Goal: Information Seeking & Learning: Learn about a topic

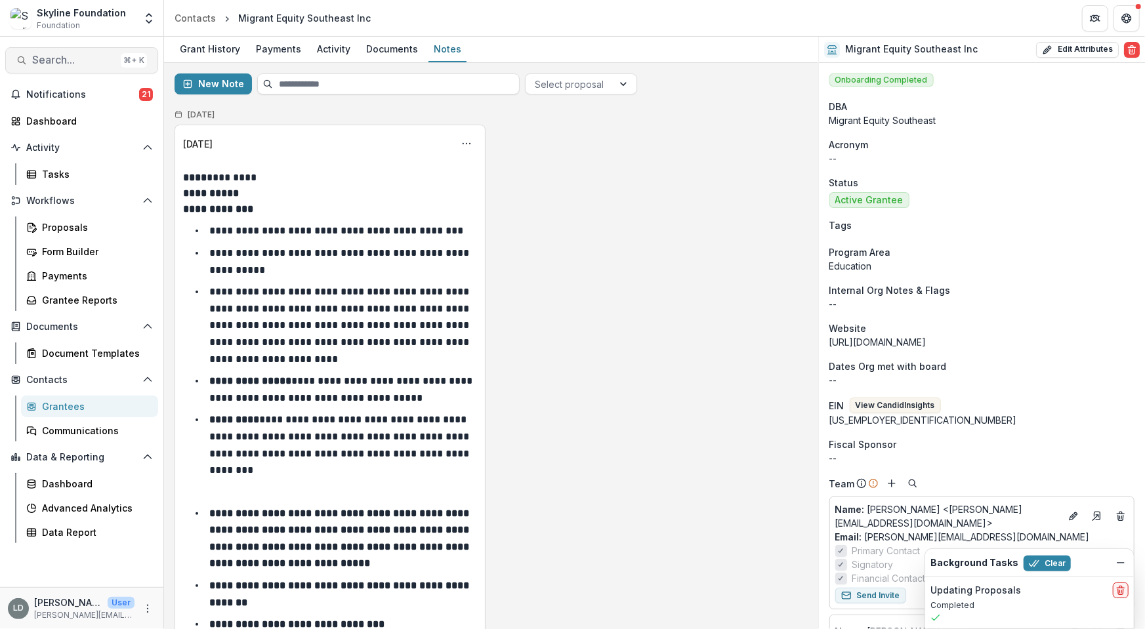
click at [91, 60] on span "Search..." at bounding box center [73, 60] width 83 height 12
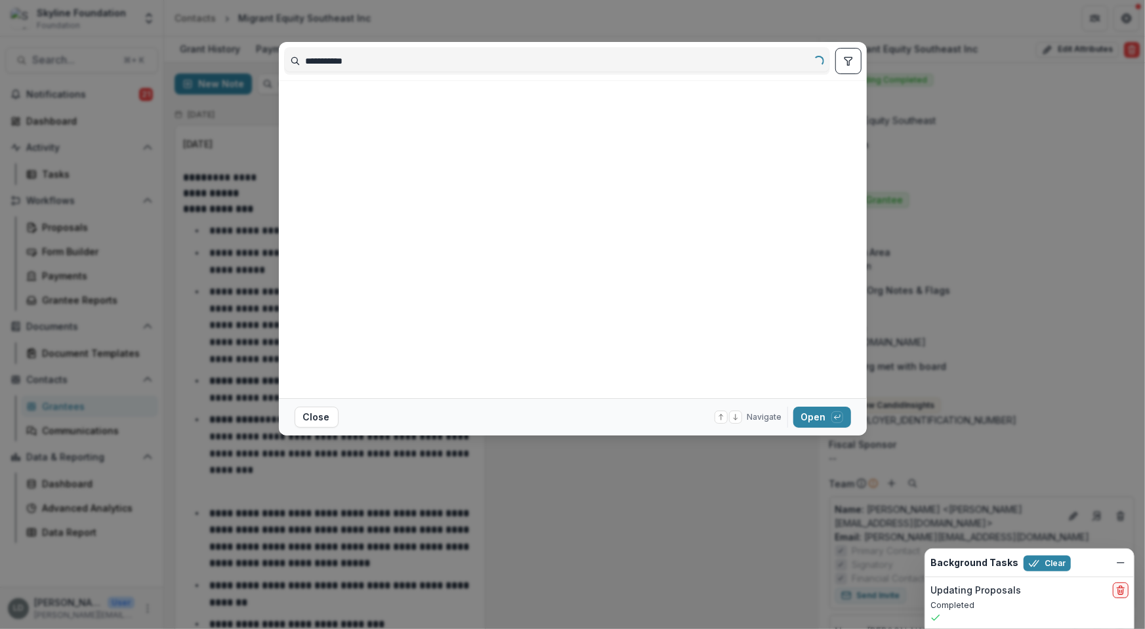
click at [331, 60] on input "**********" at bounding box center [557, 61] width 545 height 21
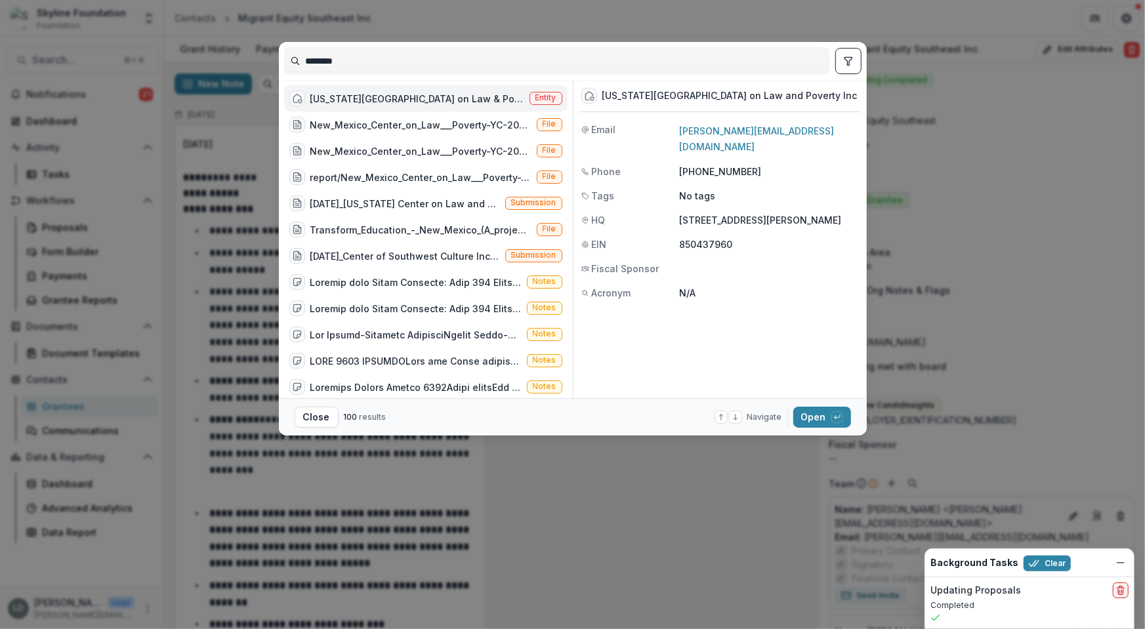
type input "********"
click at [362, 92] on div "[US_STATE][GEOGRAPHIC_DATA] on Law & Poverty" at bounding box center [417, 99] width 214 height 14
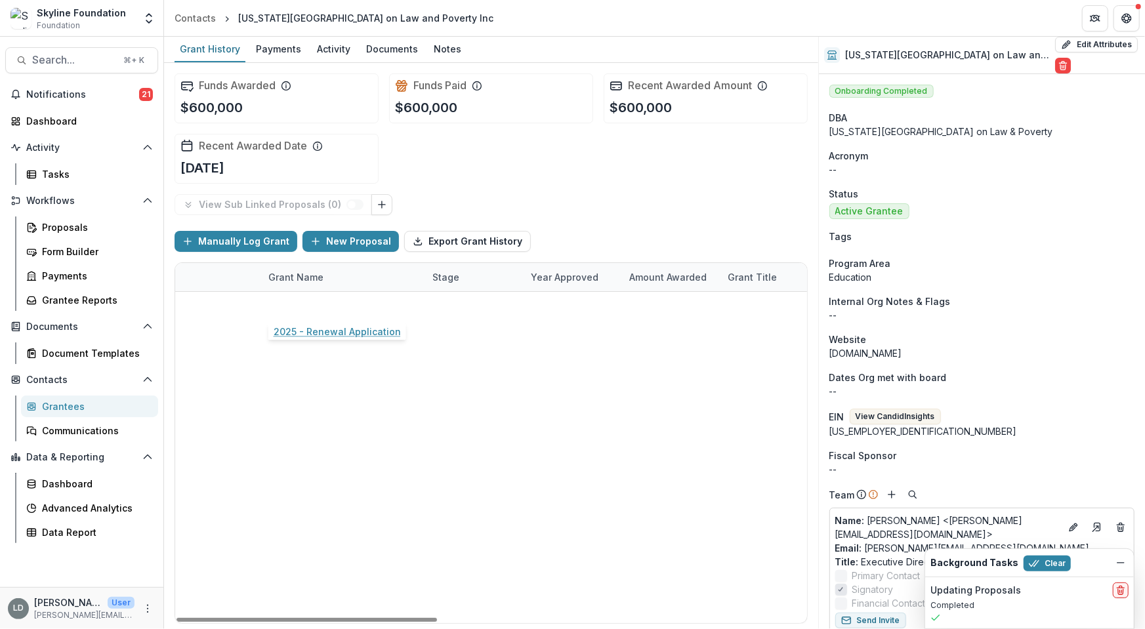
click at [347, 310] on link "2025 - Renewal Application" at bounding box center [331, 306] width 127 height 14
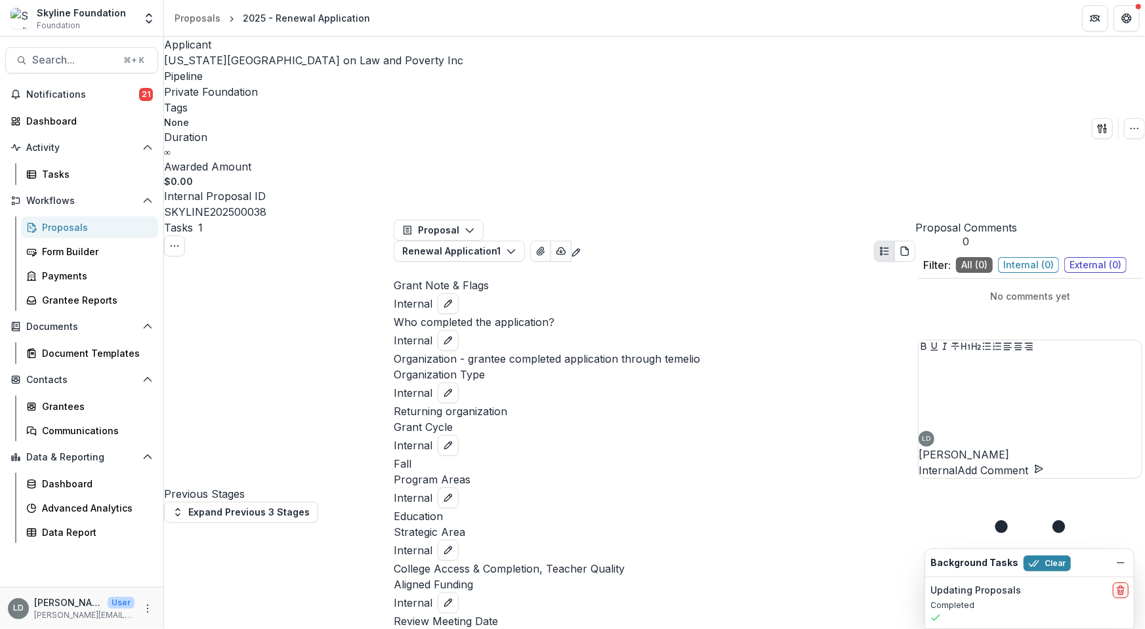
click at [231, 61] on span "[US_STATE][GEOGRAPHIC_DATA] on Law and Poverty Inc" at bounding box center [313, 60] width 299 height 13
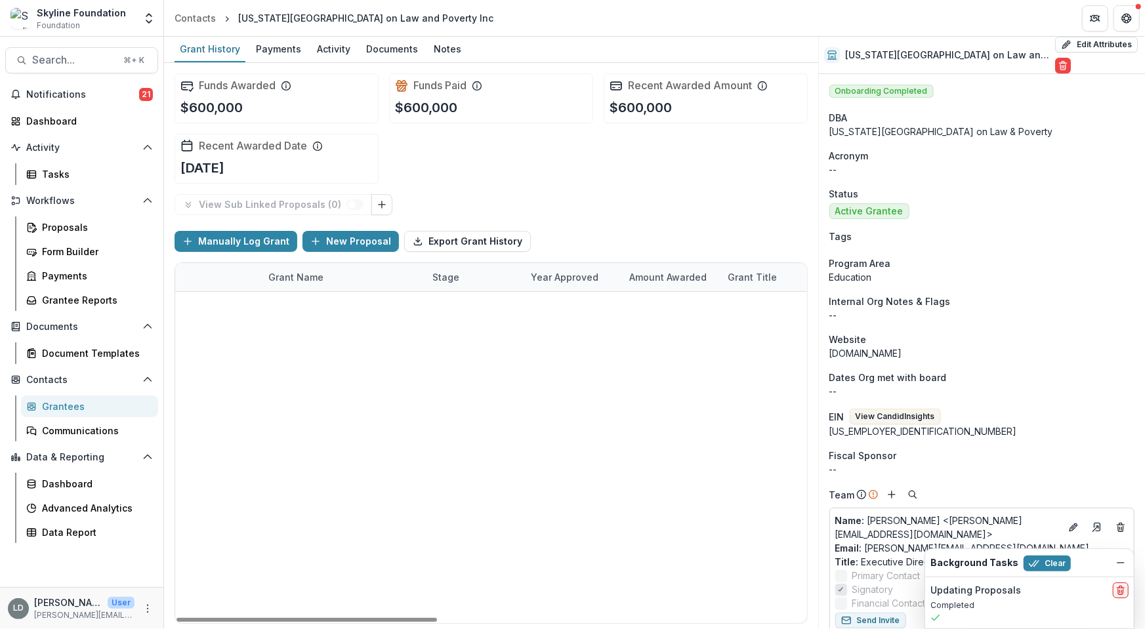
click at [327, 301] on link "2025 - Renewal Application" at bounding box center [331, 306] width 127 height 14
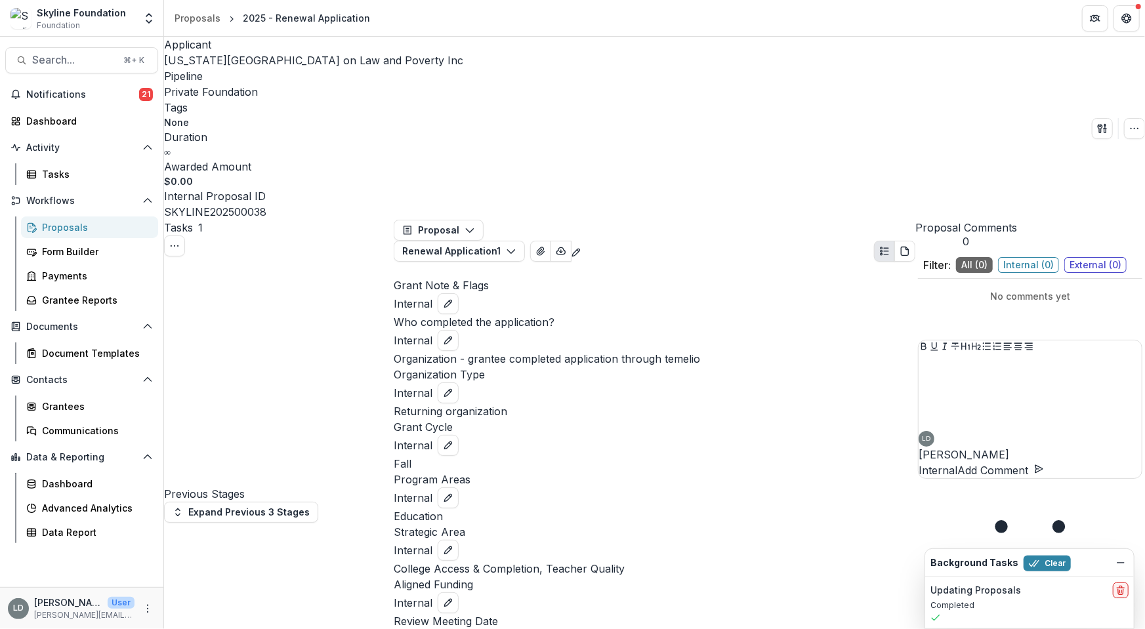
scroll to position [2531, 0]
drag, startPoint x: 410, startPoint y: 331, endPoint x: 459, endPoint y: 334, distance: 49.3
copy p "$3,114,313"
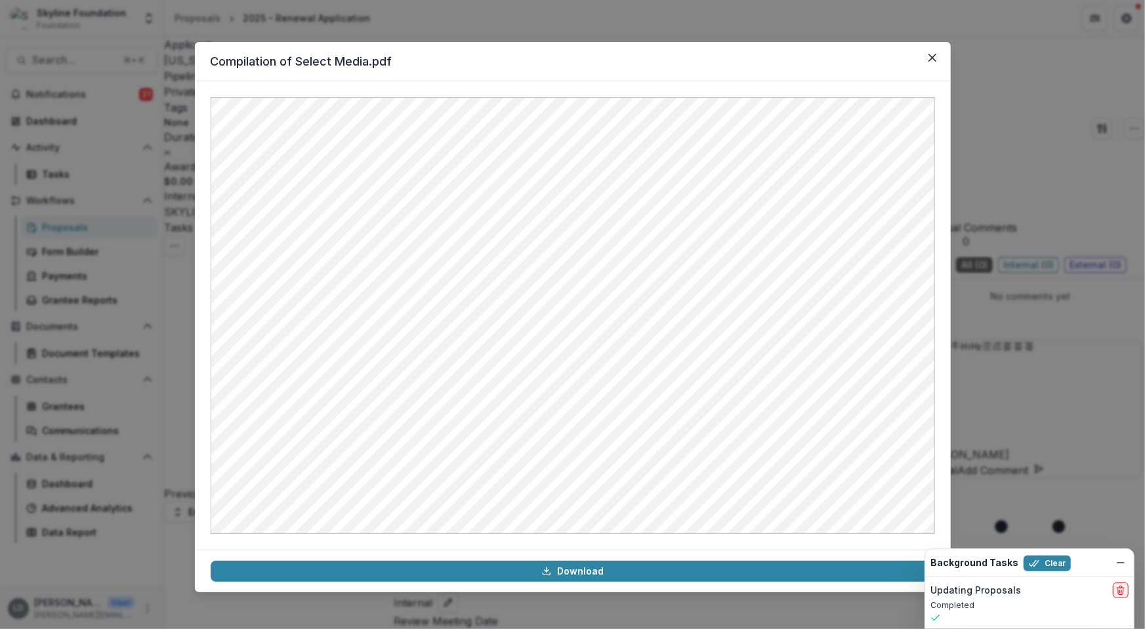
click at [970, 278] on div "Compilation of Select Media.pdf Download" at bounding box center [572, 314] width 1145 height 629
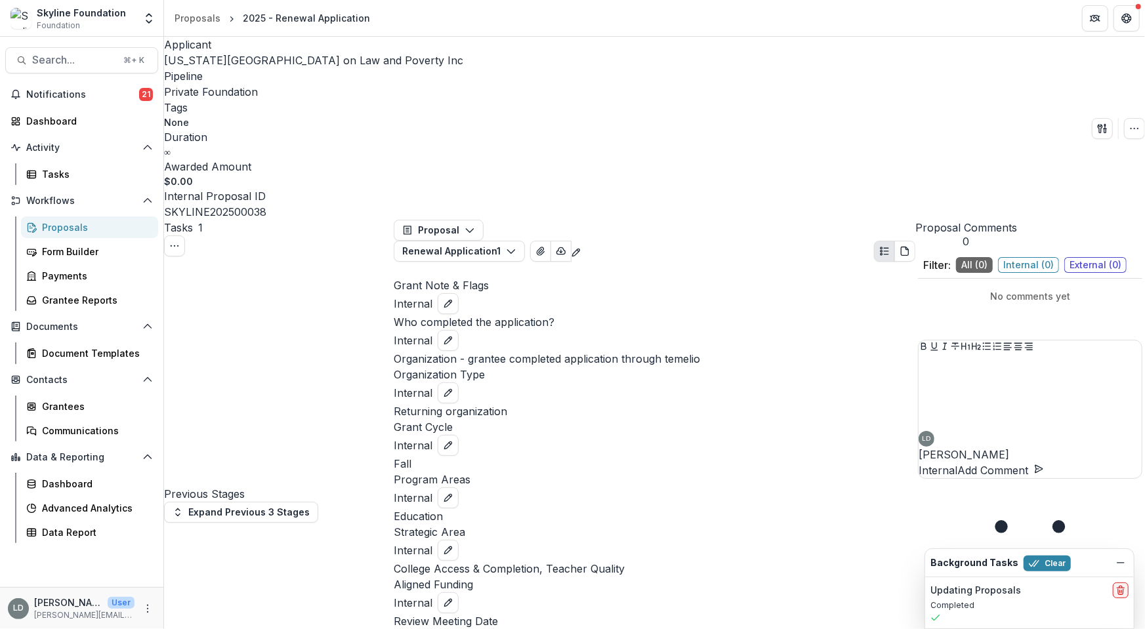
scroll to position [7766, 0]
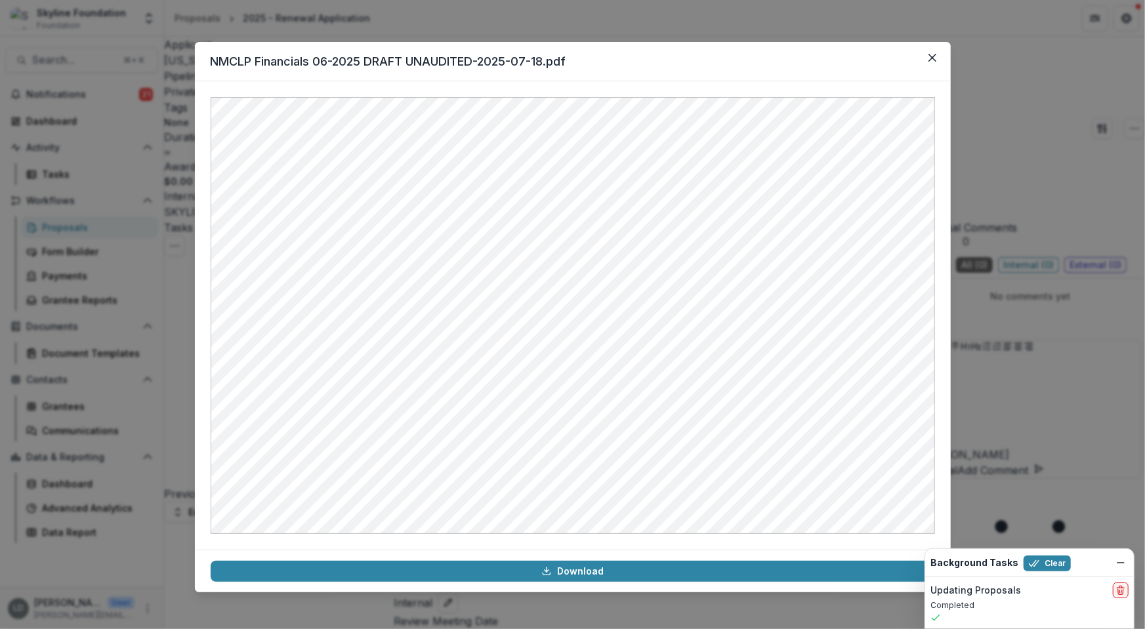
click at [1013, 286] on div "NMCLP Financials 06-2025 DRAFT UNAUDITED-2025-07-18.pdf Download" at bounding box center [572, 314] width 1145 height 629
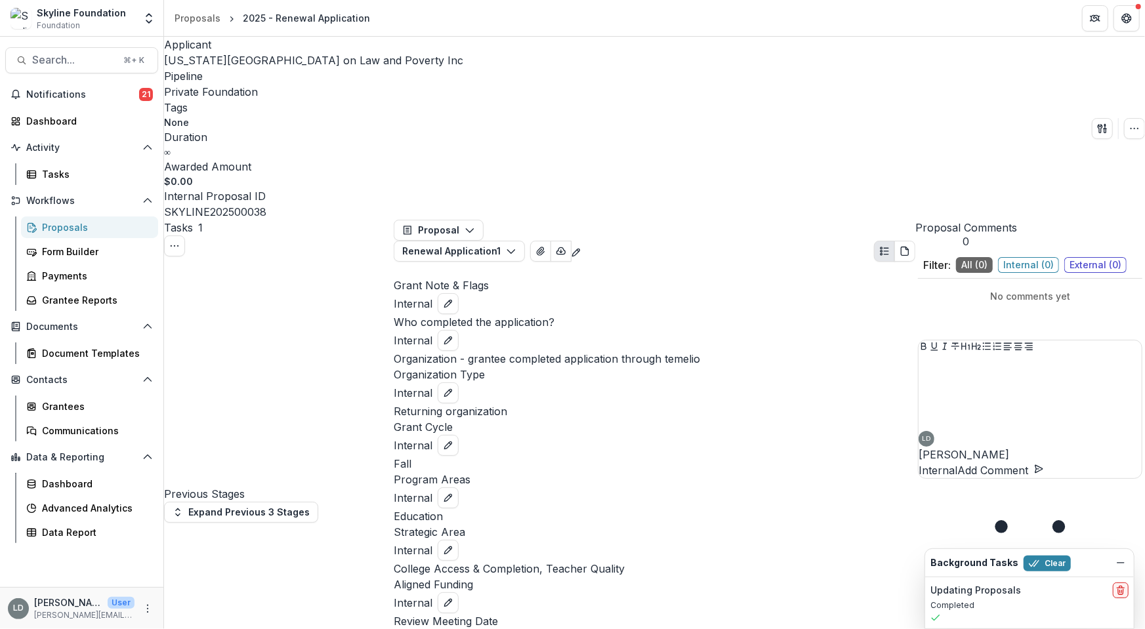
scroll to position [7516, 0]
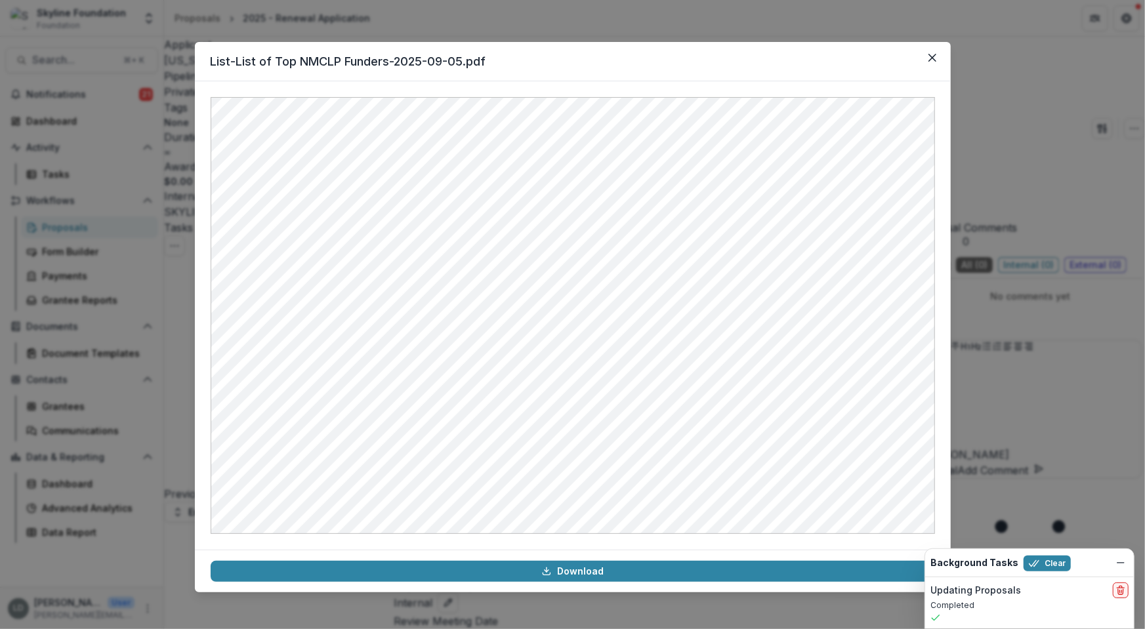
click at [940, 102] on div at bounding box center [573, 315] width 756 height 469
click at [177, 140] on div "List-List of Top NMCLP Funders-2025-09-05.pdf Download" at bounding box center [572, 314] width 1145 height 629
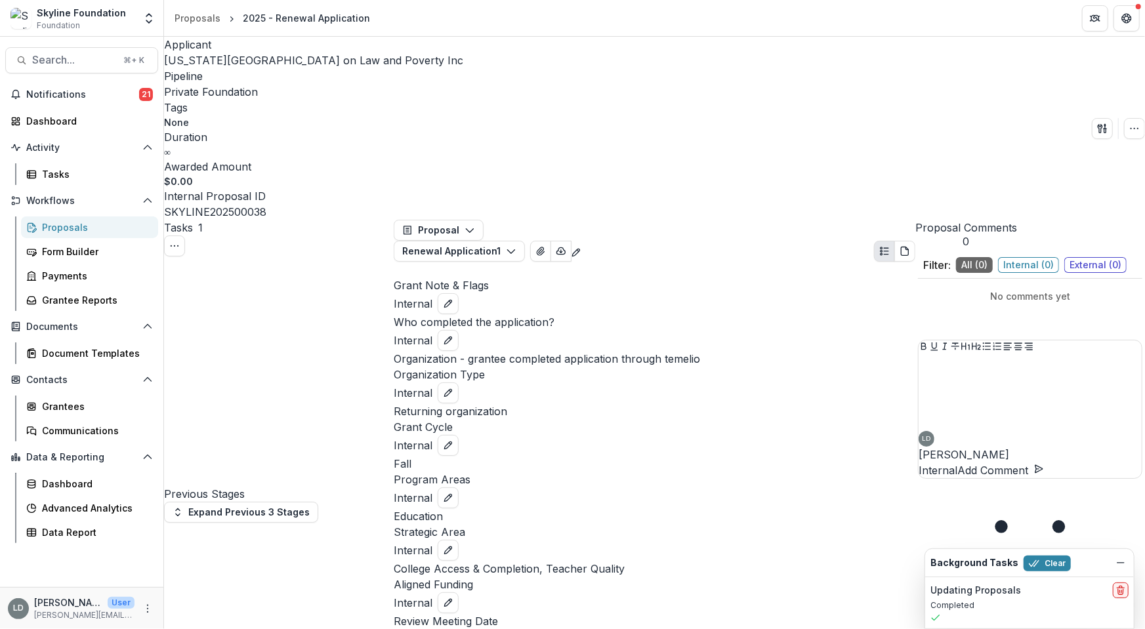
click at [222, 58] on span "[US_STATE][GEOGRAPHIC_DATA] on Law and Poverty Inc" at bounding box center [313, 60] width 299 height 13
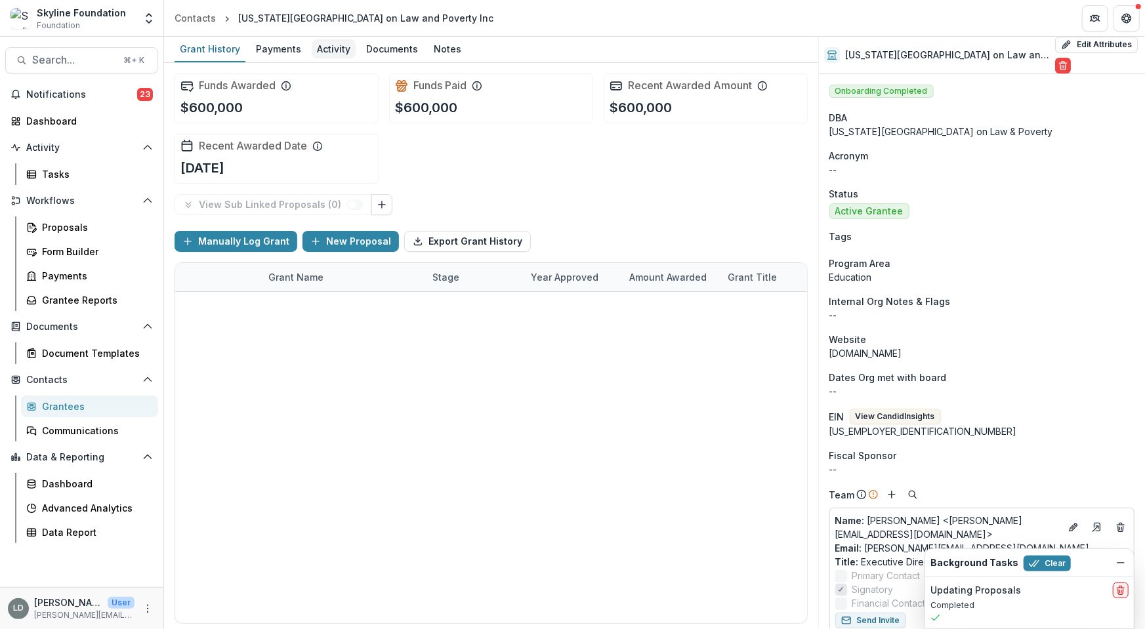
click at [326, 49] on div "Activity" at bounding box center [334, 48] width 44 height 19
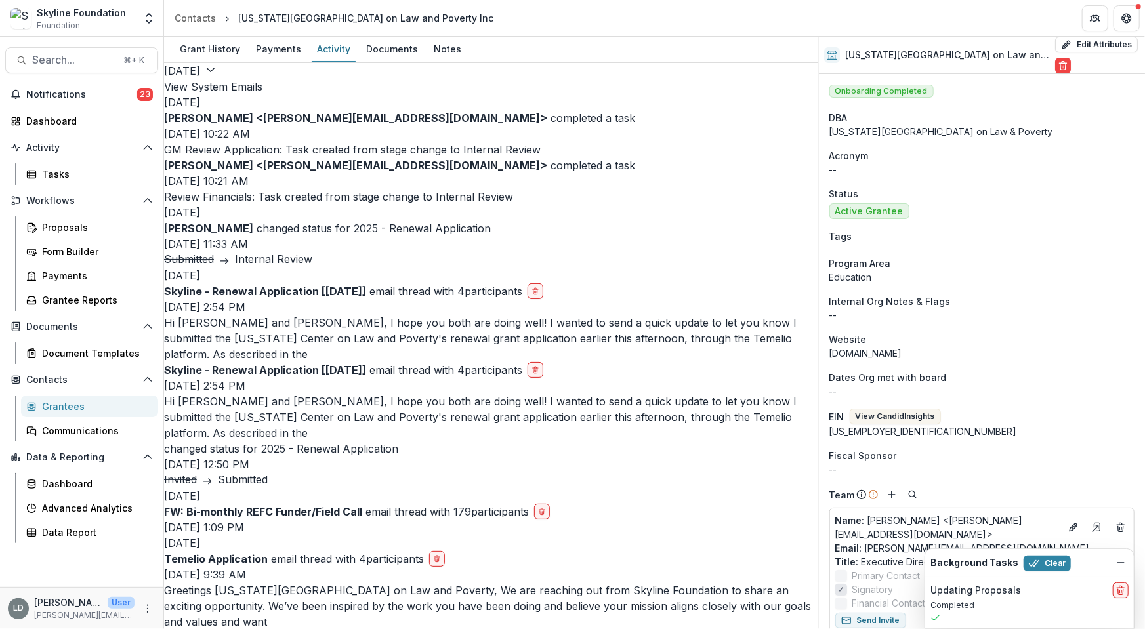
click at [637, 362] on div "Skyline - Renewal Application [[DATE]] email thread with 4 participants [DATE] …" at bounding box center [491, 323] width 654 height 79
click at [263, 79] on button "View System Emails" at bounding box center [213, 87] width 98 height 16
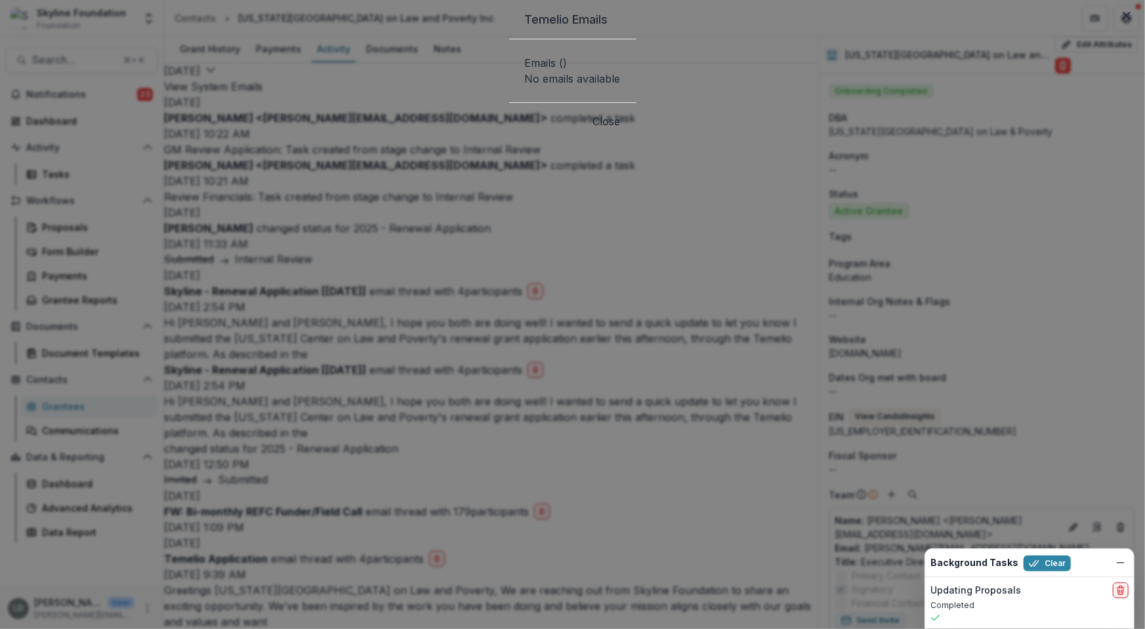
click at [683, 313] on div "Temelio Emails Emails ( ) No emails available Close" at bounding box center [572, 314] width 1145 height 629
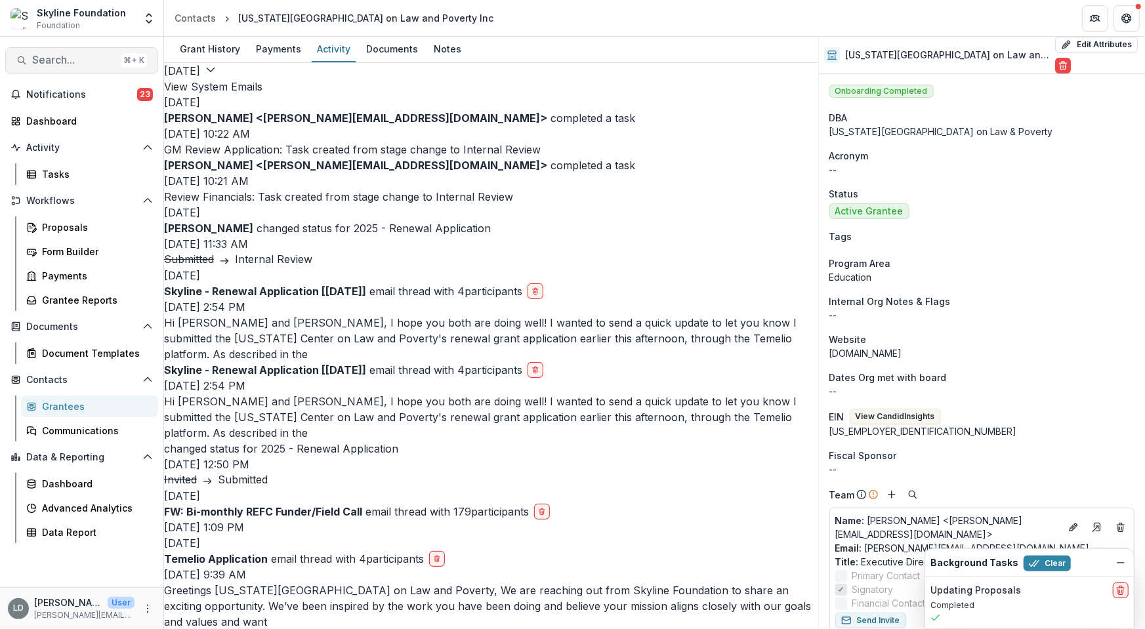
click at [69, 61] on span "Search..." at bounding box center [73, 60] width 83 height 12
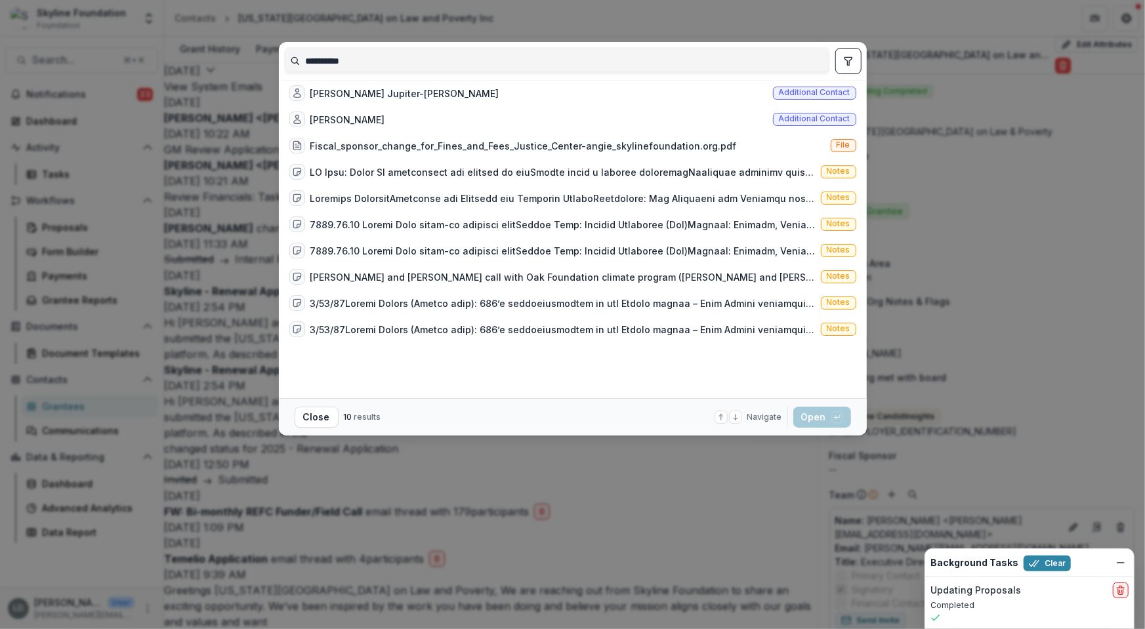
type input "**********"
click at [251, 77] on div "**********" at bounding box center [572, 314] width 1145 height 629
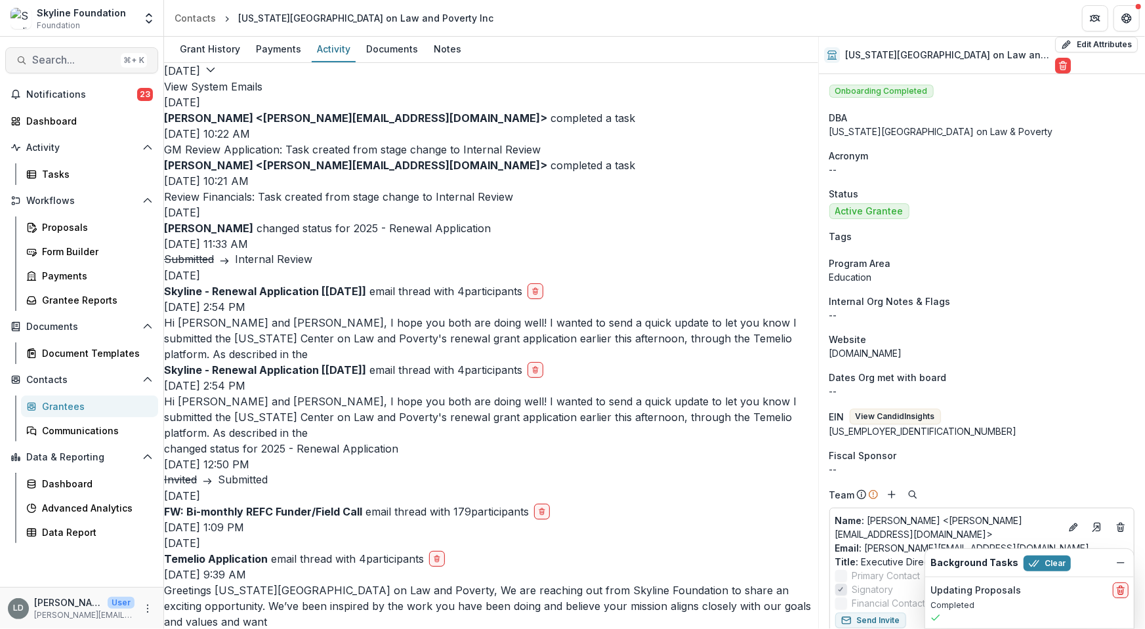
click at [96, 55] on span "Search..." at bounding box center [73, 60] width 83 height 12
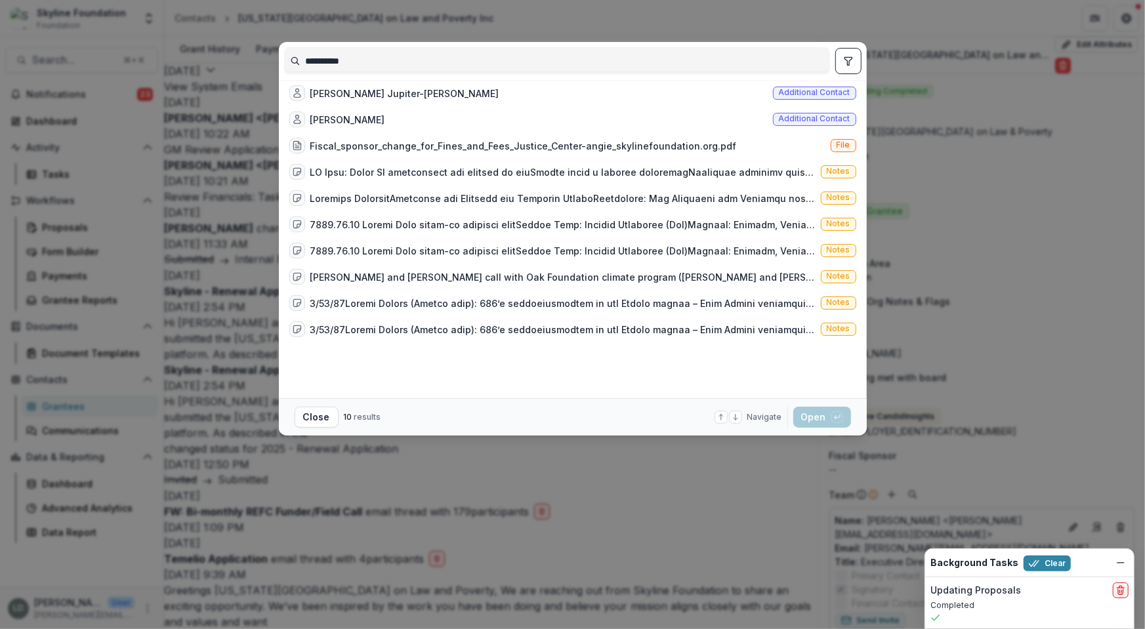
click at [326, 64] on input "**********" at bounding box center [557, 61] width 545 height 21
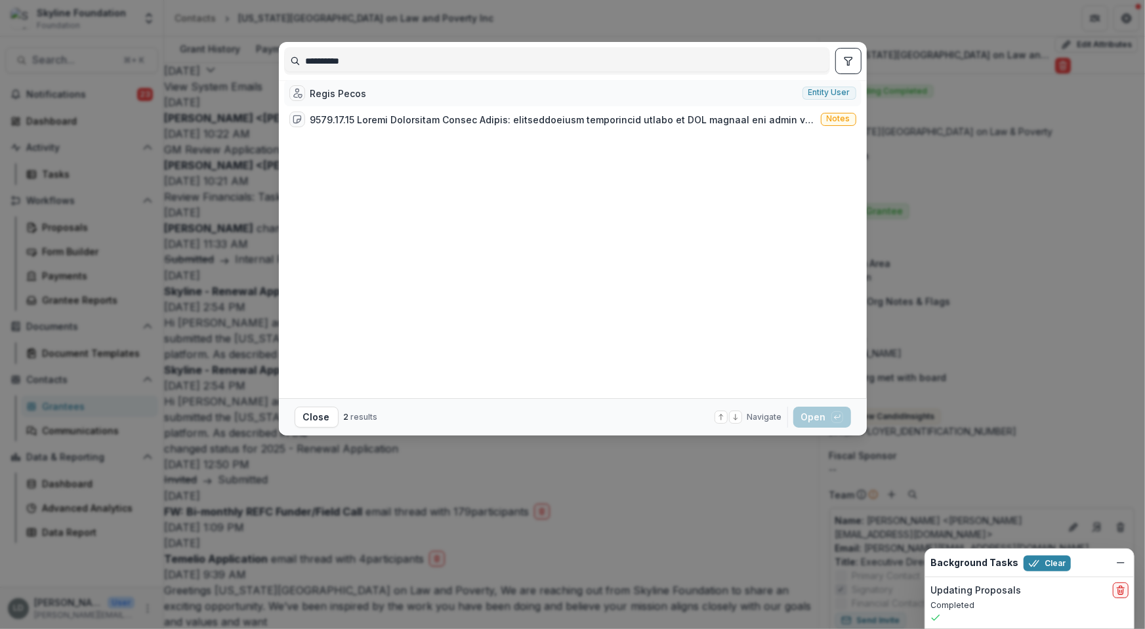
type input "**********"
click at [348, 98] on div "Regis Pecos" at bounding box center [338, 94] width 56 height 14
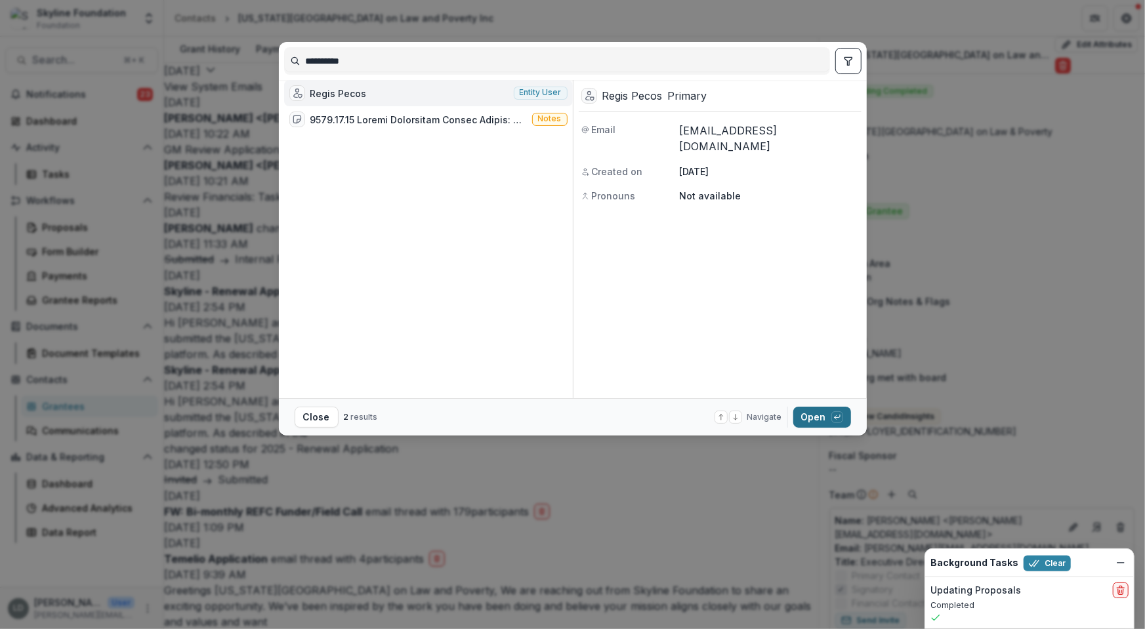
click at [808, 415] on button "Open with enter key" at bounding box center [822, 417] width 58 height 21
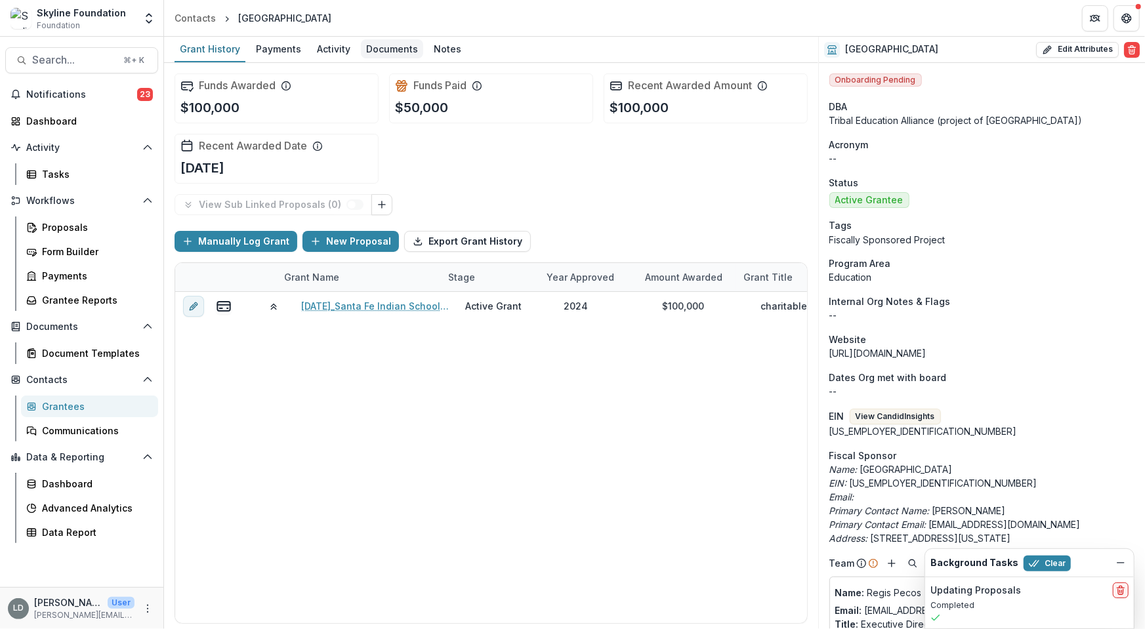
click at [388, 56] on div "Documents" at bounding box center [392, 48] width 62 height 19
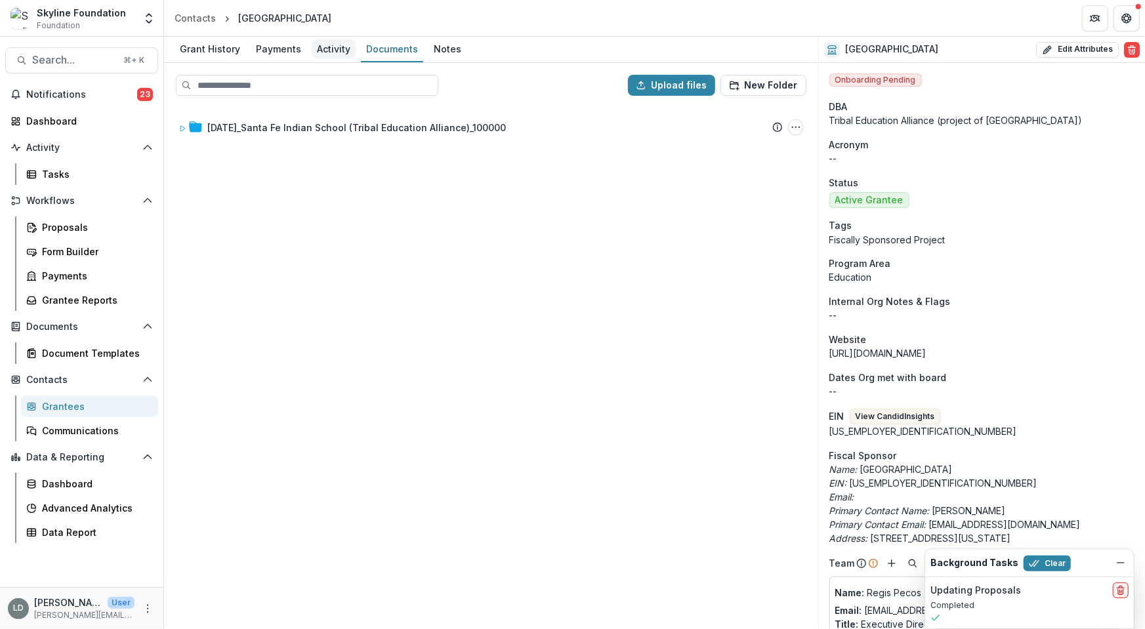
click at [331, 47] on div "Activity" at bounding box center [334, 48] width 44 height 19
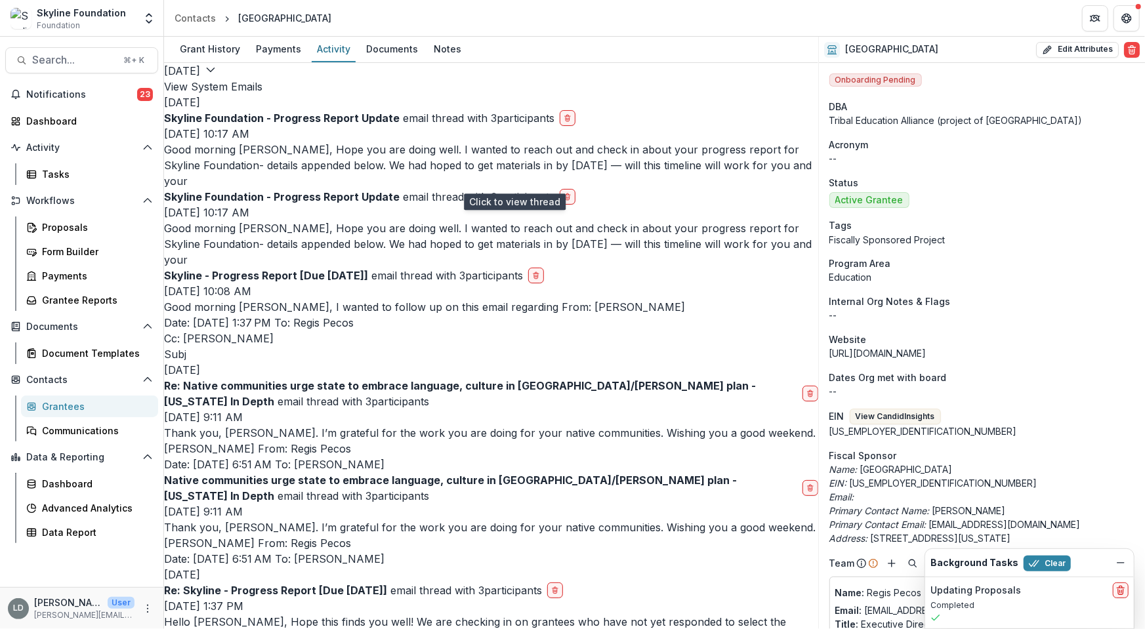
click at [329, 186] on p "Good morning [PERSON_NAME], Hope you are doing well. I wanted to reach out and …" at bounding box center [491, 165] width 654 height 47
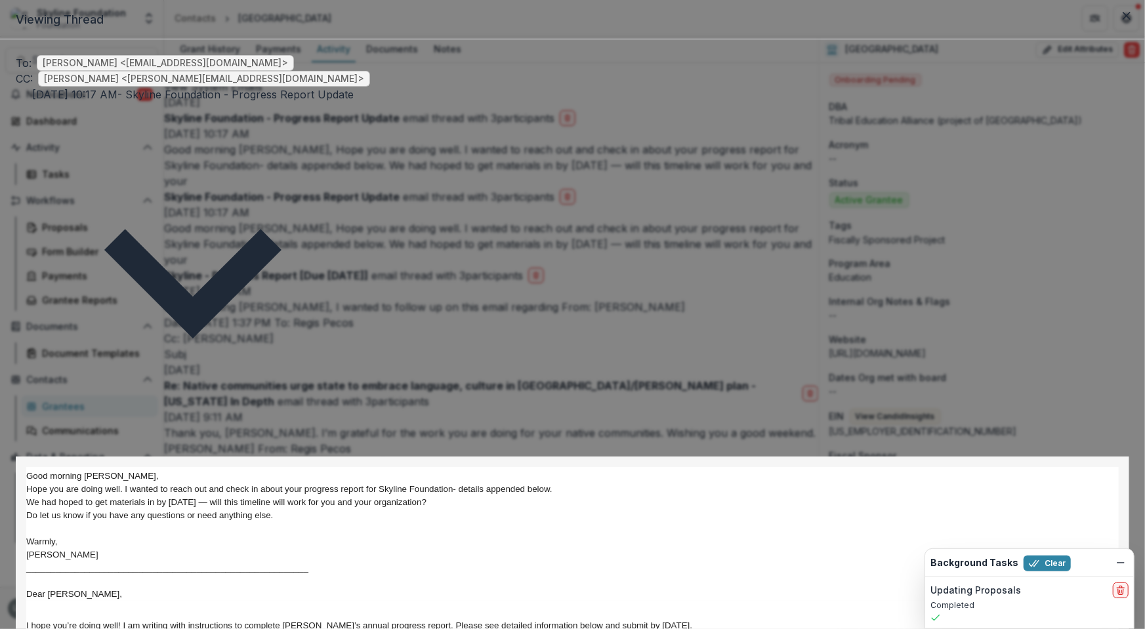
click at [329, 186] on div "Viewing Thread To: [PERSON_NAME] <[EMAIL_ADDRESS][DOMAIN_NAME]> CC: [PERSON_NAM…" at bounding box center [572, 314] width 1145 height 629
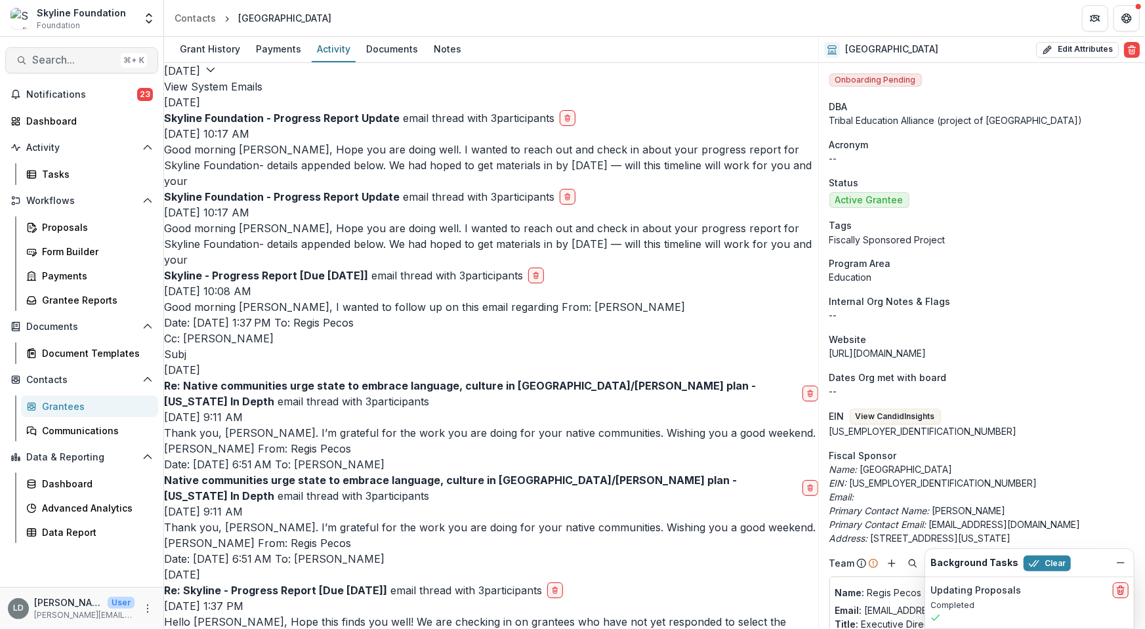
click at [83, 63] on span "Search..." at bounding box center [73, 60] width 83 height 12
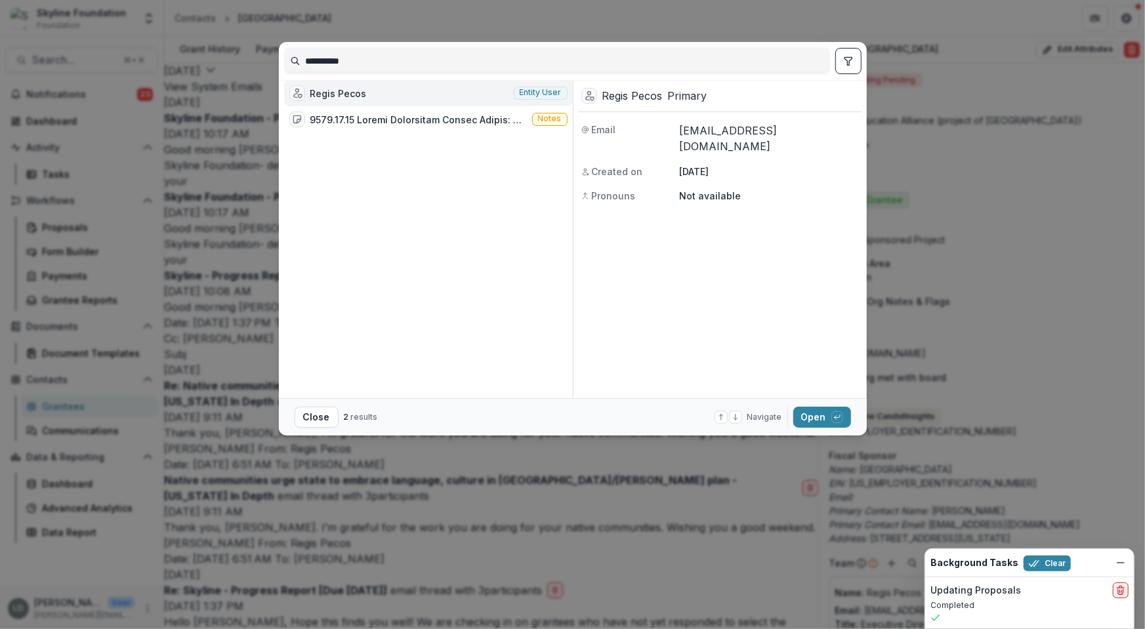
click at [343, 62] on input "**********" at bounding box center [557, 61] width 545 height 21
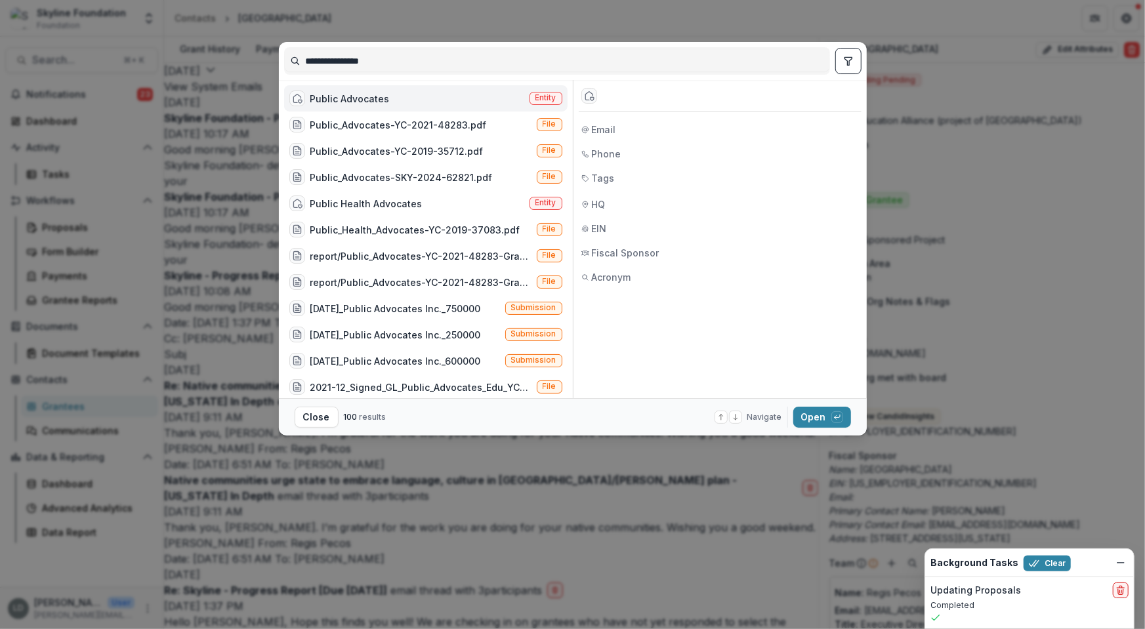
type input "**********"
click at [371, 95] on div "Public Advocates" at bounding box center [349, 99] width 79 height 14
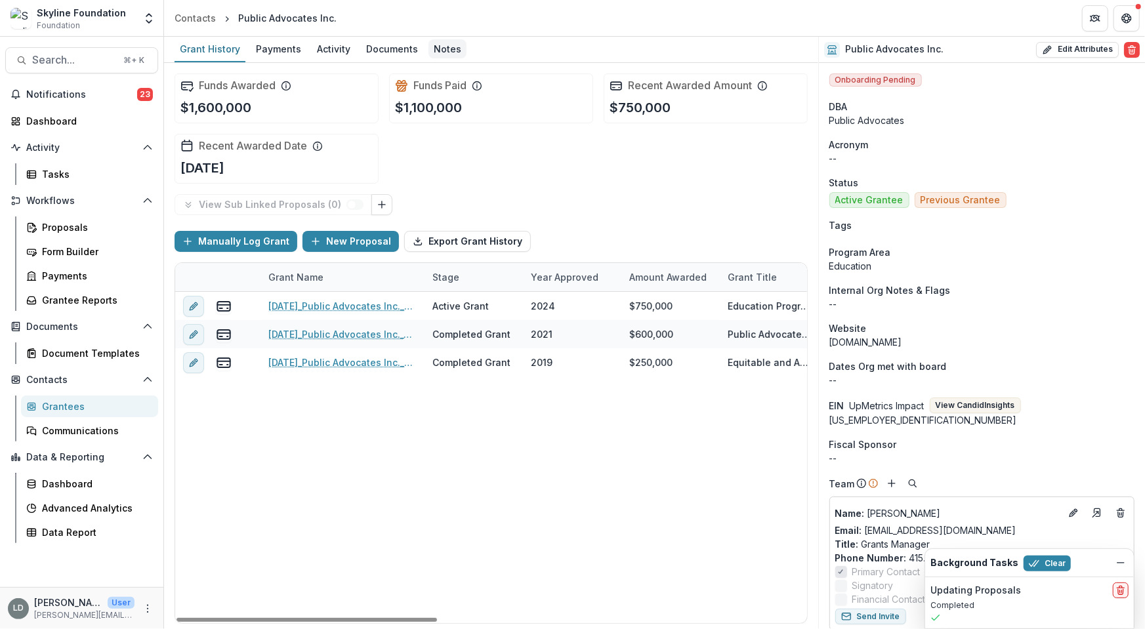
click at [432, 49] on div "Notes" at bounding box center [448, 48] width 38 height 19
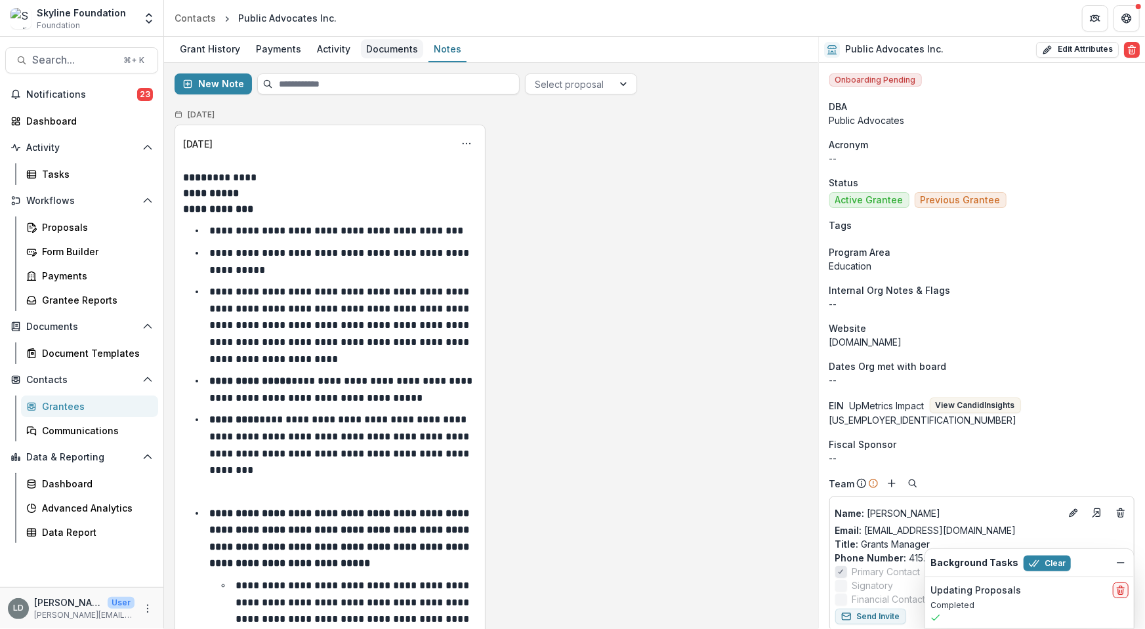
click at [371, 54] on div "Documents" at bounding box center [392, 48] width 62 height 19
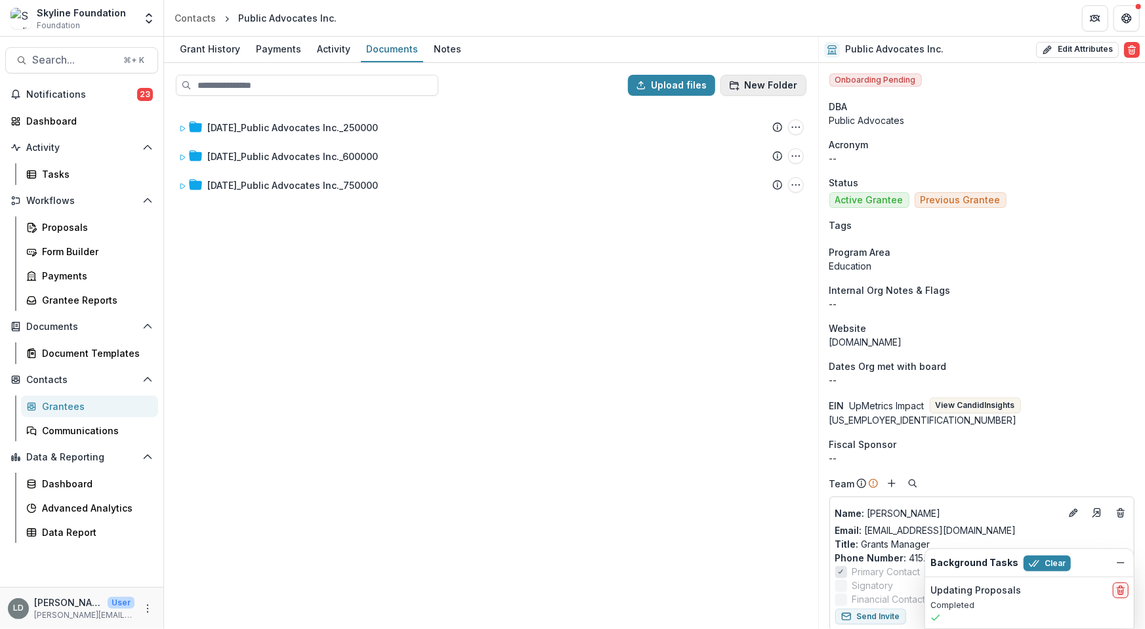
click at [740, 80] on icon "button" at bounding box center [734, 85] width 11 height 11
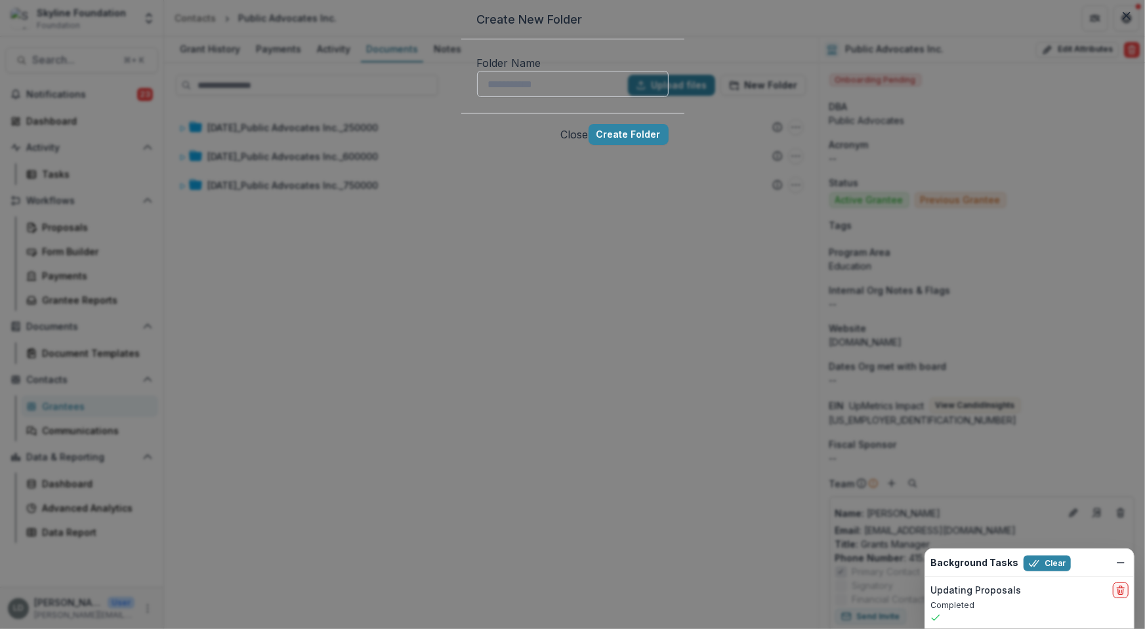
click at [594, 97] on input "Folder Name" at bounding box center [573, 84] width 192 height 26
type input "********"
click at [669, 145] on button "Create Folder" at bounding box center [629, 134] width 80 height 21
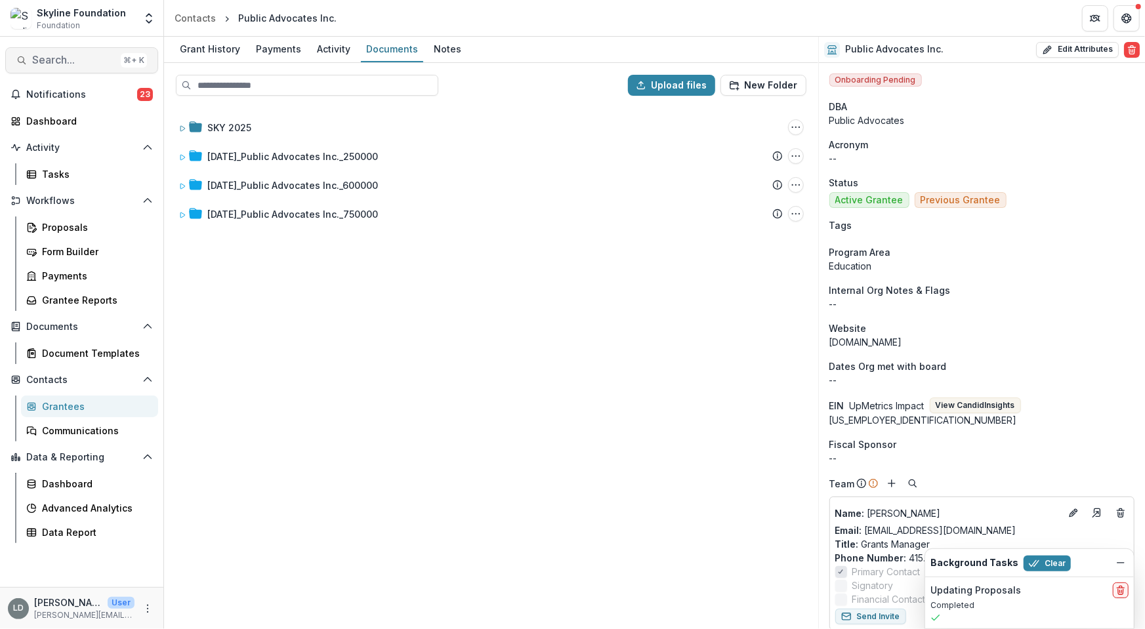
click at [89, 61] on span "Search..." at bounding box center [73, 60] width 83 height 12
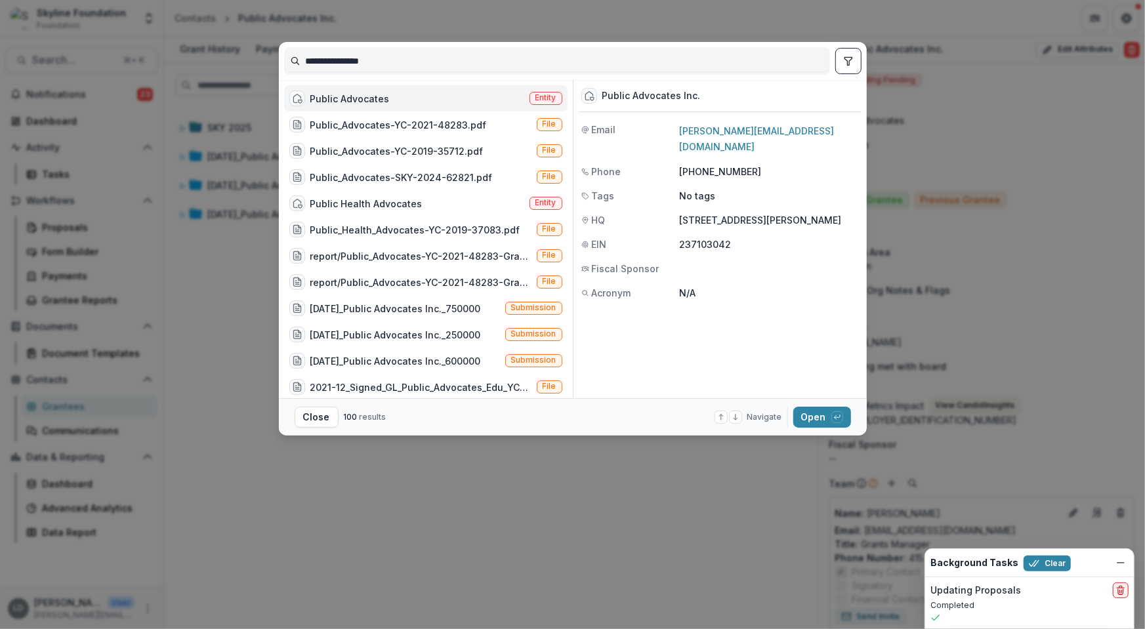
click at [411, 56] on input "**********" at bounding box center [557, 61] width 545 height 21
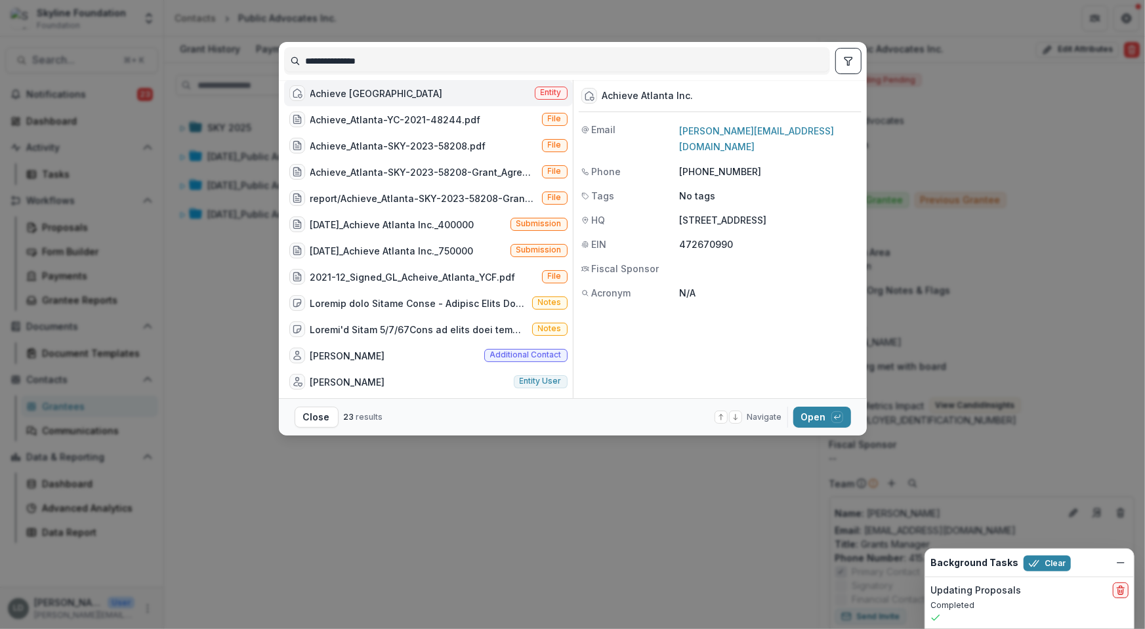
type input "**********"
click at [434, 92] on div "Achieve Atlanta Entity" at bounding box center [428, 93] width 289 height 26
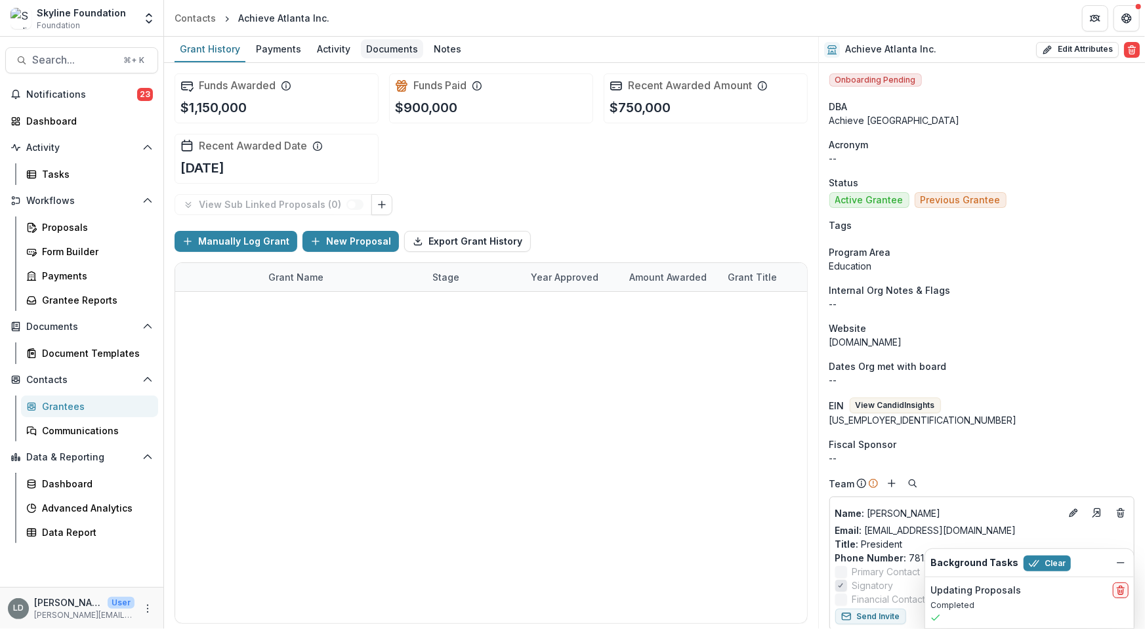
click at [378, 52] on div "Documents" at bounding box center [392, 48] width 62 height 19
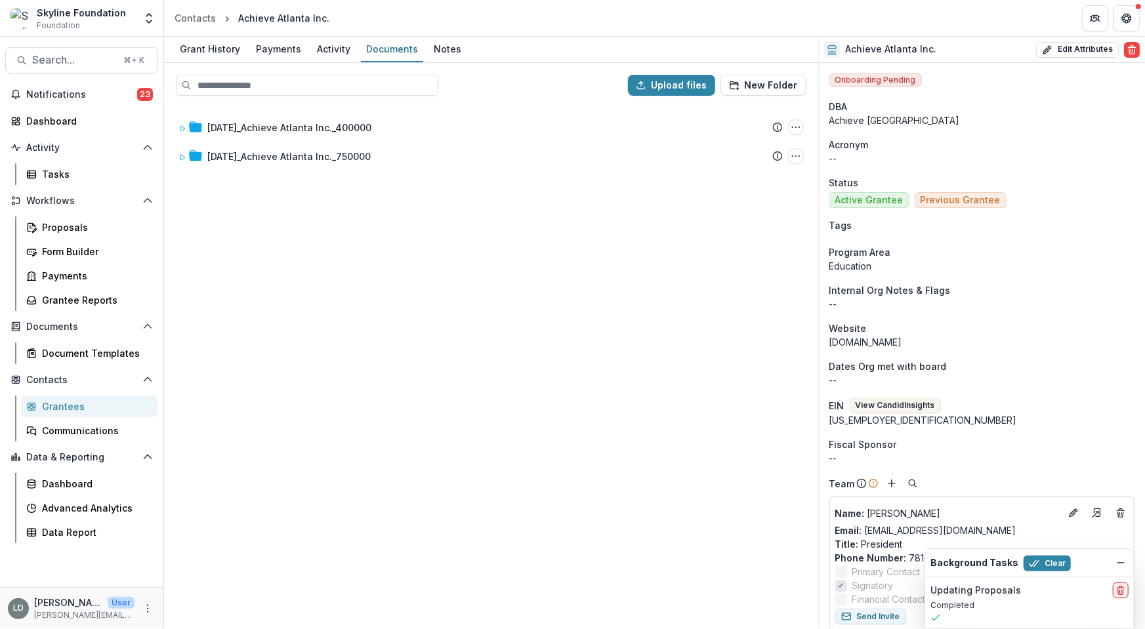
click at [683, 96] on div "Upload files New Folder" at bounding box center [491, 85] width 652 height 42
click at [765, 81] on button "New Folder" at bounding box center [764, 85] width 86 height 21
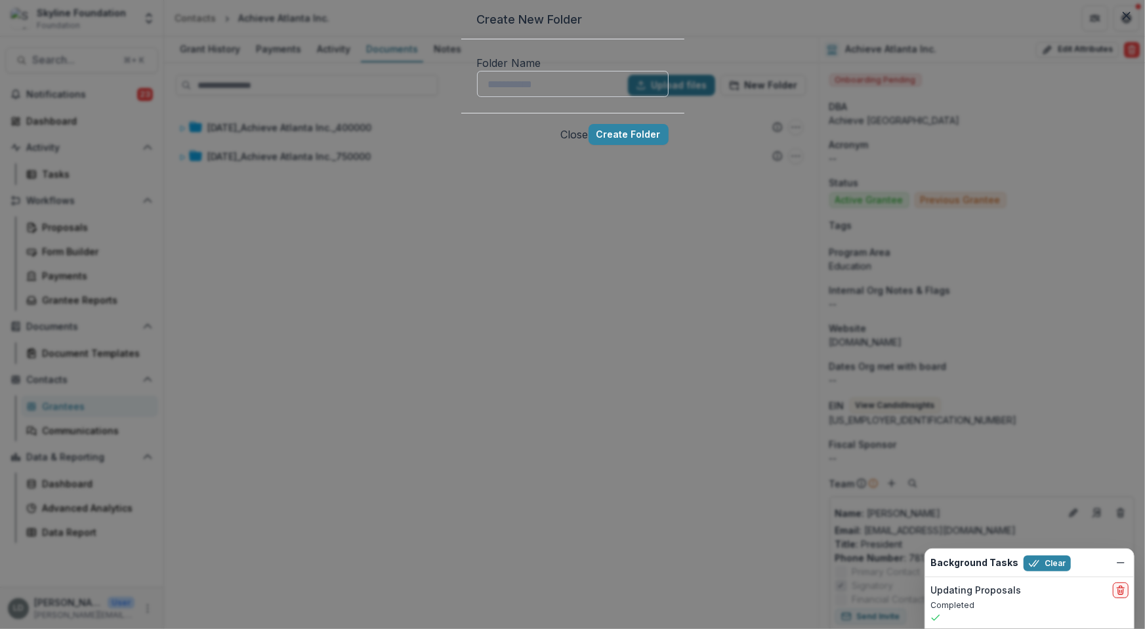
click at [614, 97] on input "Folder Name" at bounding box center [573, 84] width 192 height 26
type input "********"
click at [669, 145] on button "Create Folder" at bounding box center [629, 134] width 80 height 21
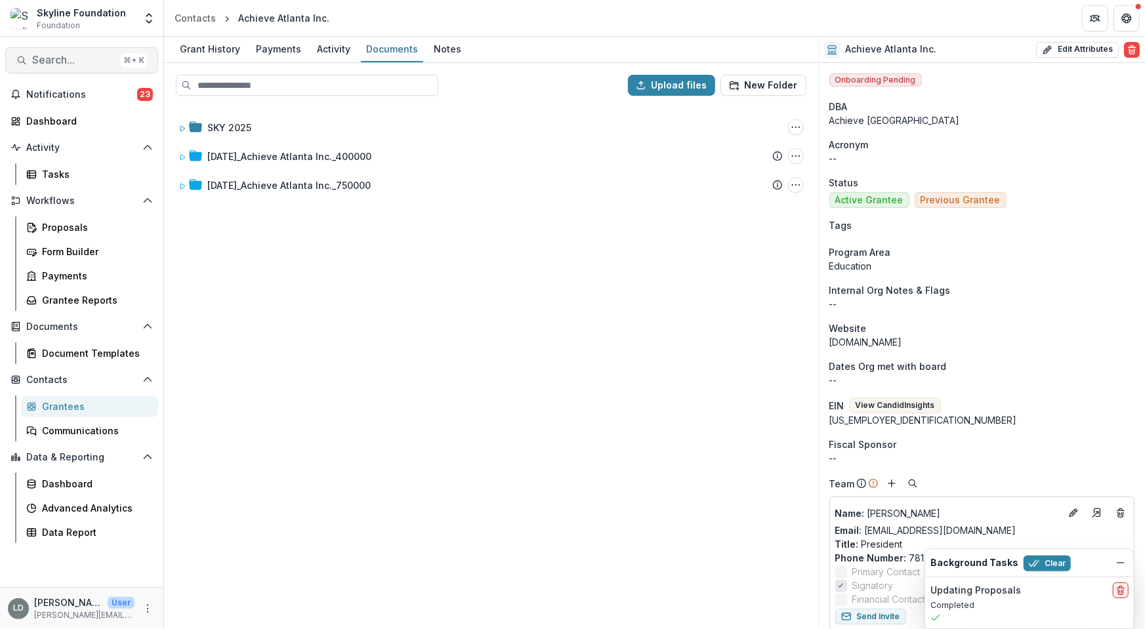
click at [87, 61] on span "Search..." at bounding box center [73, 60] width 83 height 12
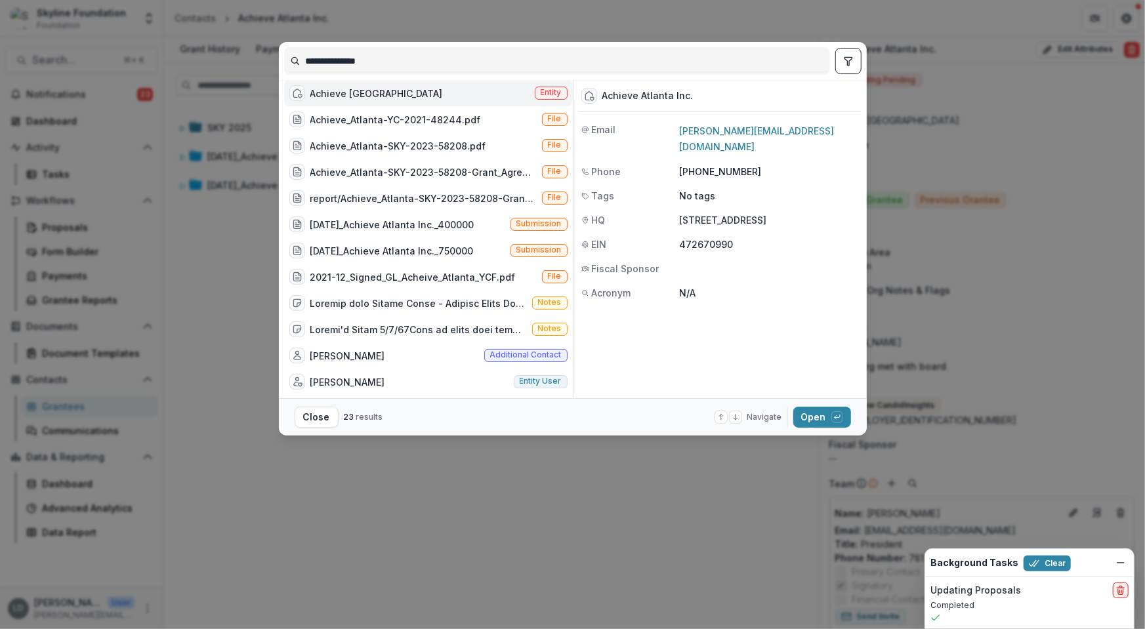
click at [345, 69] on input "**********" at bounding box center [557, 61] width 545 height 21
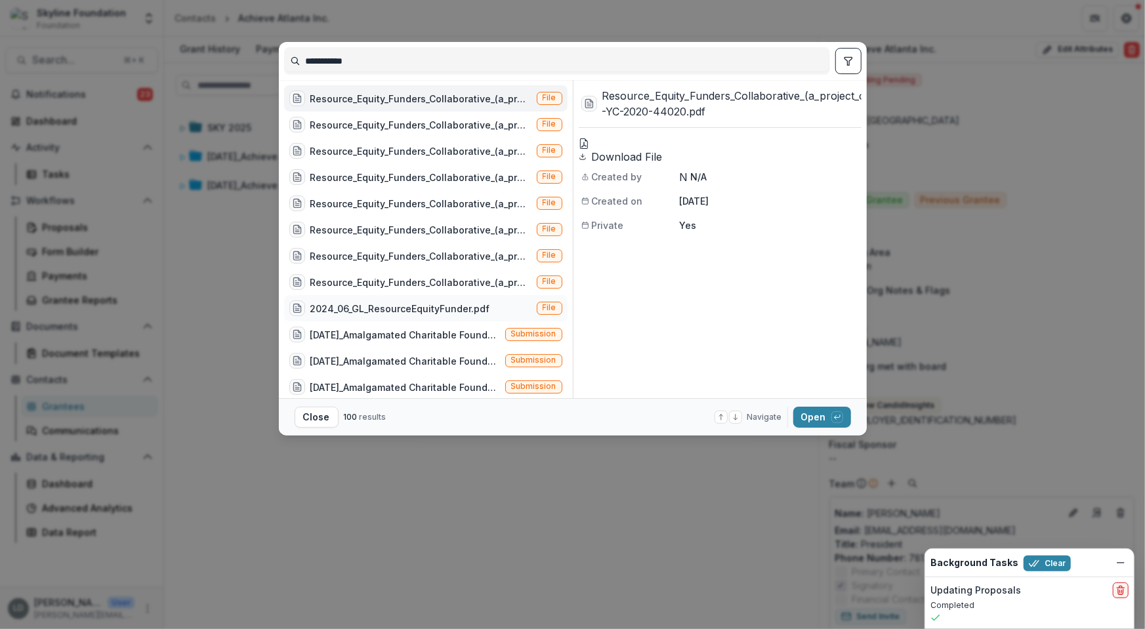
click at [477, 306] on div "2024_06_GL_ResourceEquityFunder.pdf" at bounding box center [400, 309] width 180 height 14
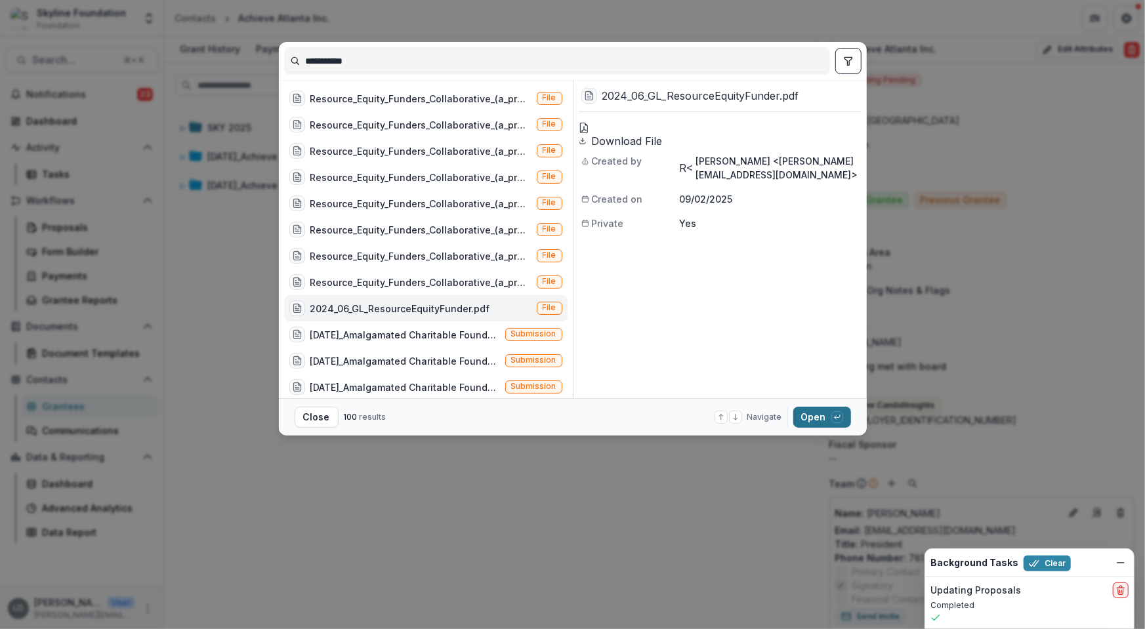
click at [824, 414] on button "Open with enter key" at bounding box center [822, 417] width 58 height 21
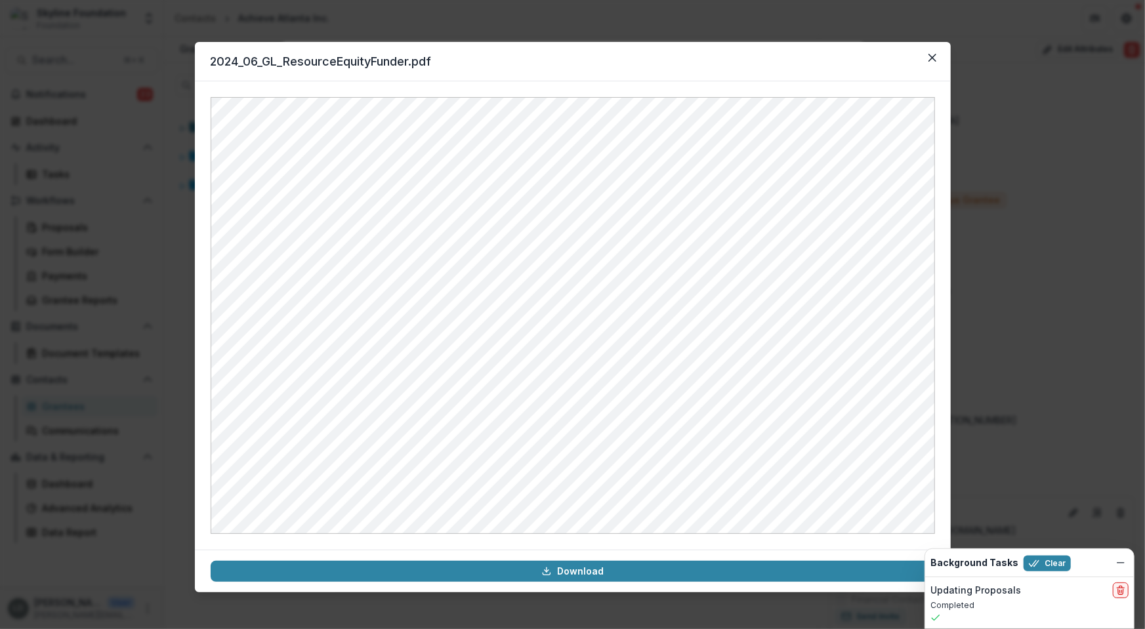
click at [979, 221] on div "2024_06_GL_ResourceEquityFunder.pdf Download" at bounding box center [572, 314] width 1145 height 629
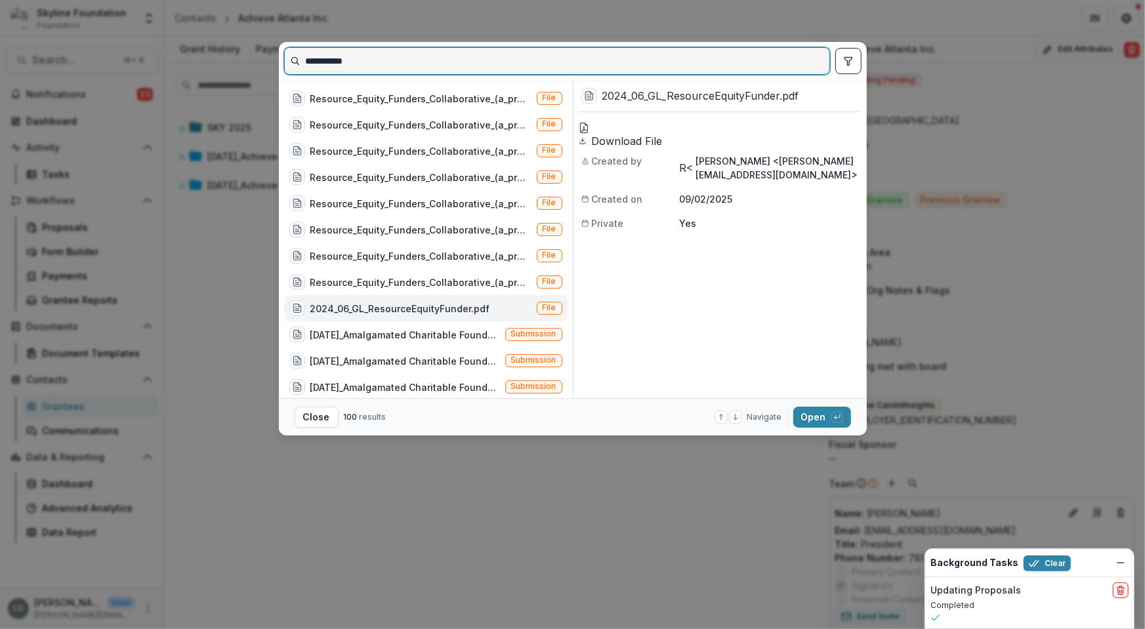
click at [348, 68] on input "**********" at bounding box center [557, 61] width 545 height 21
paste input "**********"
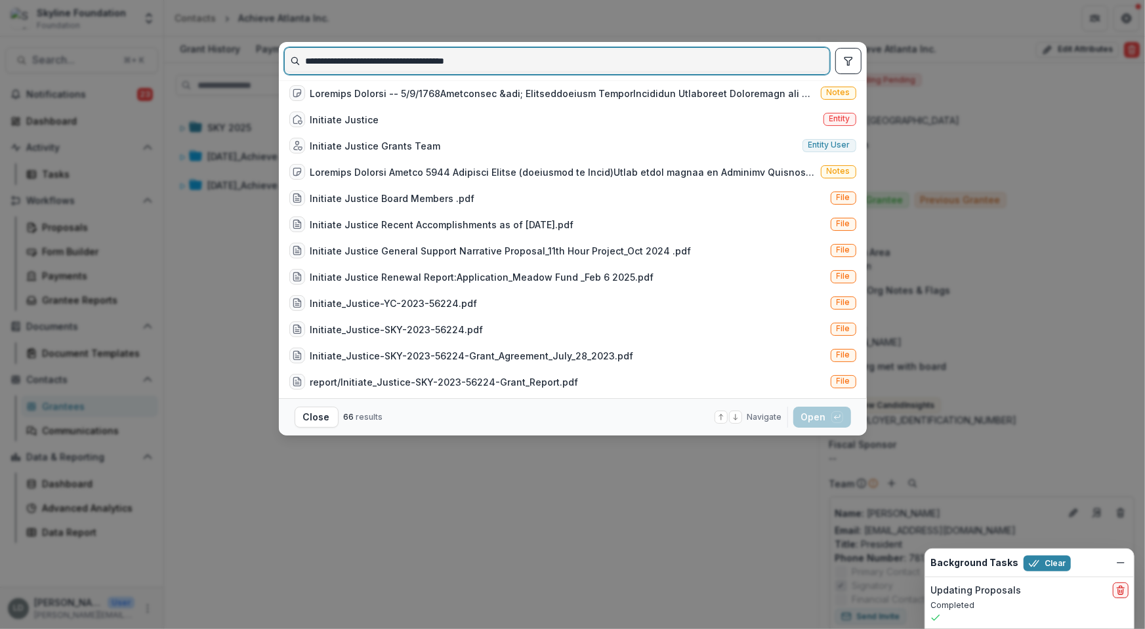
drag, startPoint x: 348, startPoint y: 62, endPoint x: 255, endPoint y: 62, distance: 93.2
click at [255, 62] on div "**********" at bounding box center [572, 314] width 1145 height 629
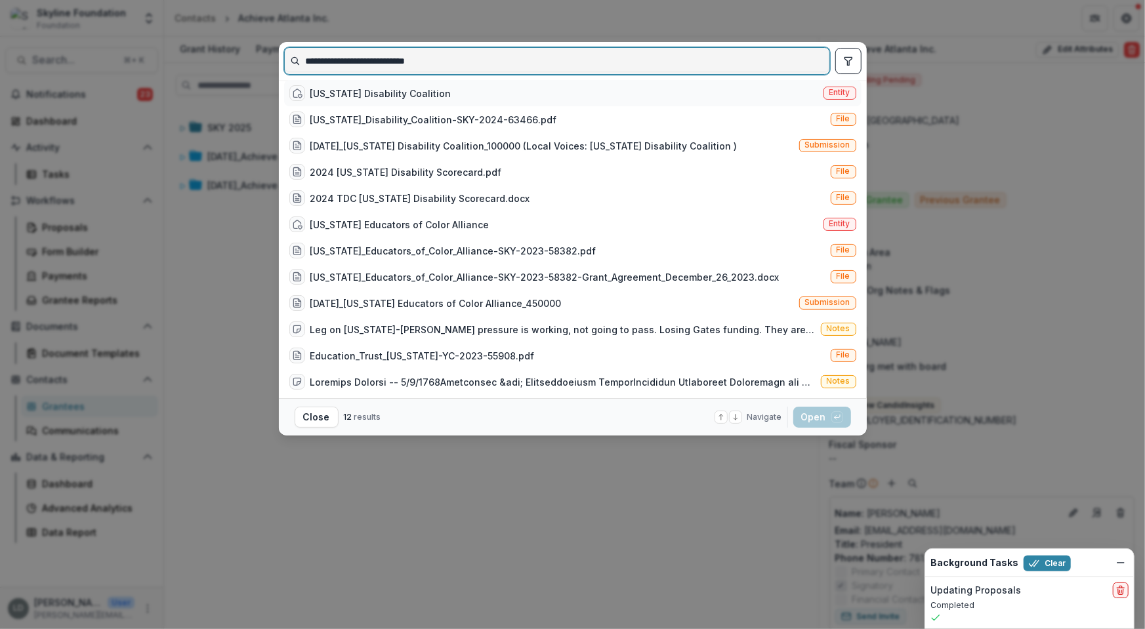
type input "**********"
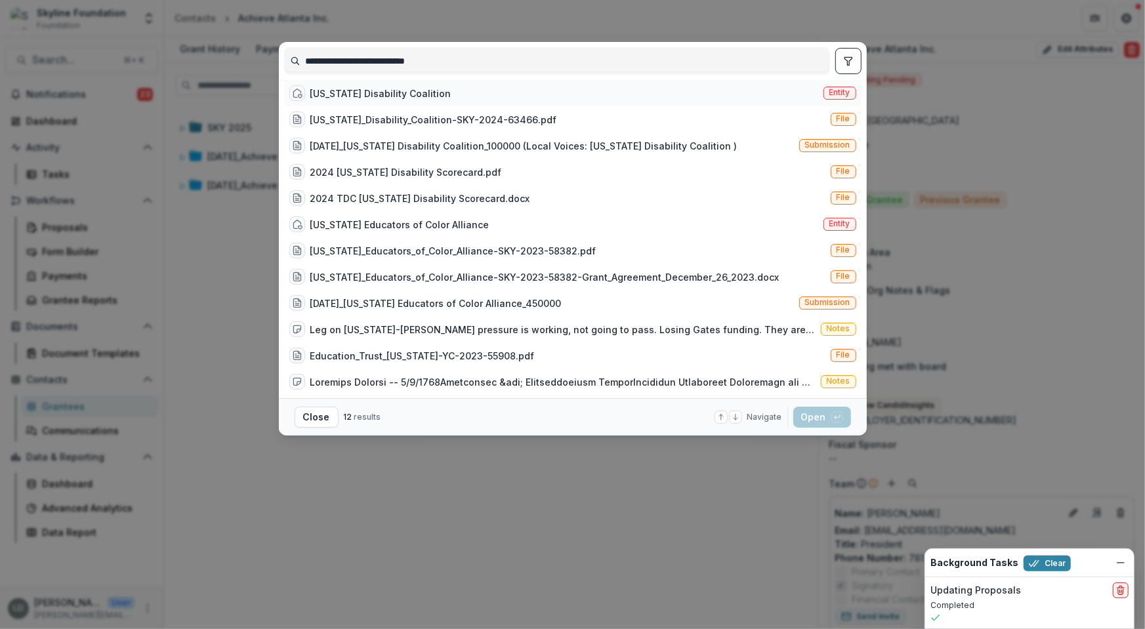
click at [339, 95] on div "[US_STATE] Disability Coalition" at bounding box center [380, 94] width 141 height 14
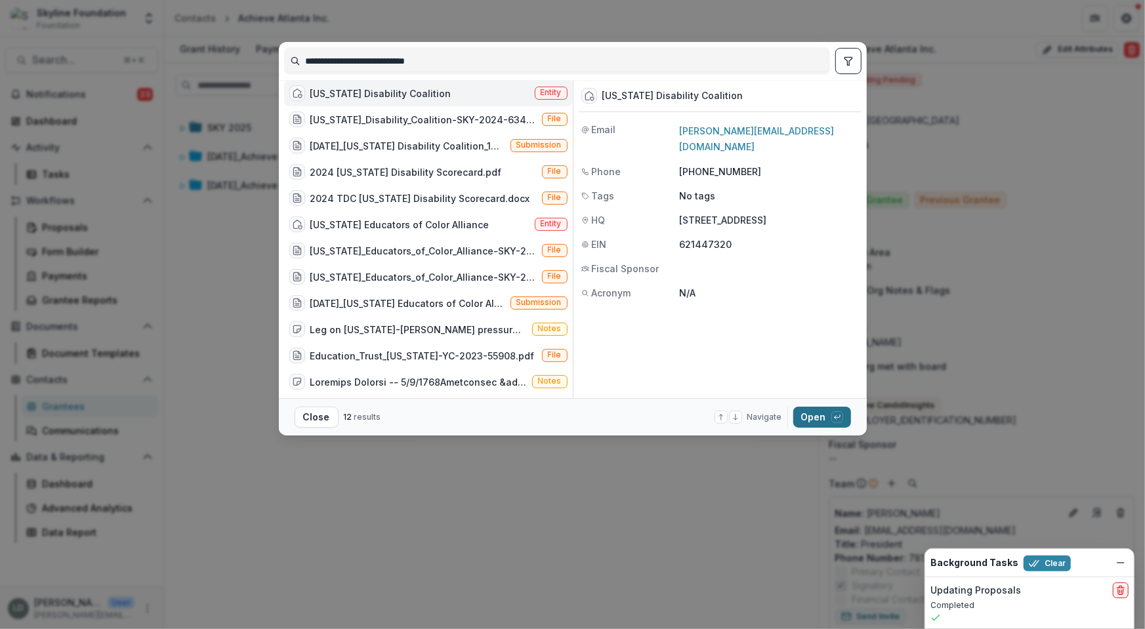
click at [811, 415] on button "Open with enter key" at bounding box center [822, 417] width 58 height 21
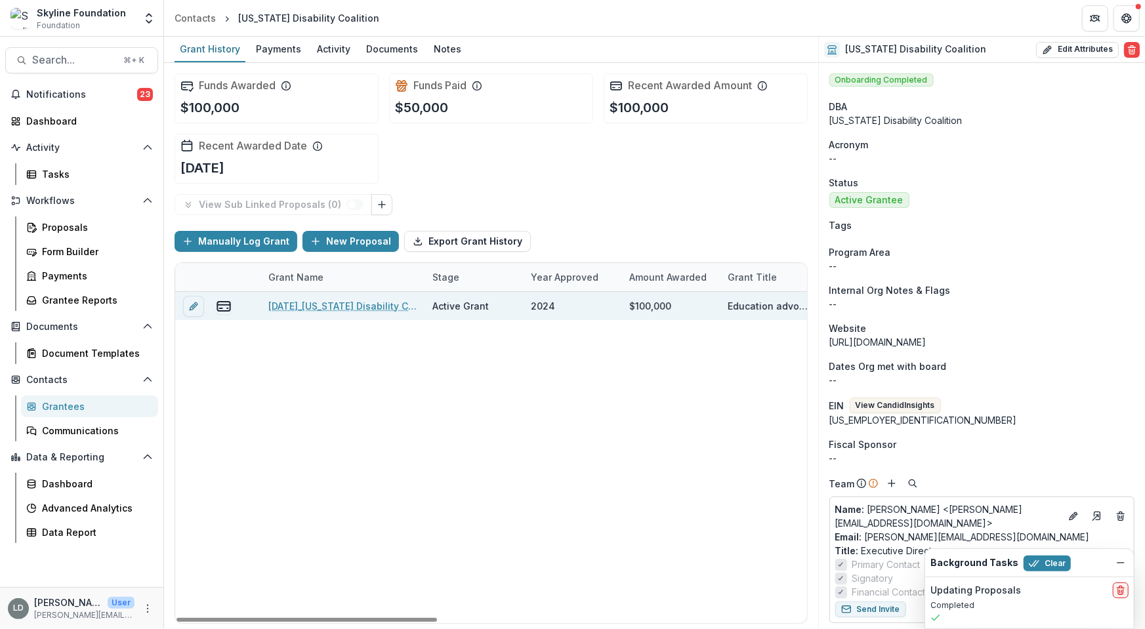
click at [321, 301] on link "[DATE]_[US_STATE] Disability Coalition_100000" at bounding box center [342, 306] width 148 height 14
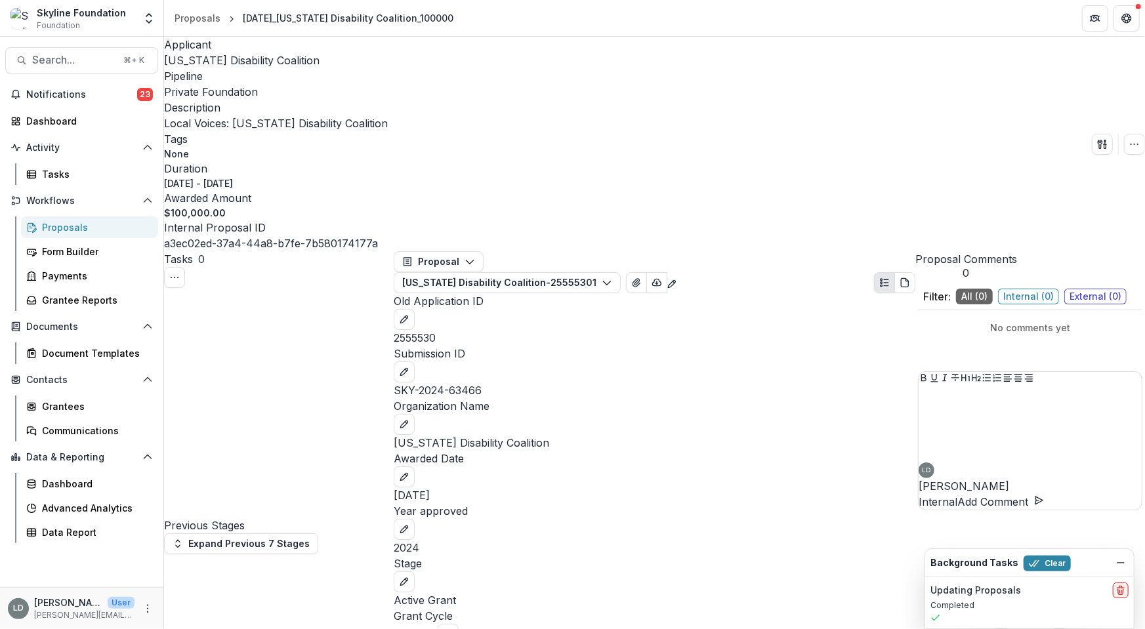
click at [242, 51] on div "Applicant" at bounding box center [276, 45] width 224 height 16
click at [242, 60] on span "[US_STATE] Disability Coalition" at bounding box center [242, 60] width 156 height 13
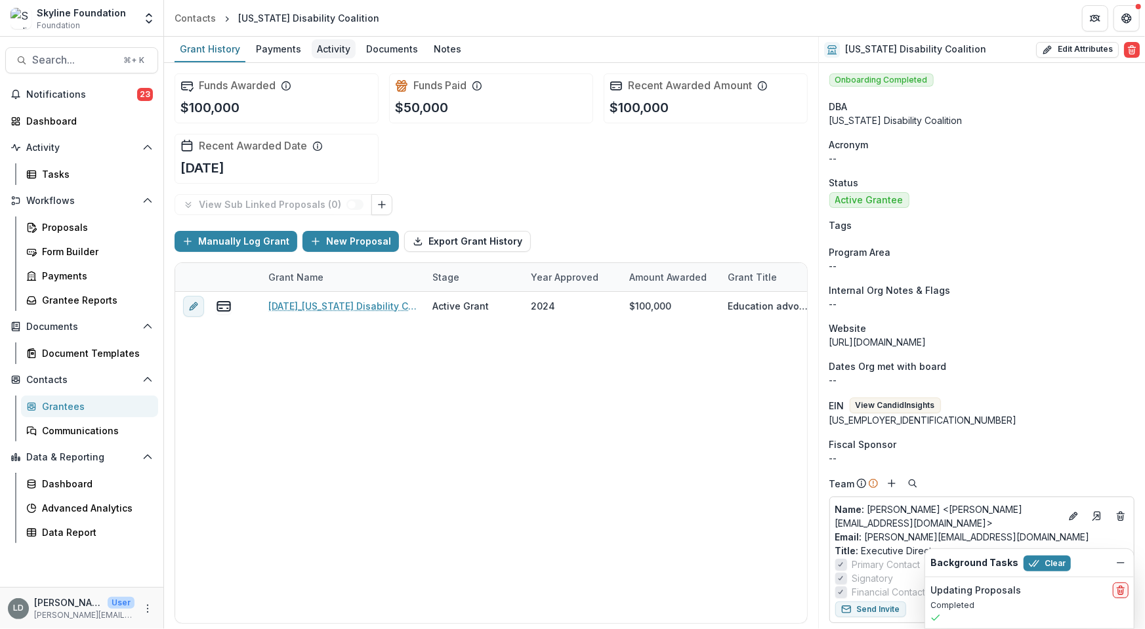
click at [329, 56] on div "Activity" at bounding box center [334, 48] width 44 height 19
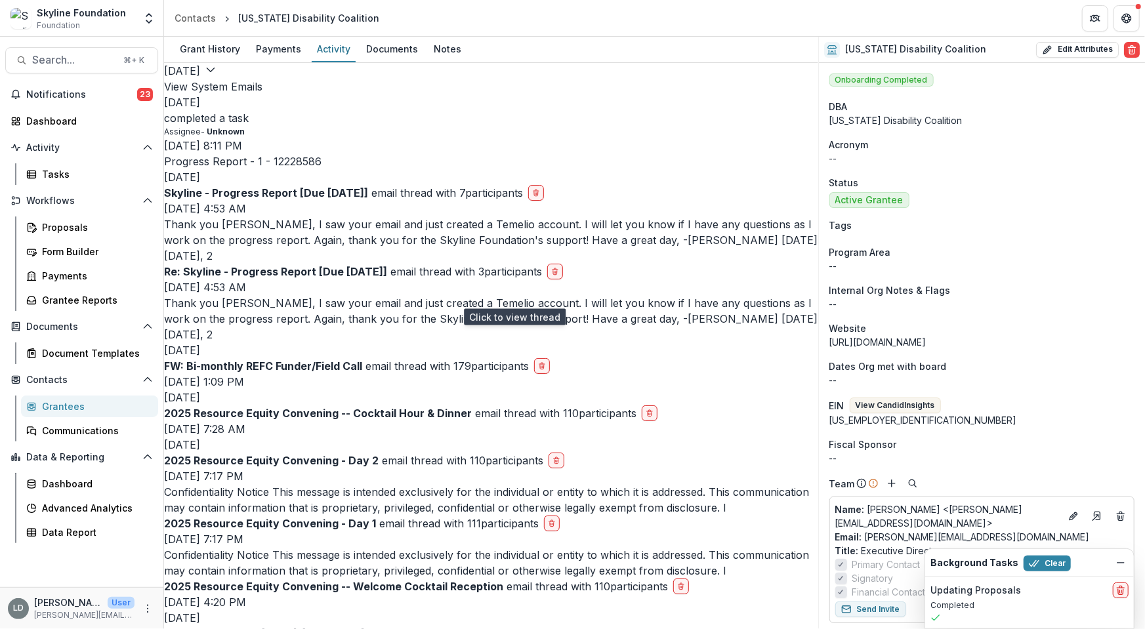
click at [319, 264] on p "Thank you [PERSON_NAME], I saw your email and just created a Temelio account. I…" at bounding box center [491, 240] width 654 height 47
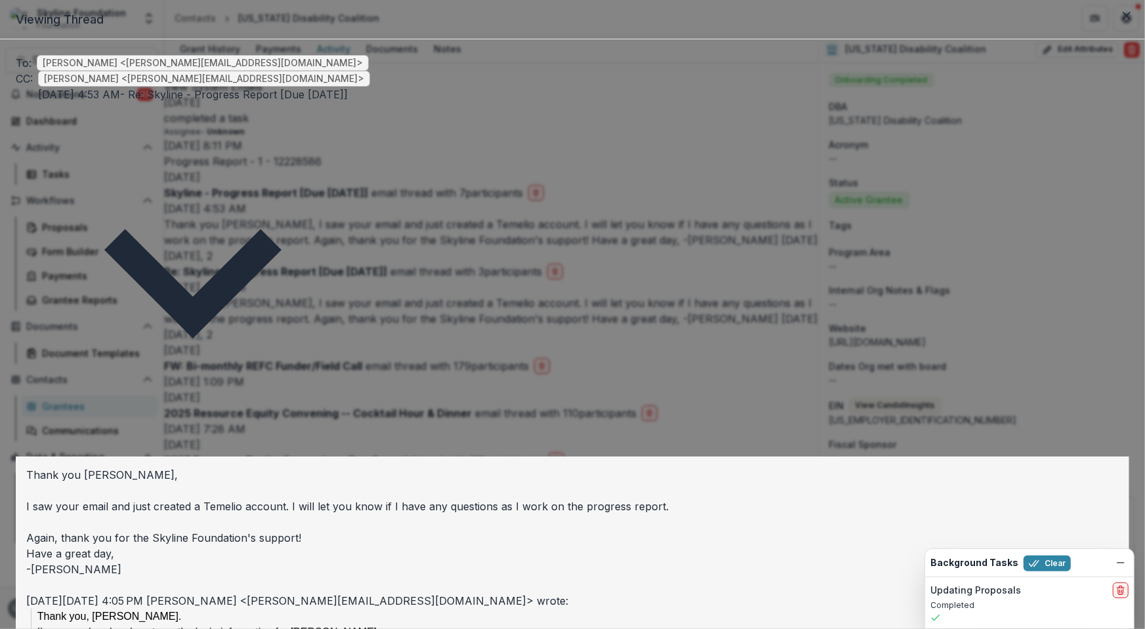
click at [319, 297] on div "Viewing Thread To: [PERSON_NAME] <[PERSON_NAME][EMAIL_ADDRESS][DOMAIN_NAME]> CC…" at bounding box center [572, 314] width 1145 height 629
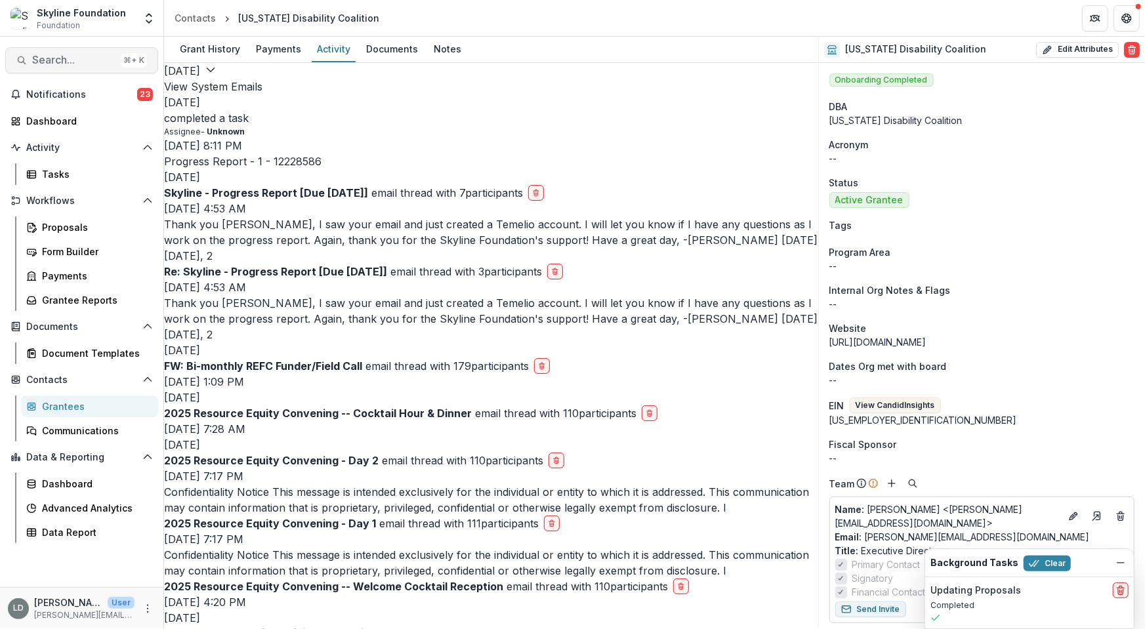
click at [85, 58] on span "Search..." at bounding box center [73, 60] width 83 height 12
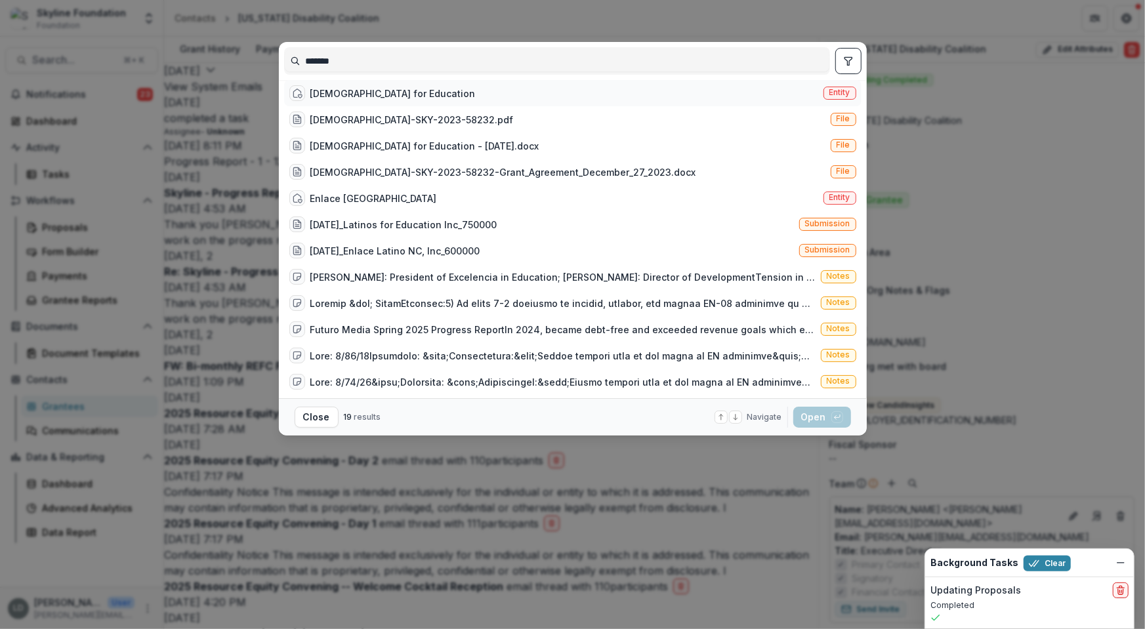
type input "*******"
click at [347, 96] on div "[DEMOGRAPHIC_DATA] for Education" at bounding box center [392, 94] width 165 height 14
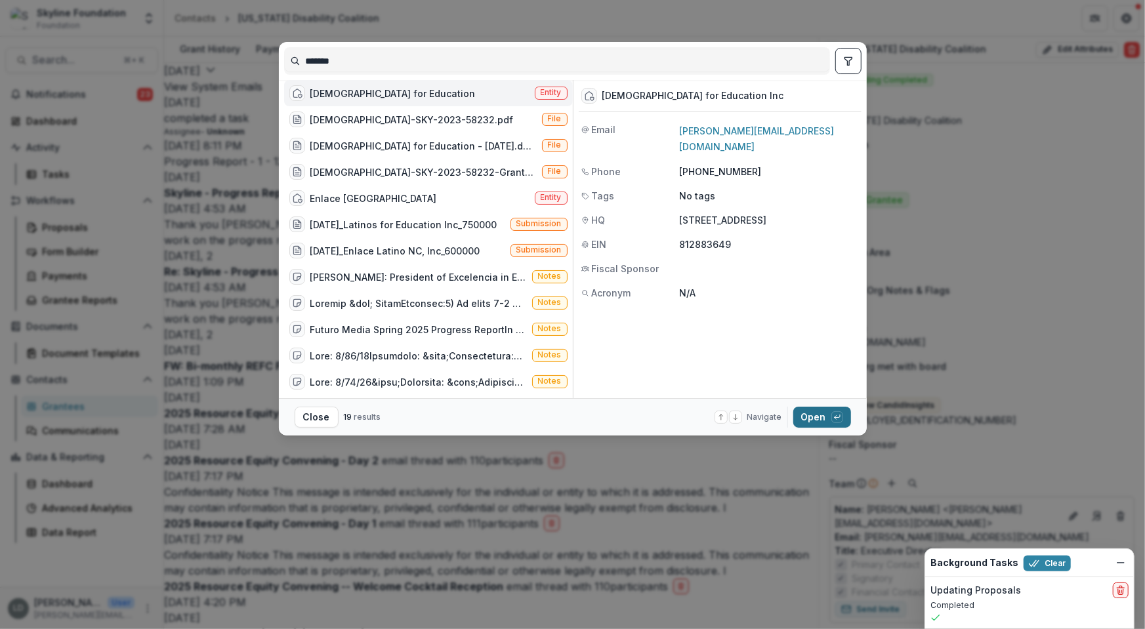
click at [812, 418] on button "Open with enter key" at bounding box center [822, 417] width 58 height 21
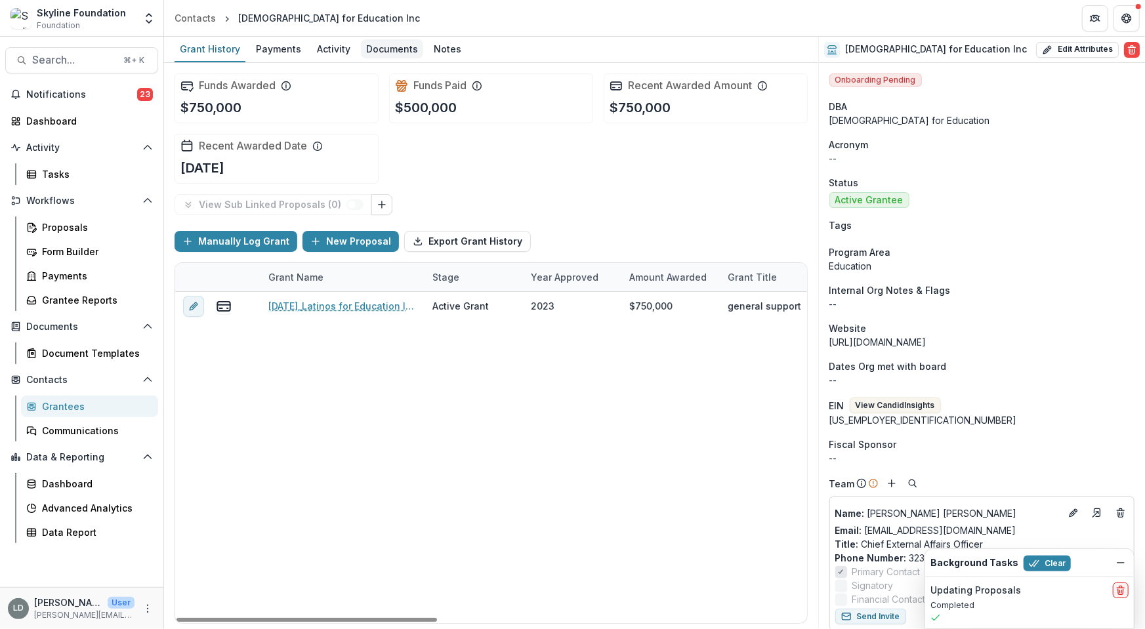
click at [381, 48] on div "Documents" at bounding box center [392, 48] width 62 height 19
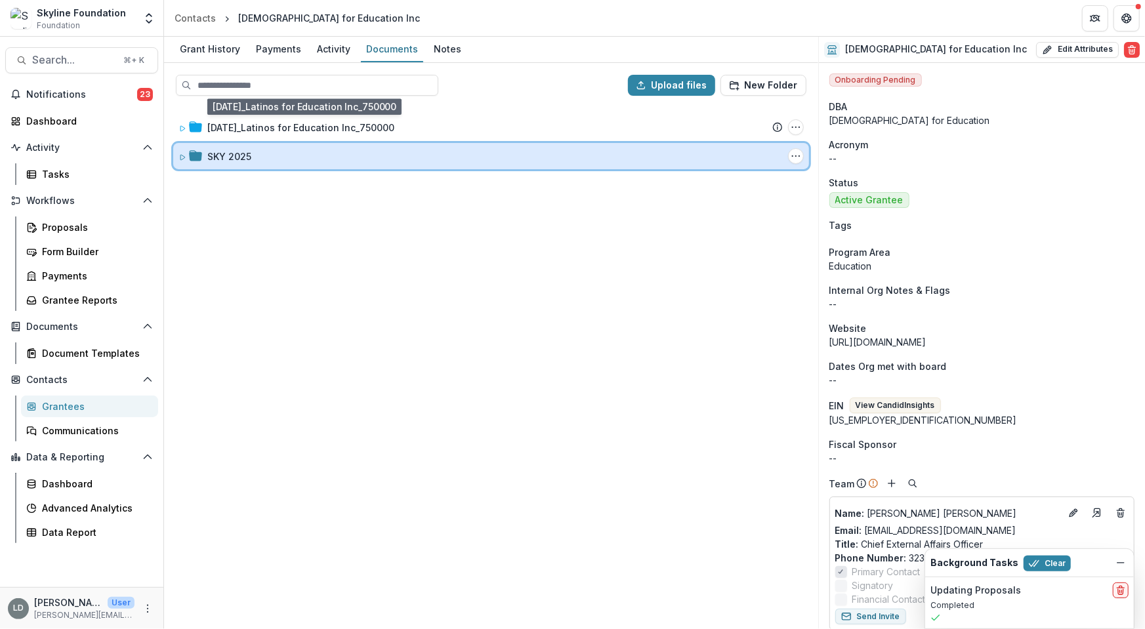
click at [219, 168] on div "SKY 2025 Folder Options Rename Add Subfolder" at bounding box center [491, 156] width 636 height 26
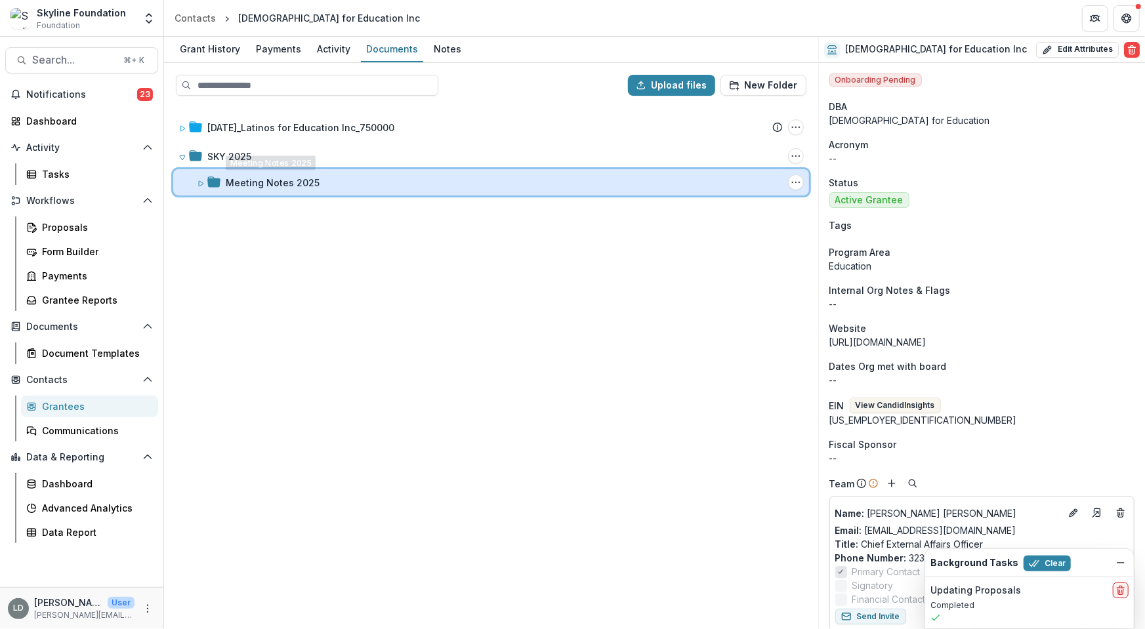
click at [251, 172] on div "Meeting Notes 2025 Folder Options Rename Add Subfolder" at bounding box center [491, 182] width 636 height 26
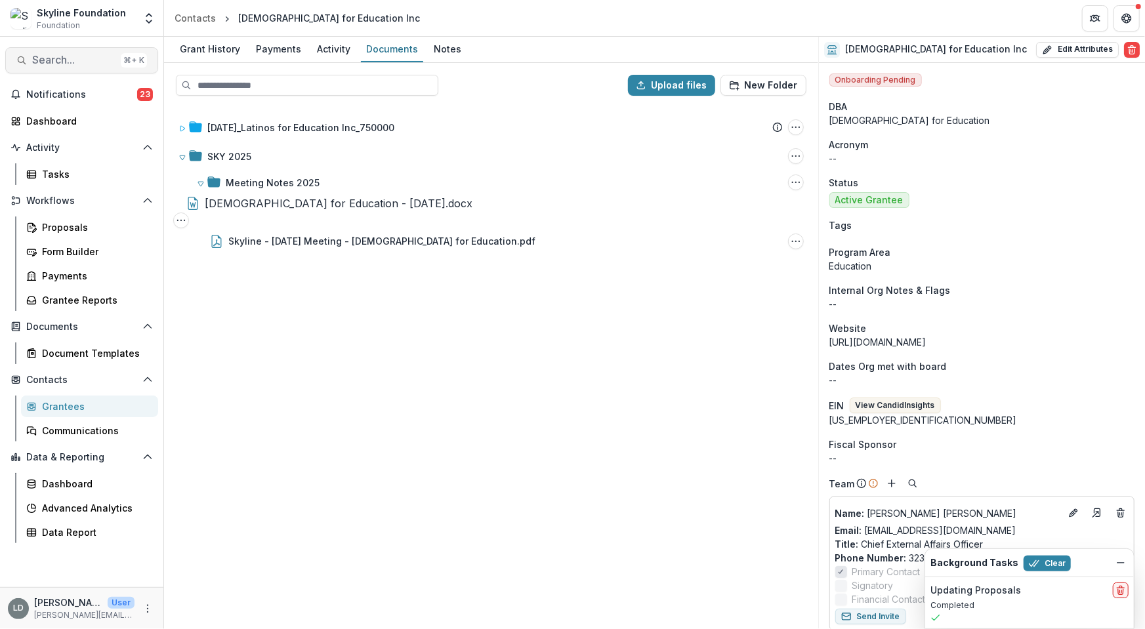
click at [83, 59] on span "Search..." at bounding box center [73, 60] width 83 height 12
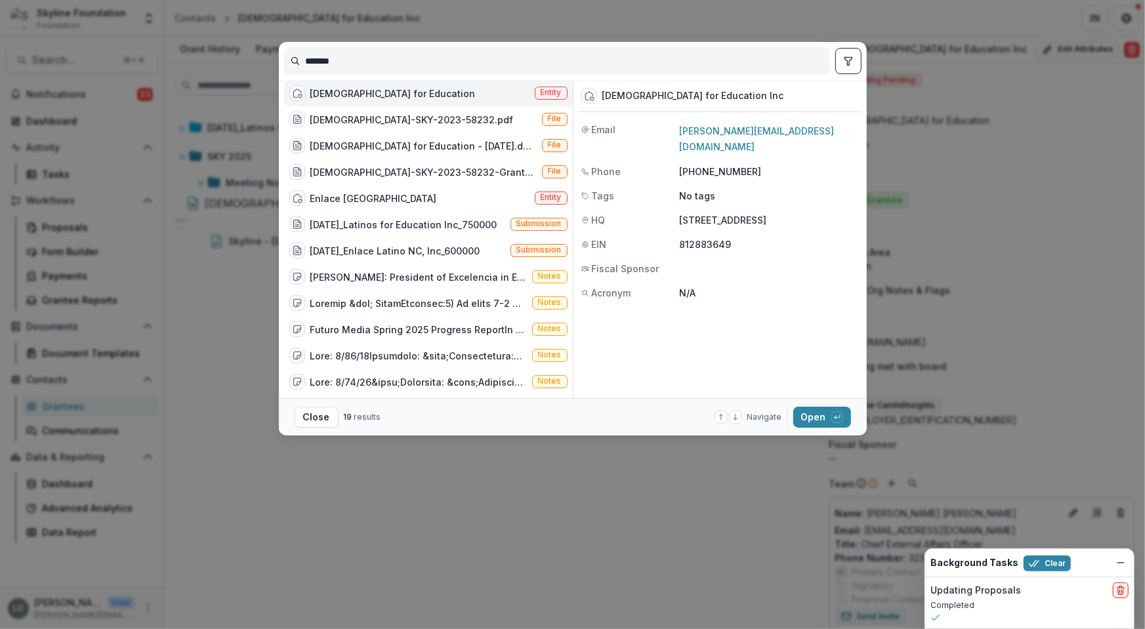
click at [362, 59] on input "*******" at bounding box center [557, 61] width 545 height 21
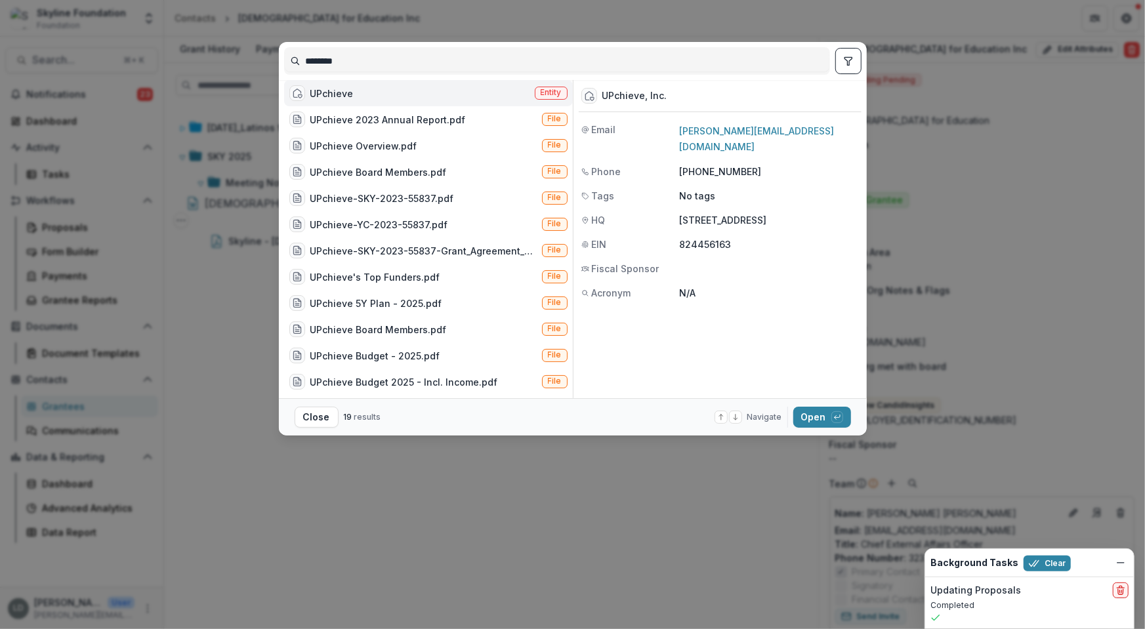
type input "********"
click at [374, 91] on div "UPchieve Entity" at bounding box center [428, 93] width 289 height 26
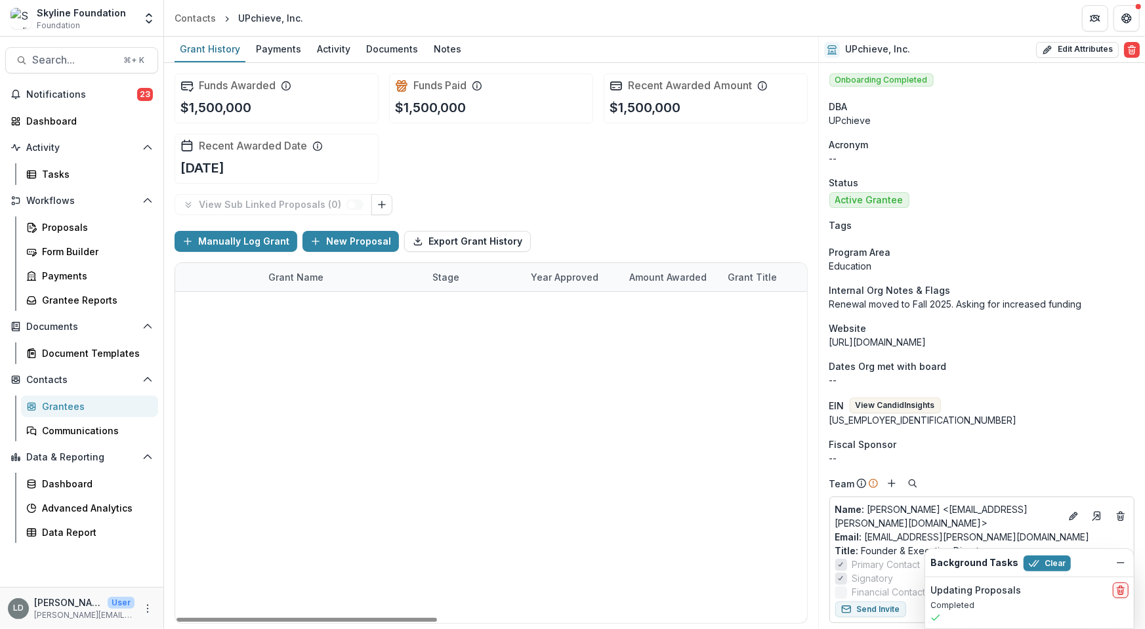
click at [358, 307] on link "2025 - Renewal Application" at bounding box center [331, 306] width 127 height 14
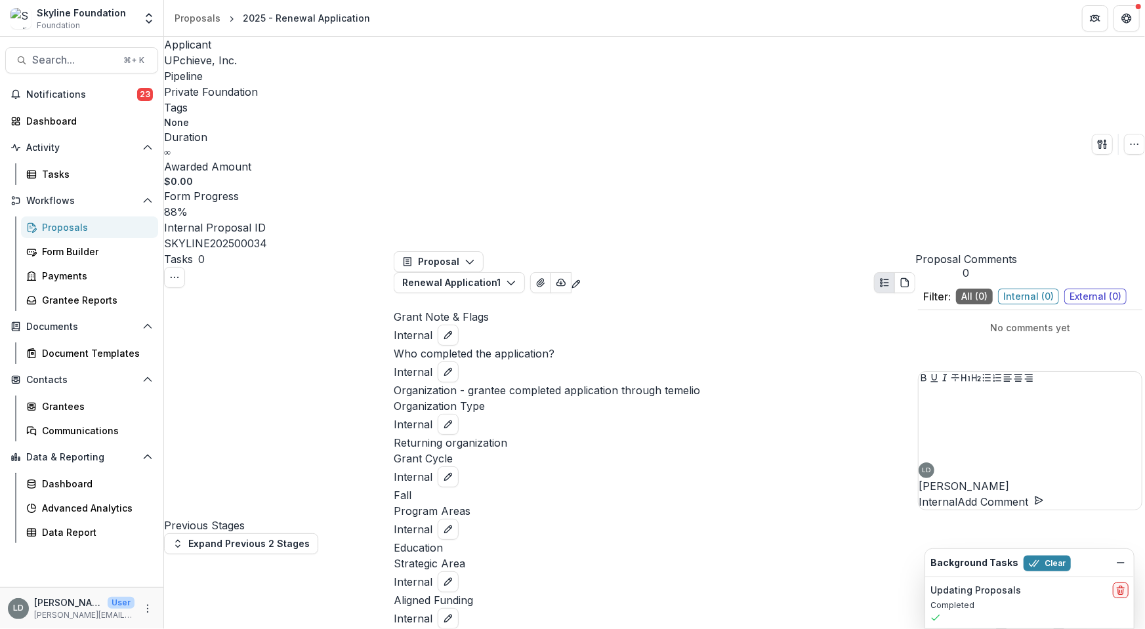
scroll to position [6726, 0]
click at [87, 62] on span "Search..." at bounding box center [73, 60] width 83 height 12
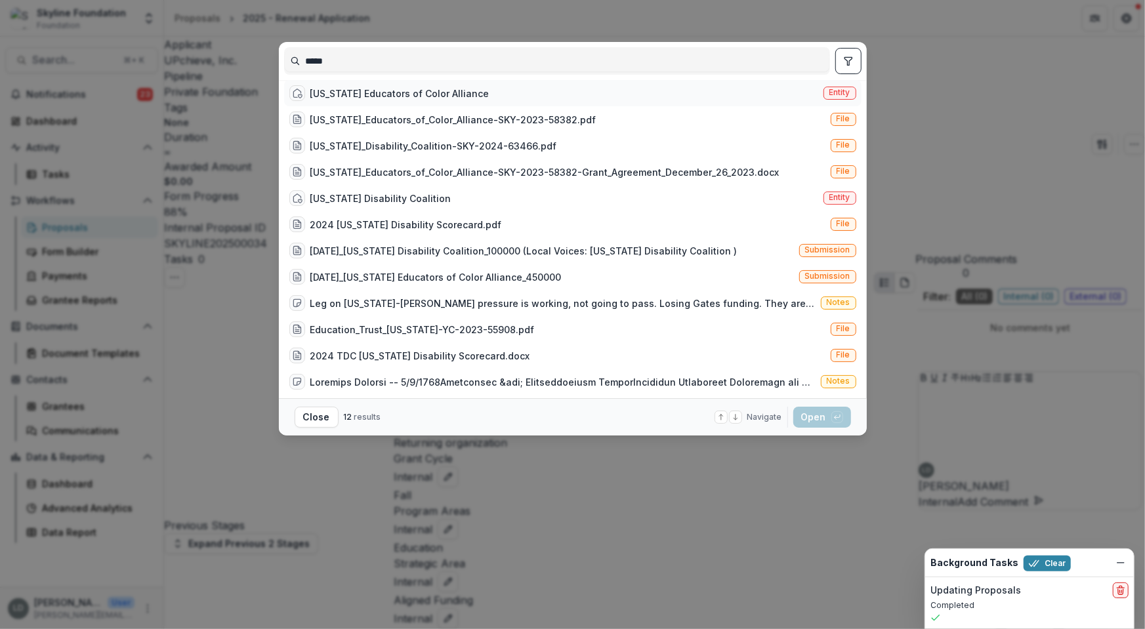
type input "*****"
click at [392, 96] on div "[US_STATE] Educators of Color Alliance" at bounding box center [399, 94] width 179 height 14
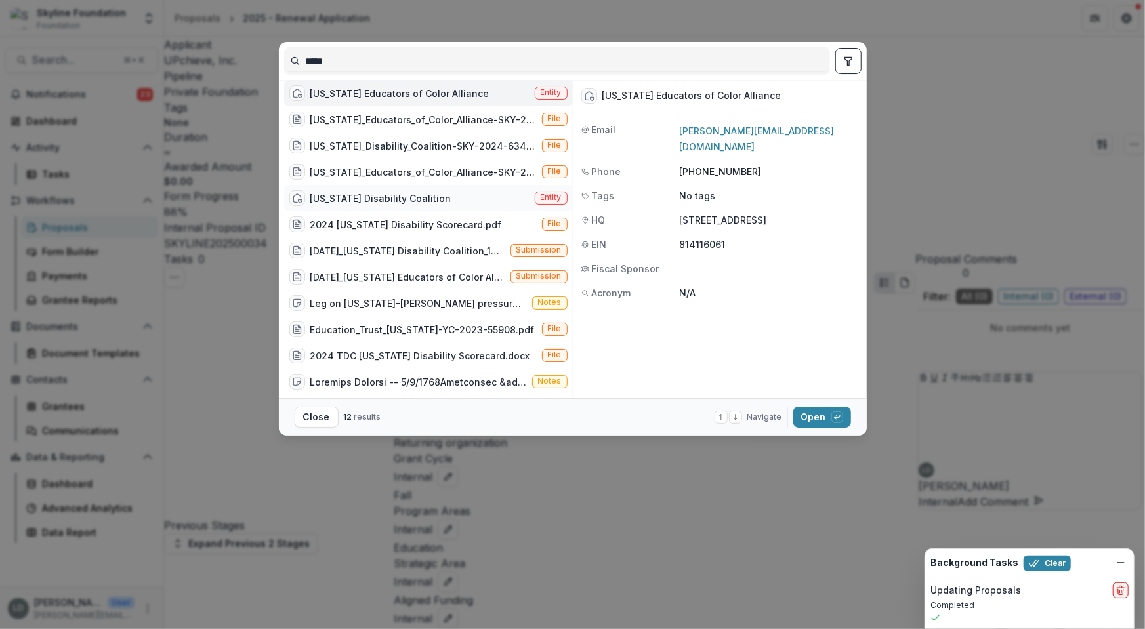
click at [417, 196] on div "[US_STATE] Disability Coalition" at bounding box center [380, 199] width 141 height 14
click at [811, 417] on button "Open with enter key" at bounding box center [822, 417] width 58 height 21
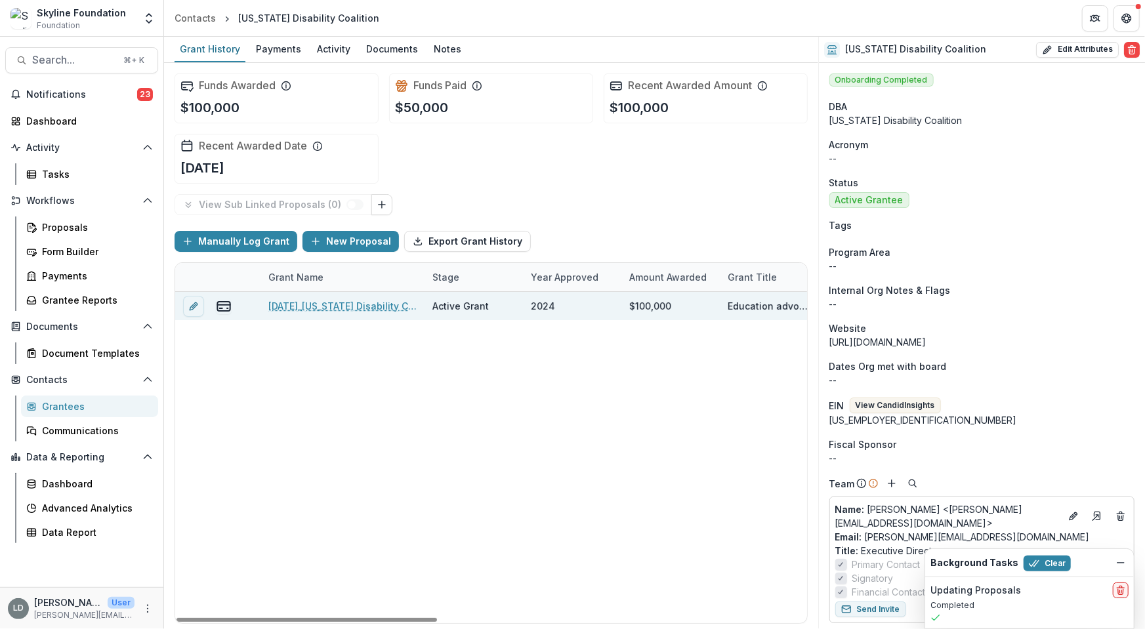
click at [334, 301] on link "[DATE]_[US_STATE] Disability Coalition_100000" at bounding box center [342, 306] width 148 height 14
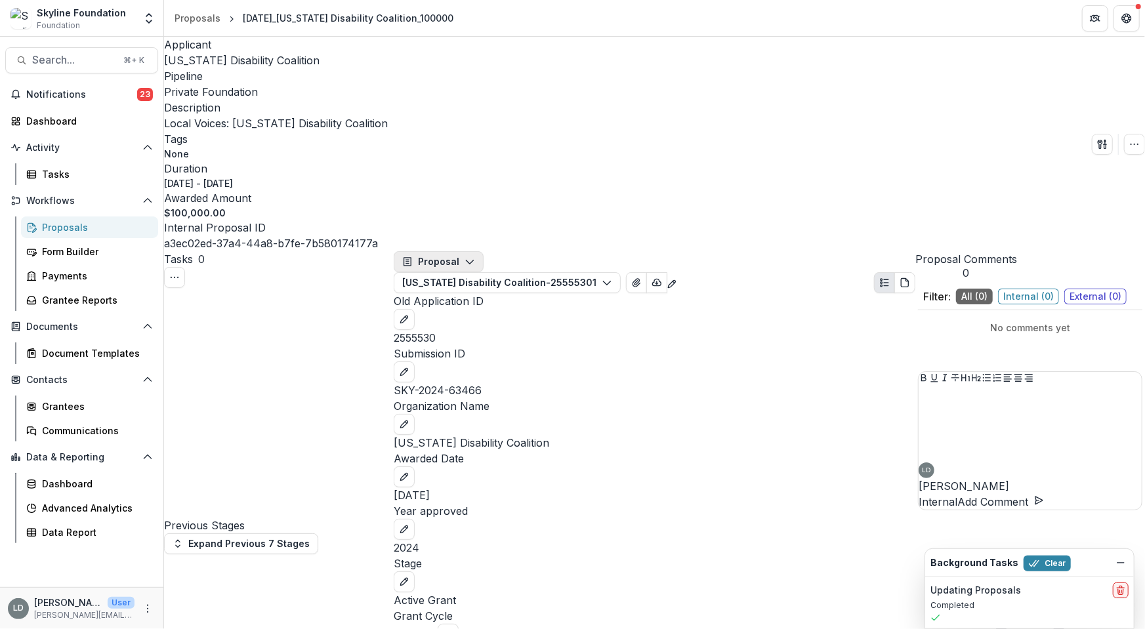
click at [463, 251] on button "Proposal" at bounding box center [439, 261] width 90 height 21
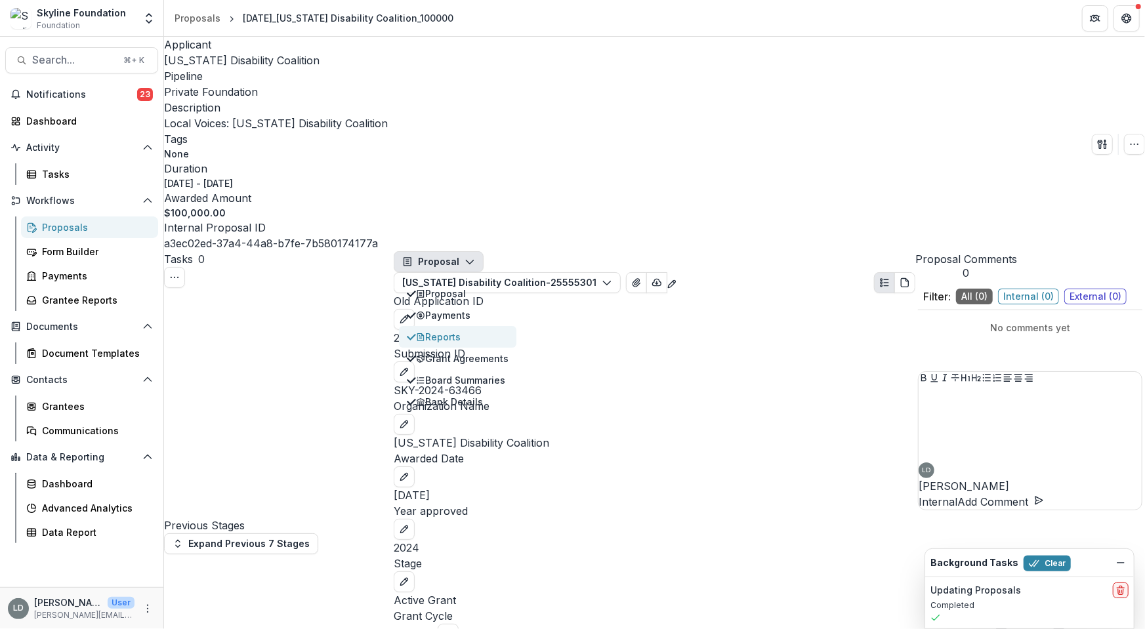
click at [476, 330] on div "Reports" at bounding box center [462, 337] width 93 height 14
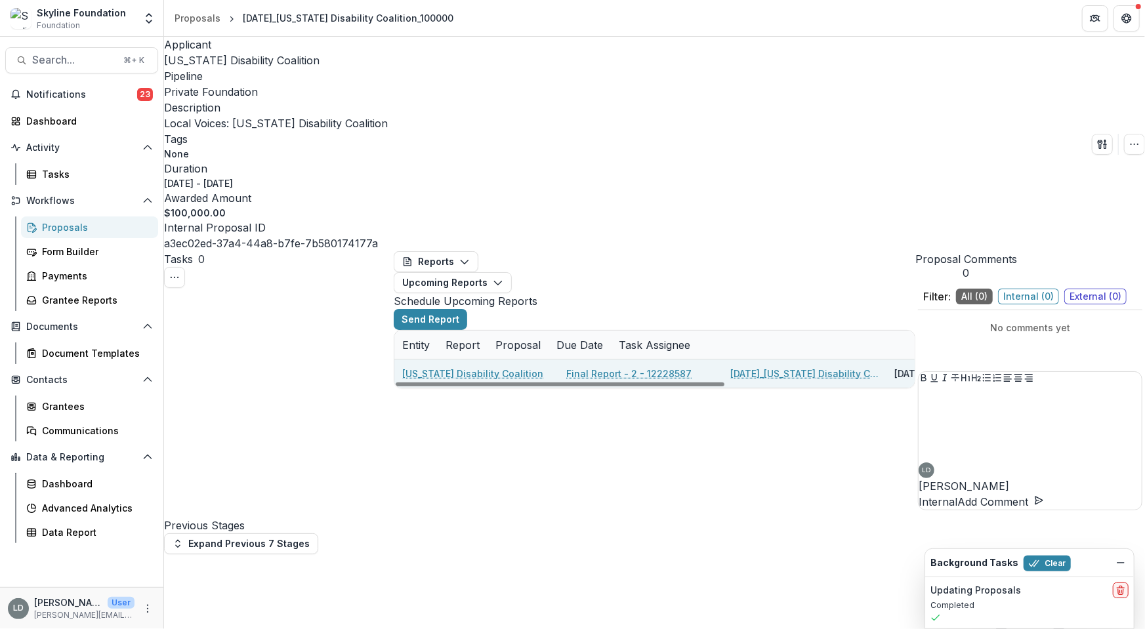
click at [625, 367] on link "Final Report - 2 - 12228587" at bounding box center [628, 374] width 125 height 14
select select "********"
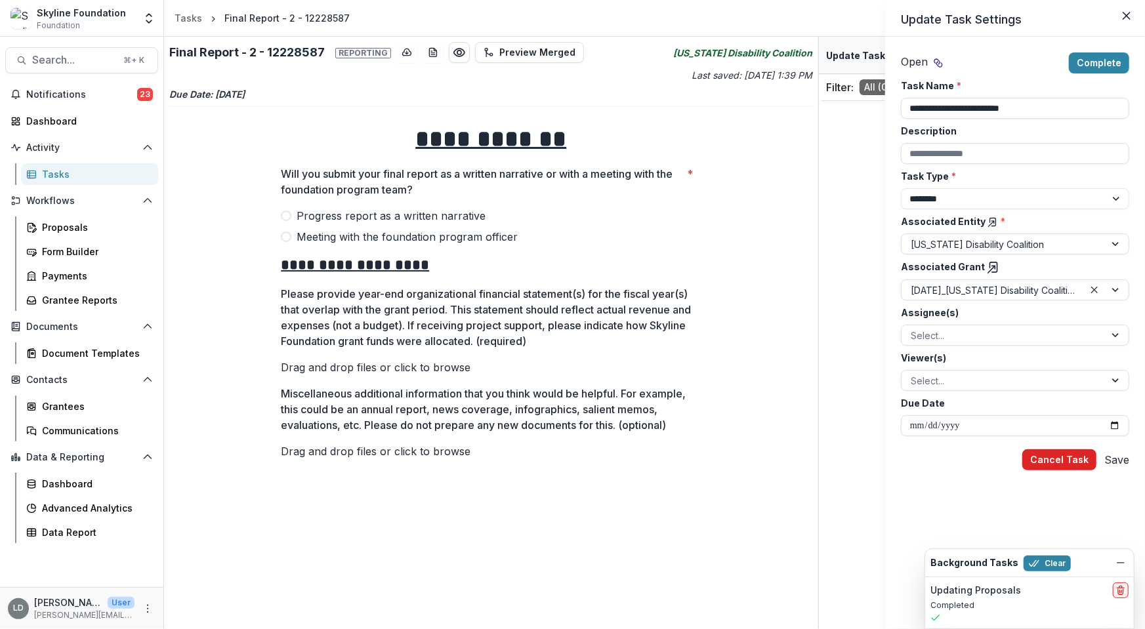
click at [1047, 461] on button "Cancel Task" at bounding box center [1059, 460] width 74 height 21
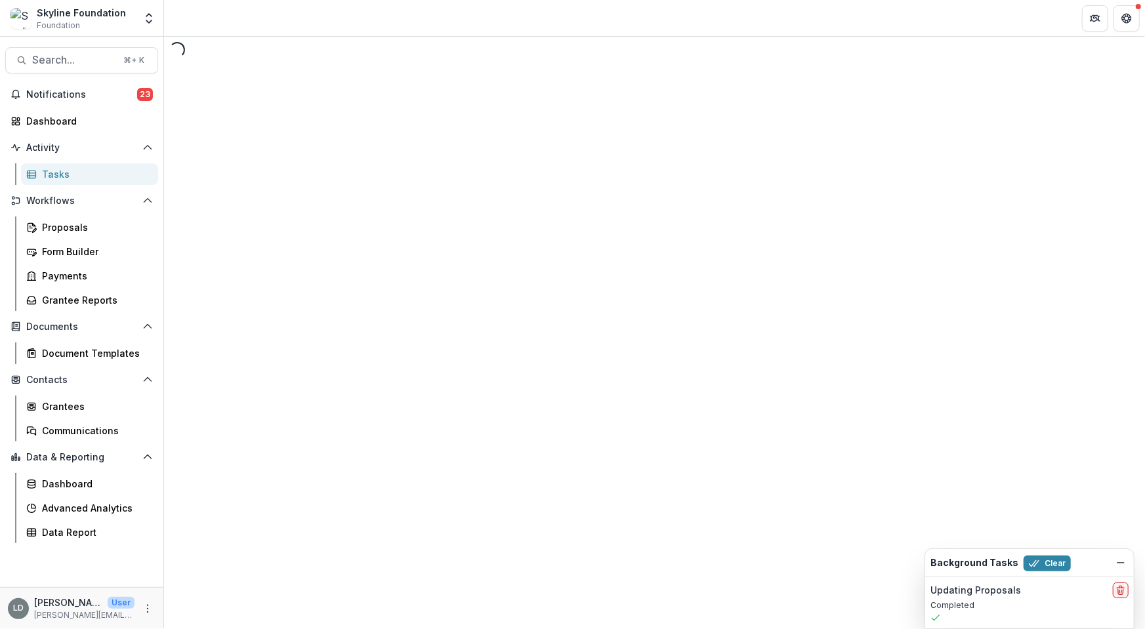
select select "********"
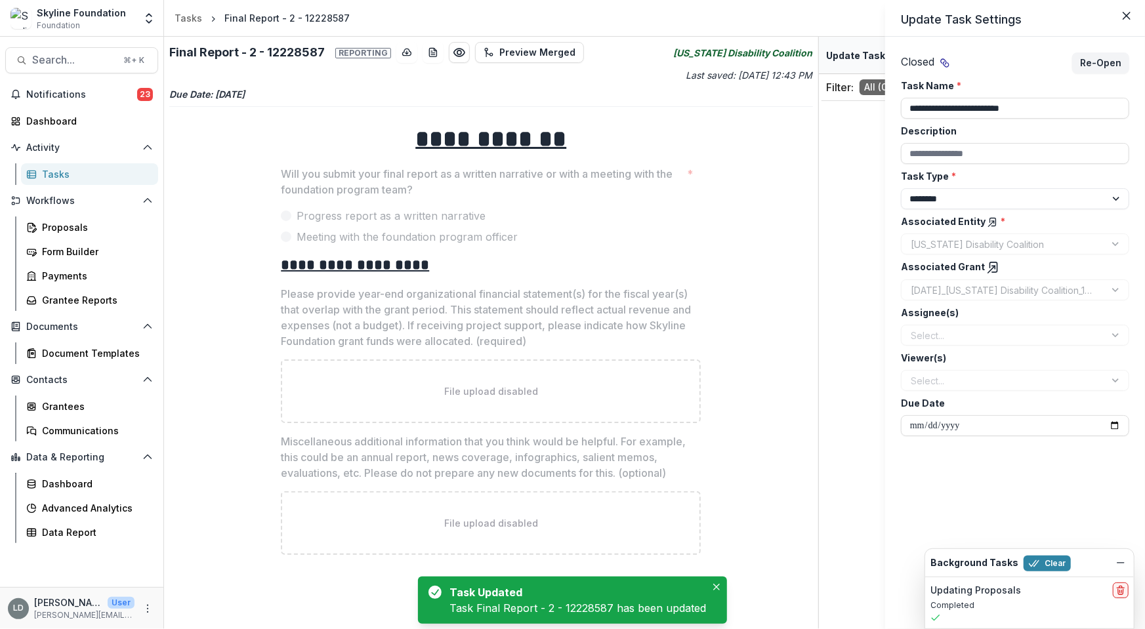
click at [194, 17] on div "**********" at bounding box center [572, 314] width 1145 height 629
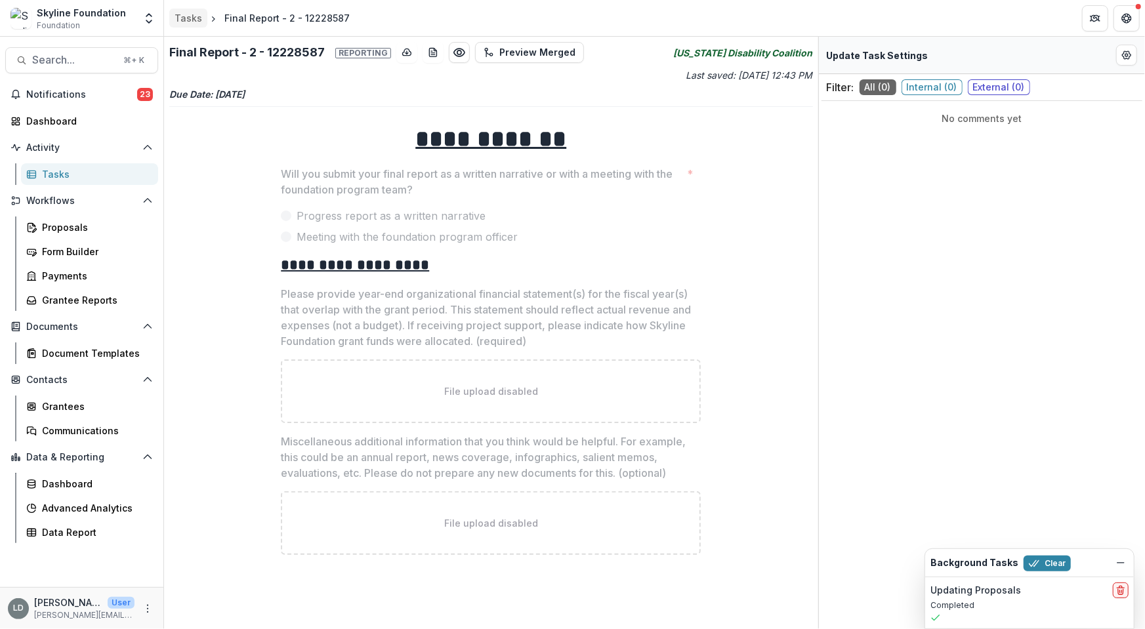
click at [195, 18] on div "Tasks" at bounding box center [189, 18] width 28 height 14
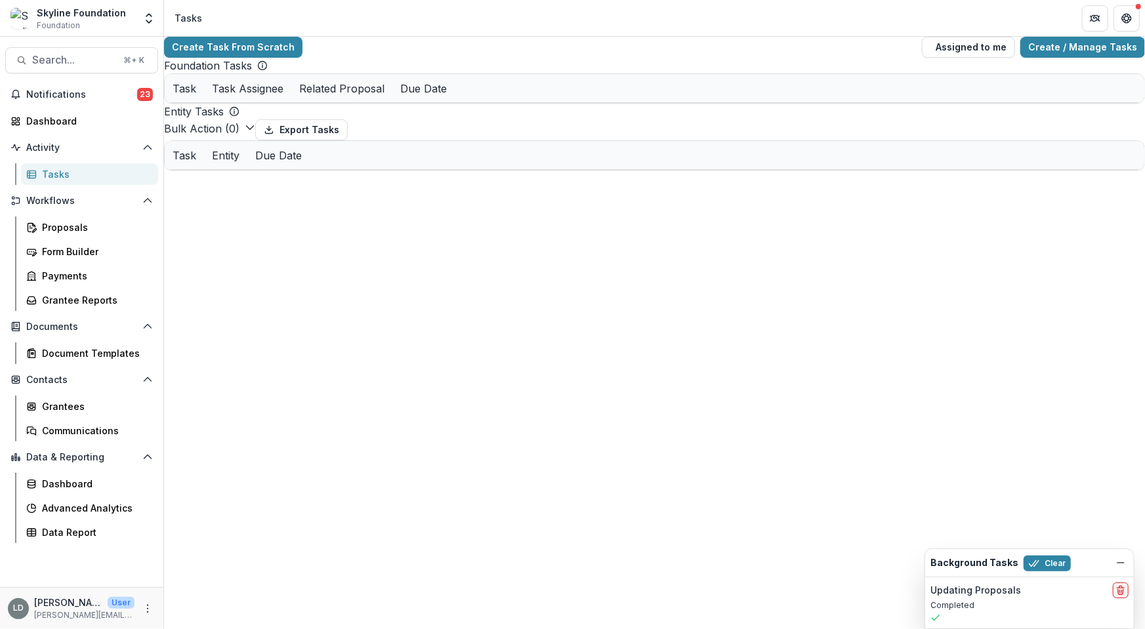
select select "********"
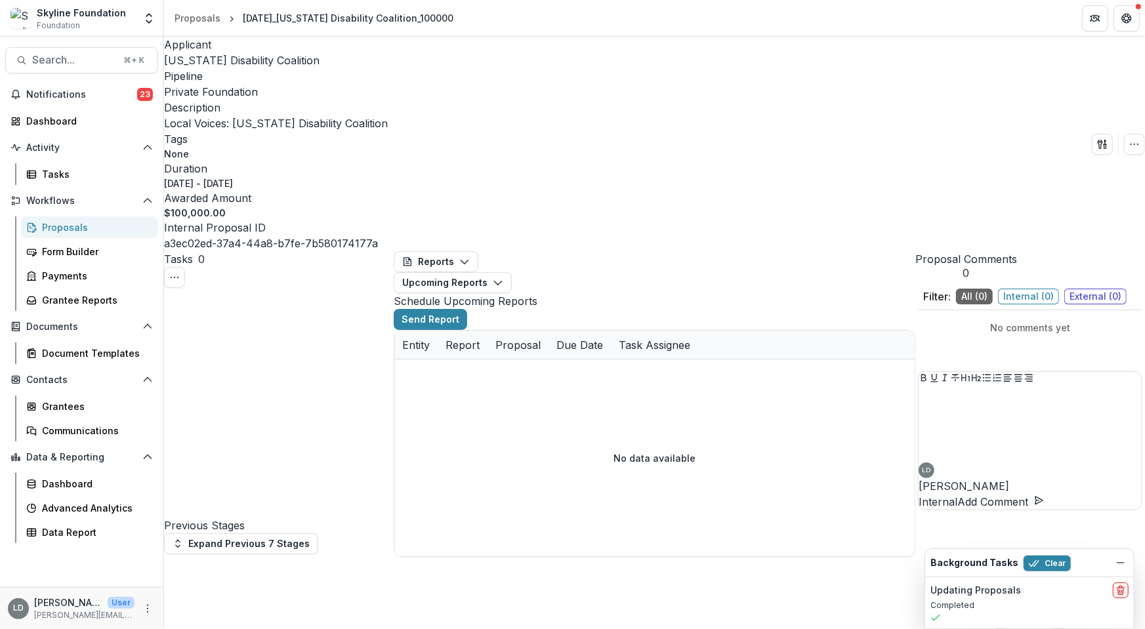
click at [234, 65] on span "[US_STATE] Disability Coalition" at bounding box center [242, 60] width 156 height 13
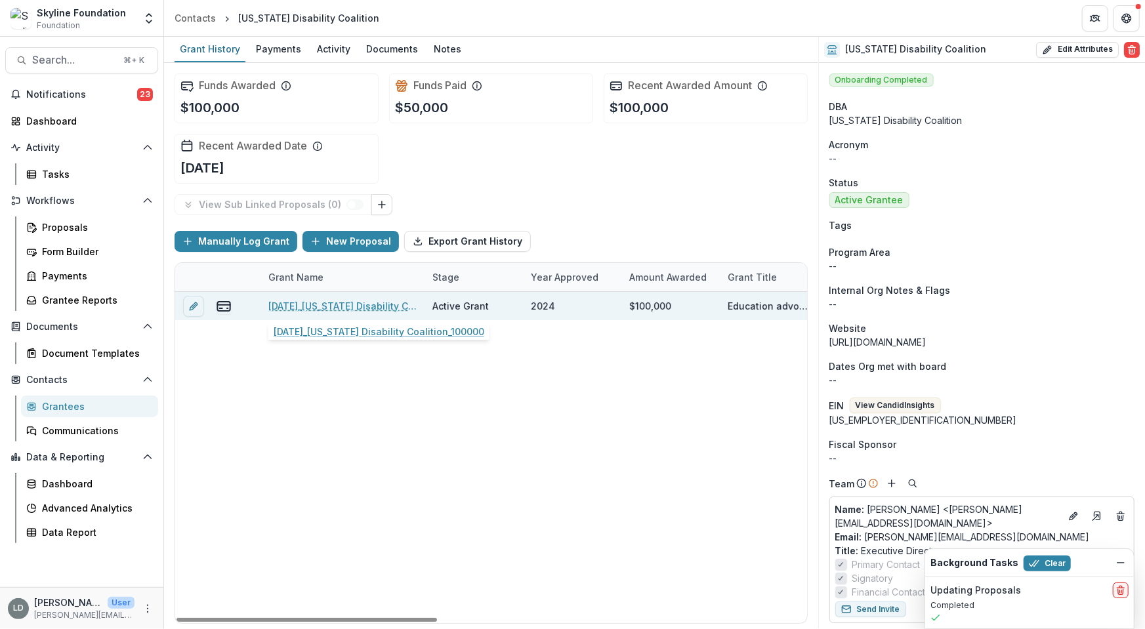
click at [328, 306] on link "[DATE]_[US_STATE] Disability Coalition_100000" at bounding box center [342, 306] width 148 height 14
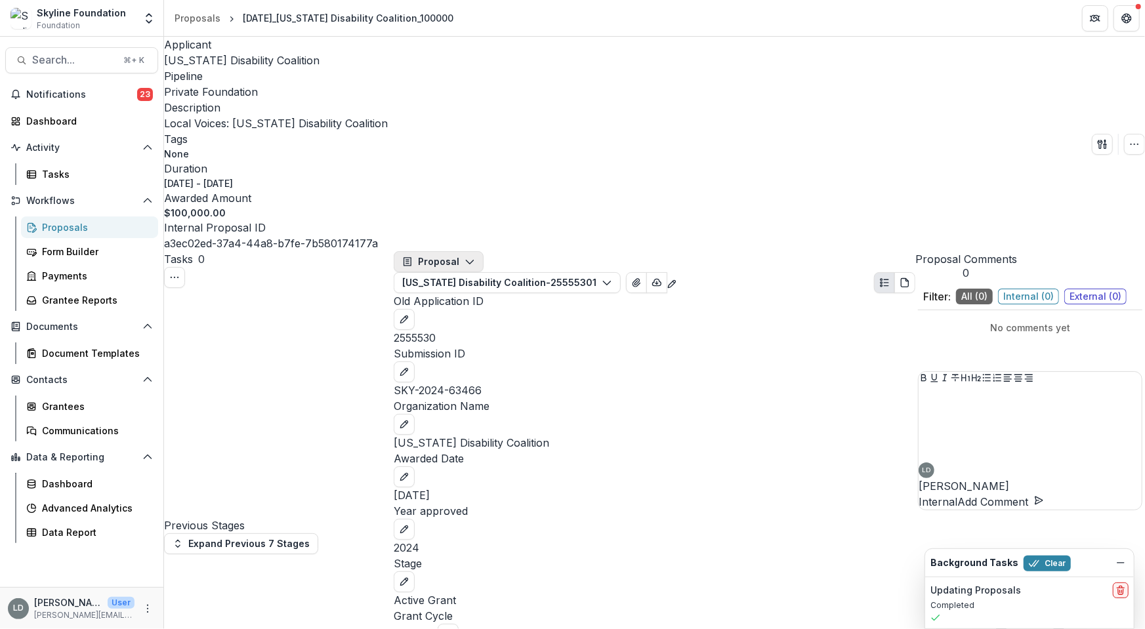
click at [453, 251] on button "Proposal" at bounding box center [439, 261] width 90 height 21
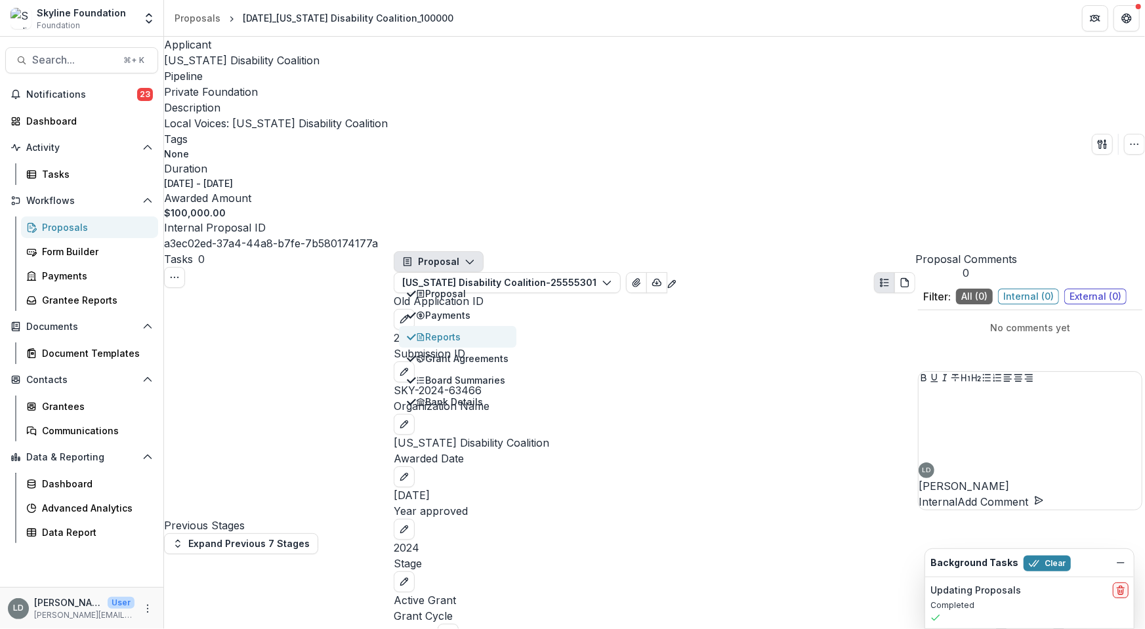
click at [470, 330] on div "Reports" at bounding box center [462, 337] width 93 height 14
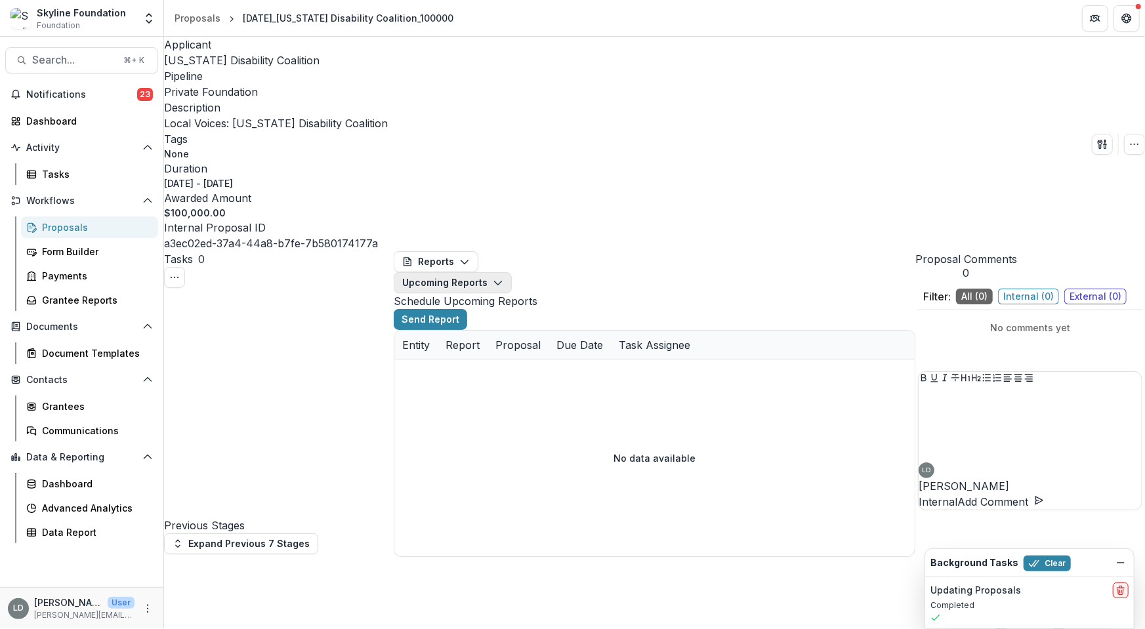
click at [512, 272] on button "Upcoming Reports" at bounding box center [453, 282] width 118 height 21
click at [545, 328] on span "Completed Reports" at bounding box center [601, 335] width 182 height 14
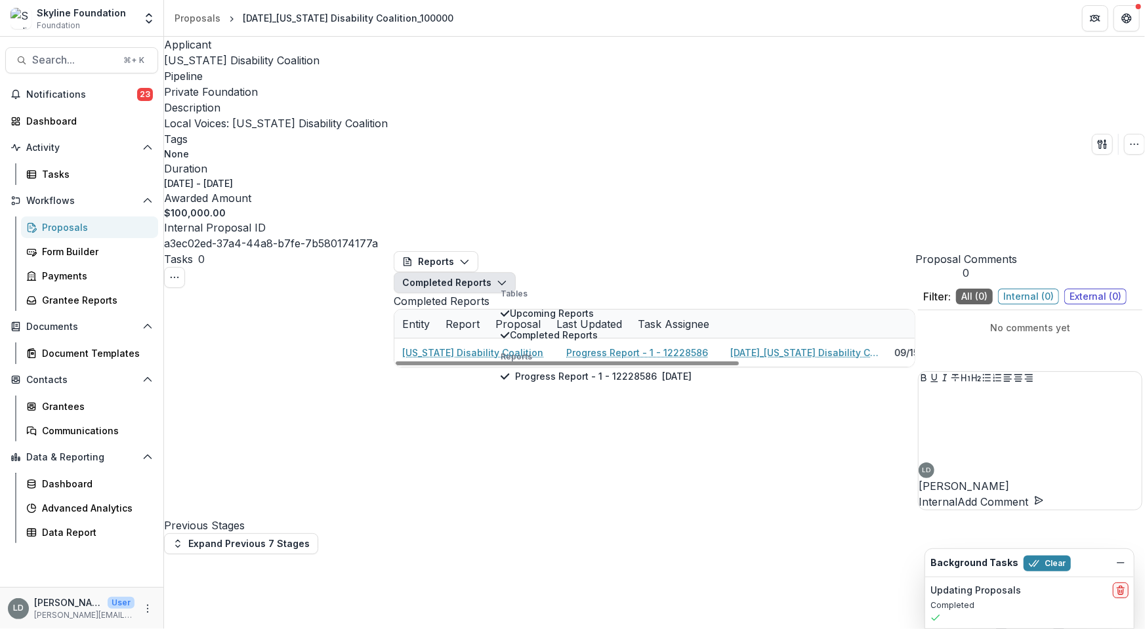
click at [532, 339] on div "[US_STATE] Disability Coalition Progress Report - 1 - 12228586 [DATE]_[US_STATE…" at bounding box center [771, 353] width 755 height 28
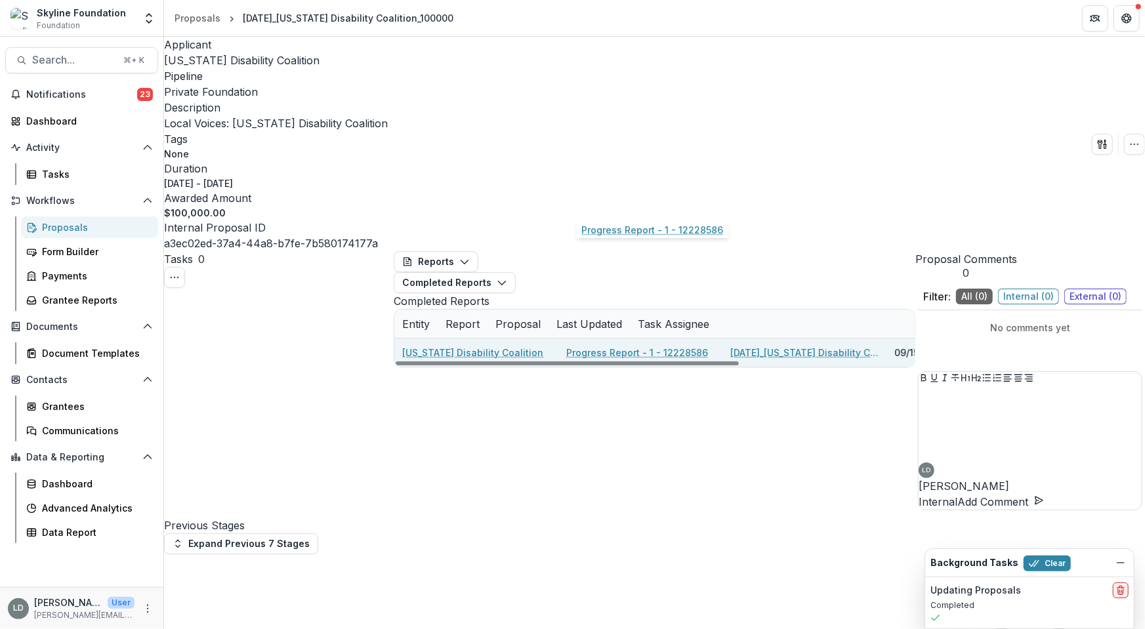
click at [613, 346] on link "Progress Report - 1 - 12228586" at bounding box center [637, 353] width 142 height 14
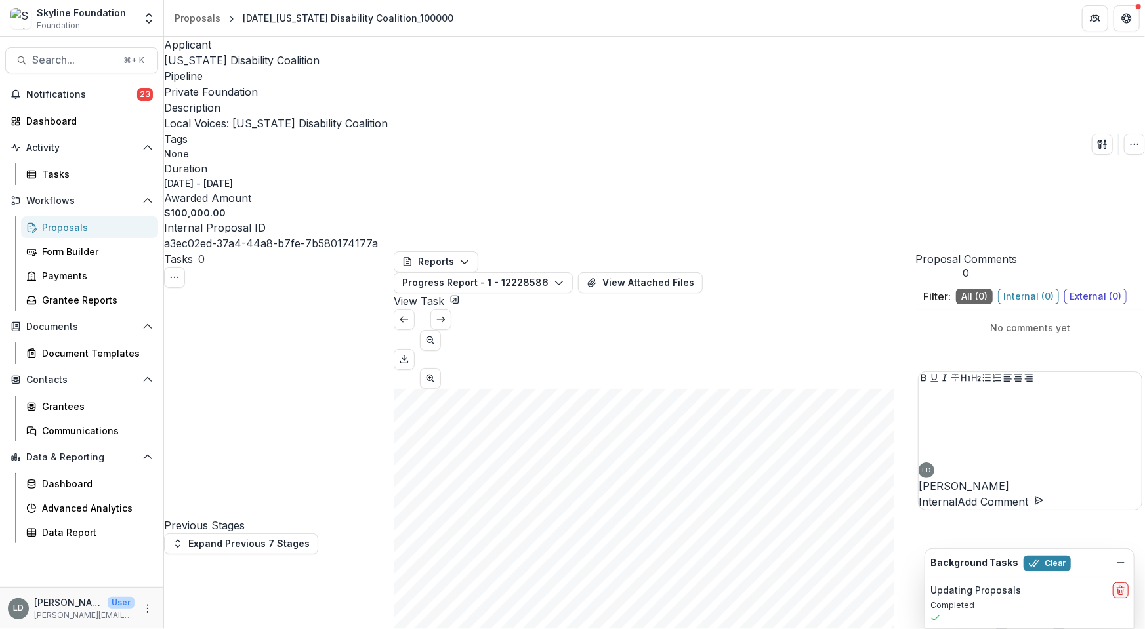
scroll to position [2176, 0]
click at [660, 272] on button "View Attached Files" at bounding box center [640, 282] width 125 height 21
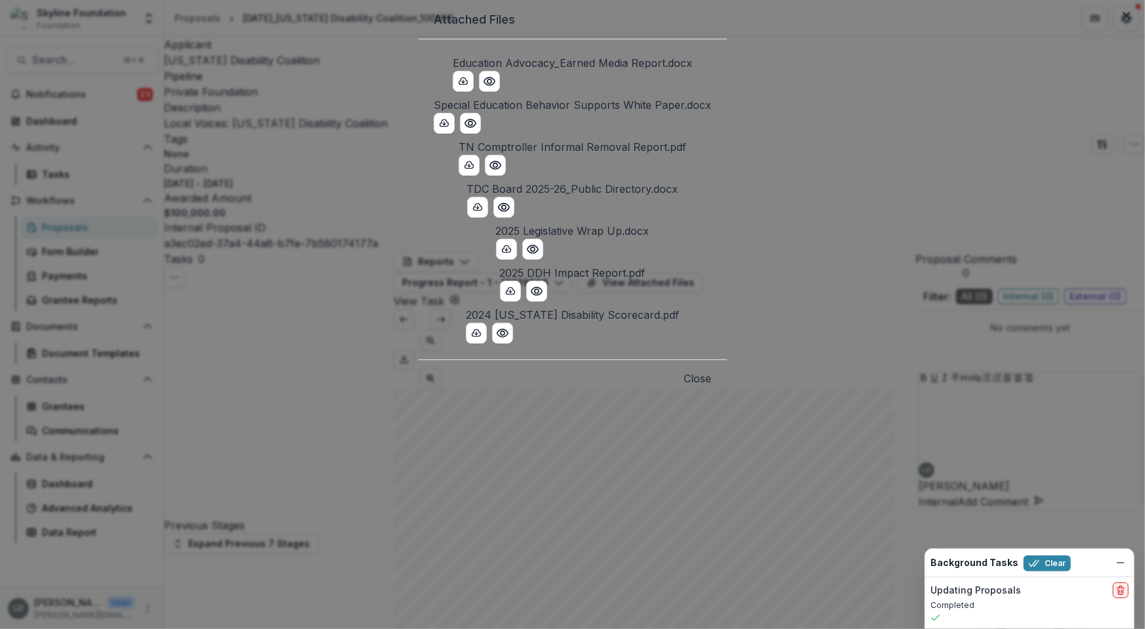
click at [860, 278] on div "Attached Files Education Advocacy_Earned Media Report.docx Special Education Be…" at bounding box center [572, 314] width 1145 height 629
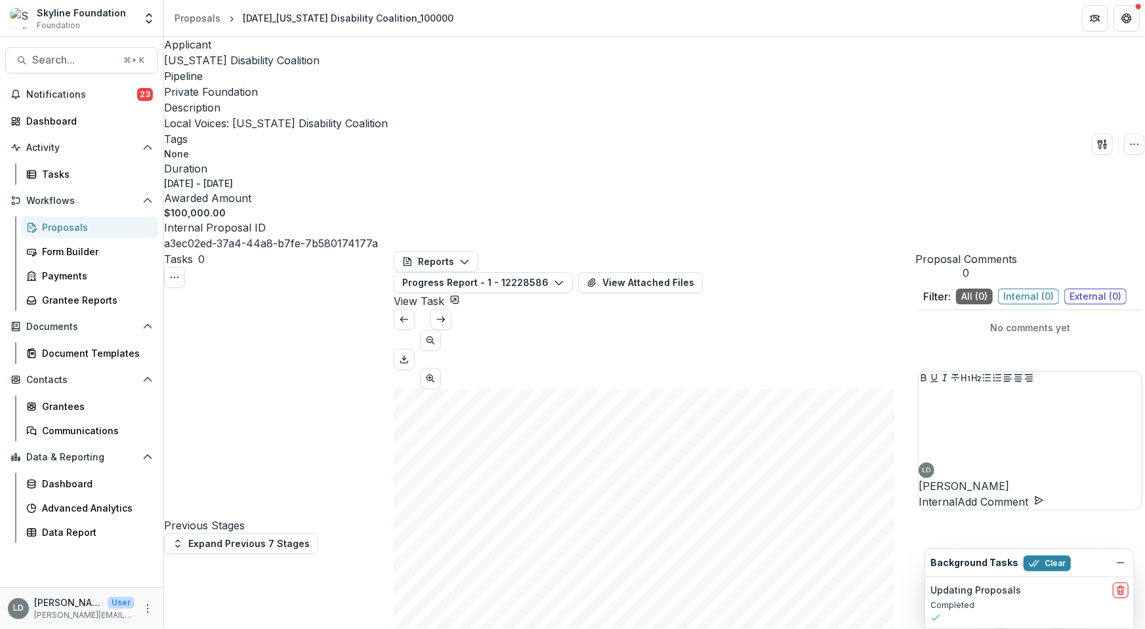
scroll to position [0, 0]
click at [234, 67] on span "[US_STATE] Disability Coalition" at bounding box center [242, 60] width 156 height 13
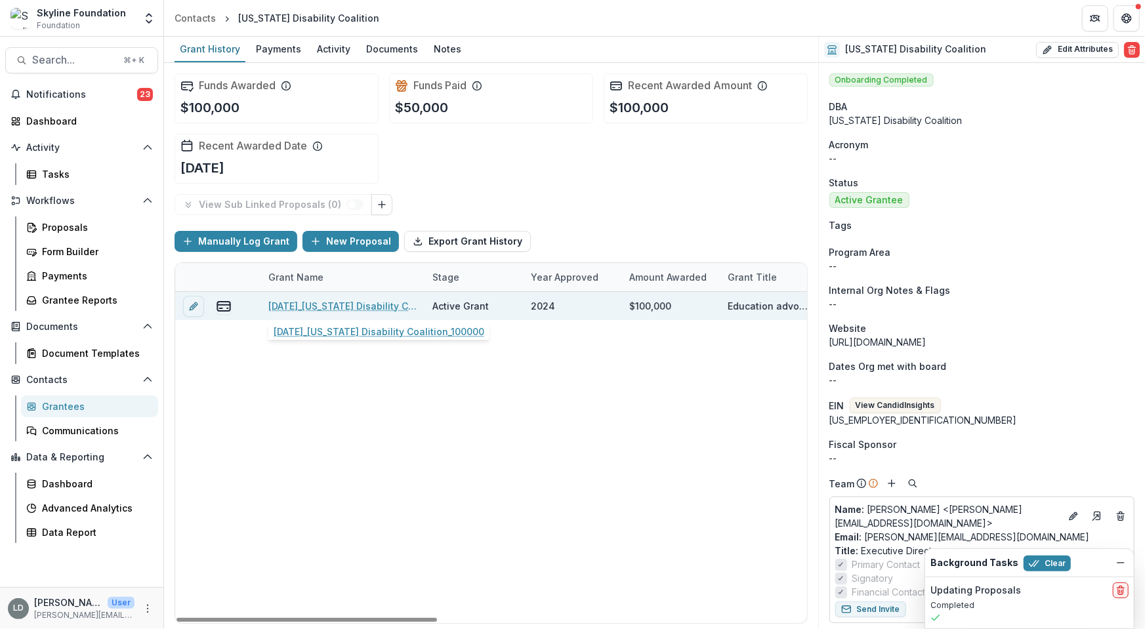
click at [375, 307] on link "[DATE]_[US_STATE] Disability Coalition_100000" at bounding box center [342, 306] width 148 height 14
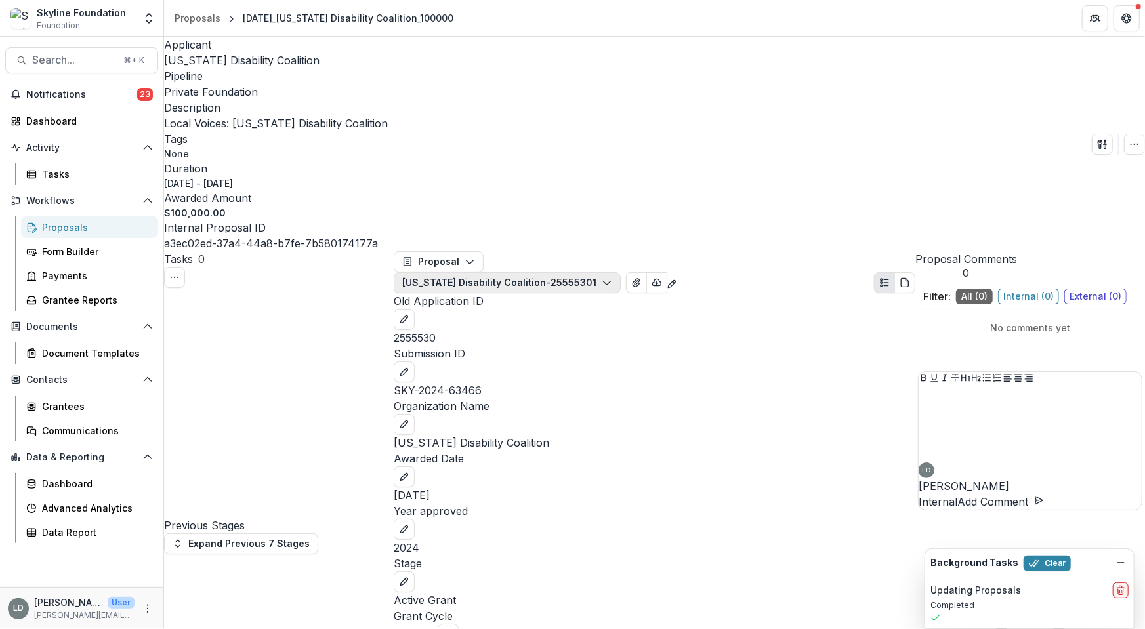
click at [528, 272] on button "[US_STATE] Disability Coalition-2555530 1" at bounding box center [507, 282] width 227 height 21
click at [455, 251] on button "Proposal" at bounding box center [439, 261] width 90 height 21
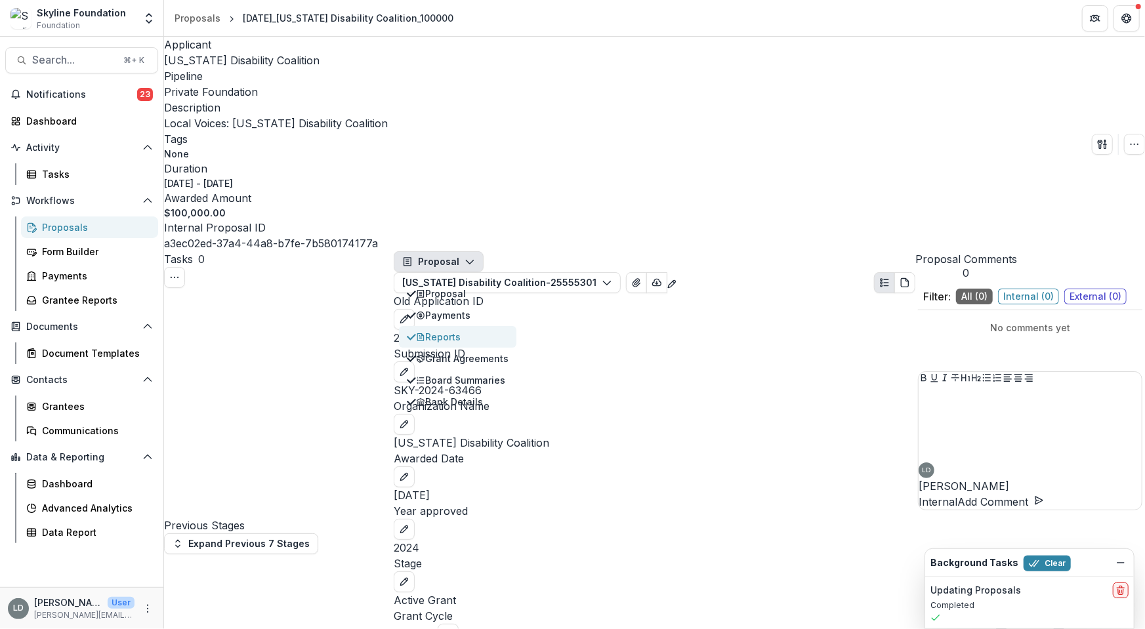
click at [471, 330] on div "Reports" at bounding box center [462, 337] width 93 height 14
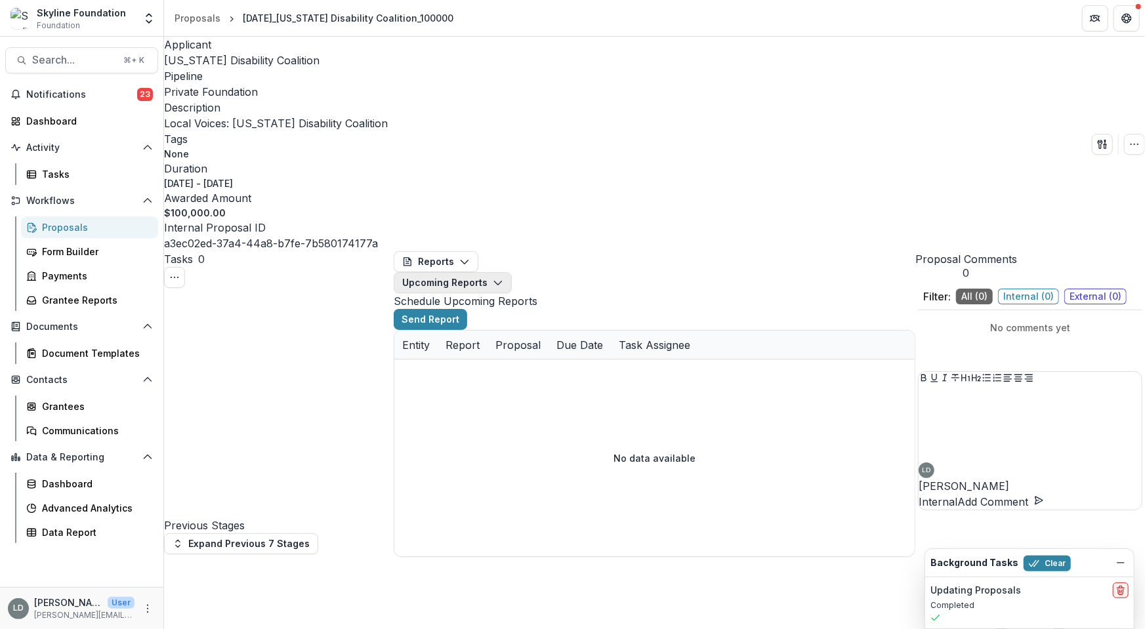
click at [512, 272] on button "Upcoming Reports" at bounding box center [453, 282] width 118 height 21
click at [569, 328] on span "Completed Reports" at bounding box center [601, 335] width 182 height 14
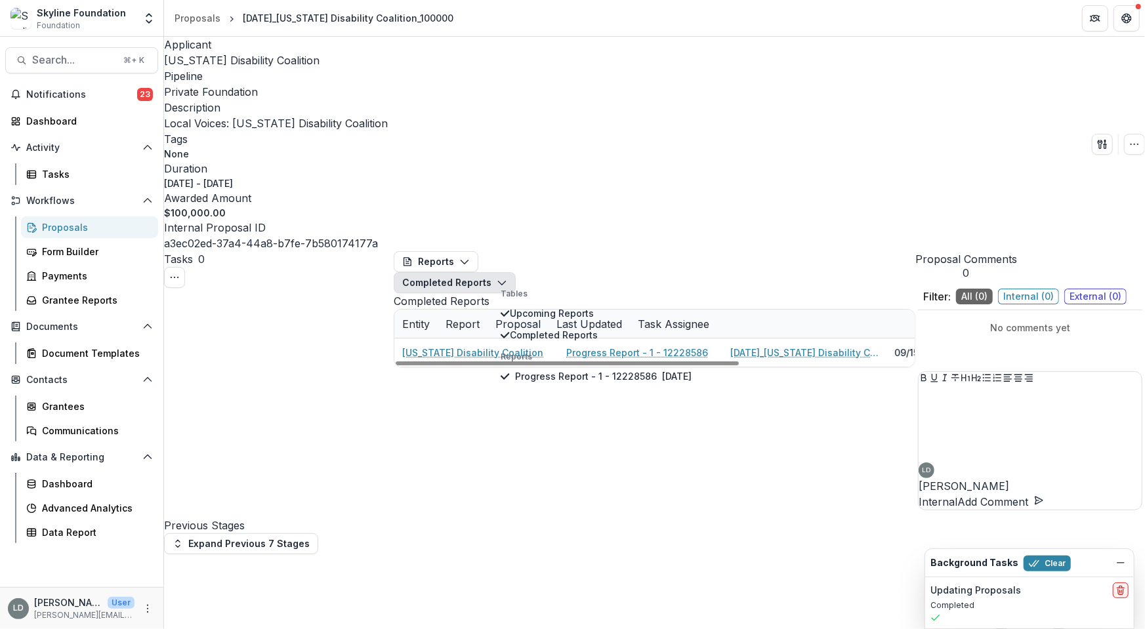
click at [579, 339] on div "[US_STATE] Disability Coalition Progress Report - 1 - 12228586 [DATE]_[US_STATE…" at bounding box center [771, 353] width 755 height 28
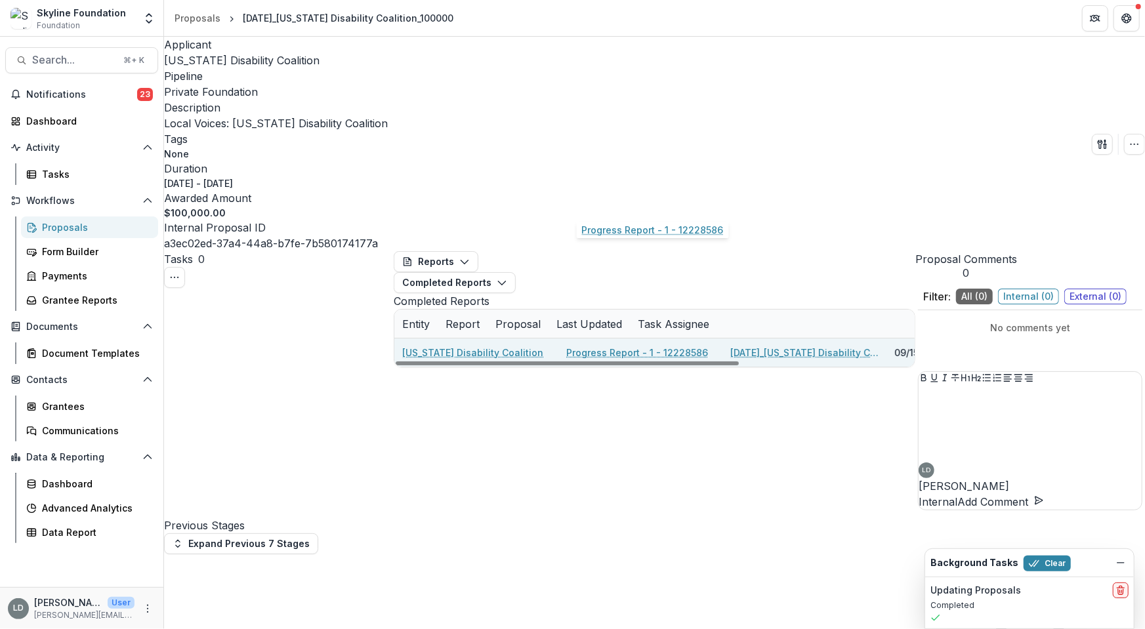
click at [647, 346] on link "Progress Report - 1 - 12228586" at bounding box center [637, 353] width 142 height 14
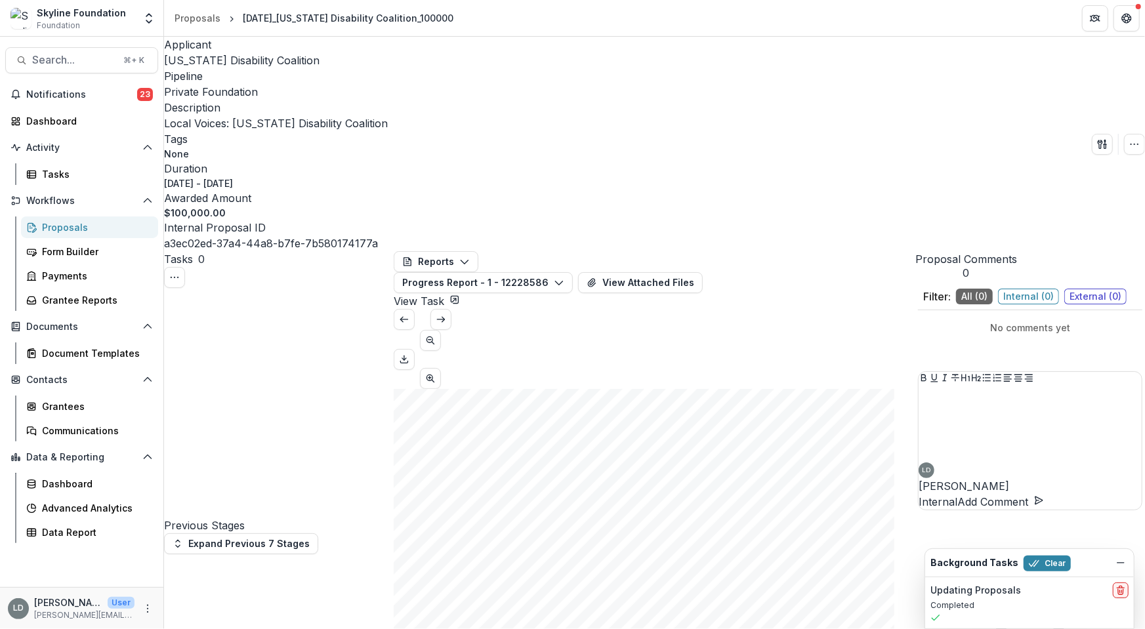
scroll to position [2153, 0]
click at [460, 295] on link "View Task" at bounding box center [427, 301] width 66 height 13
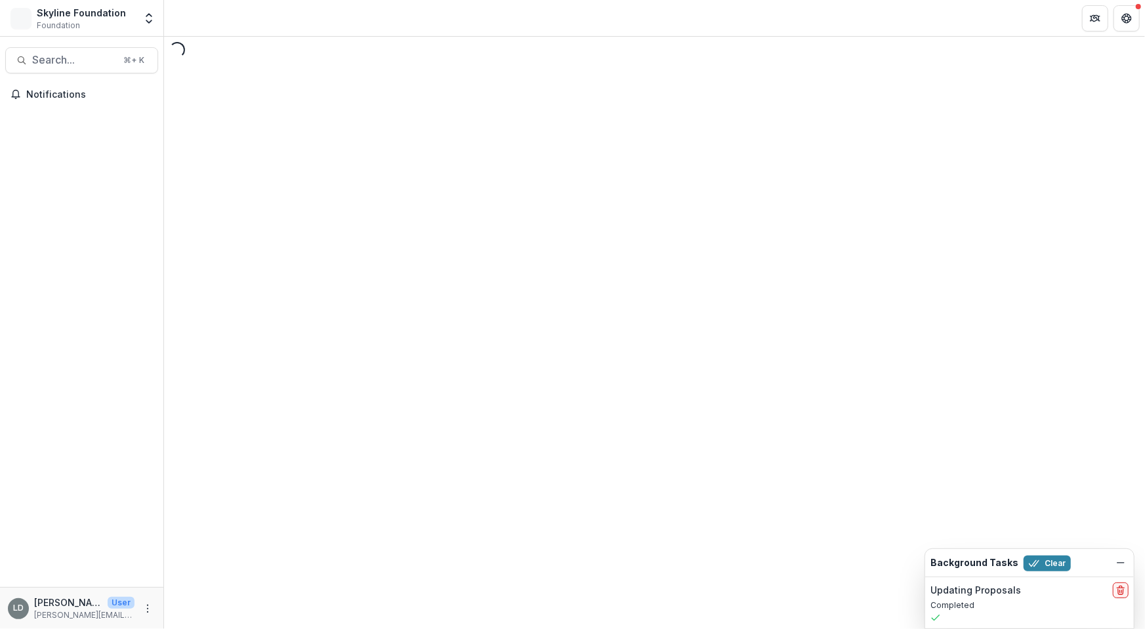
select select "********"
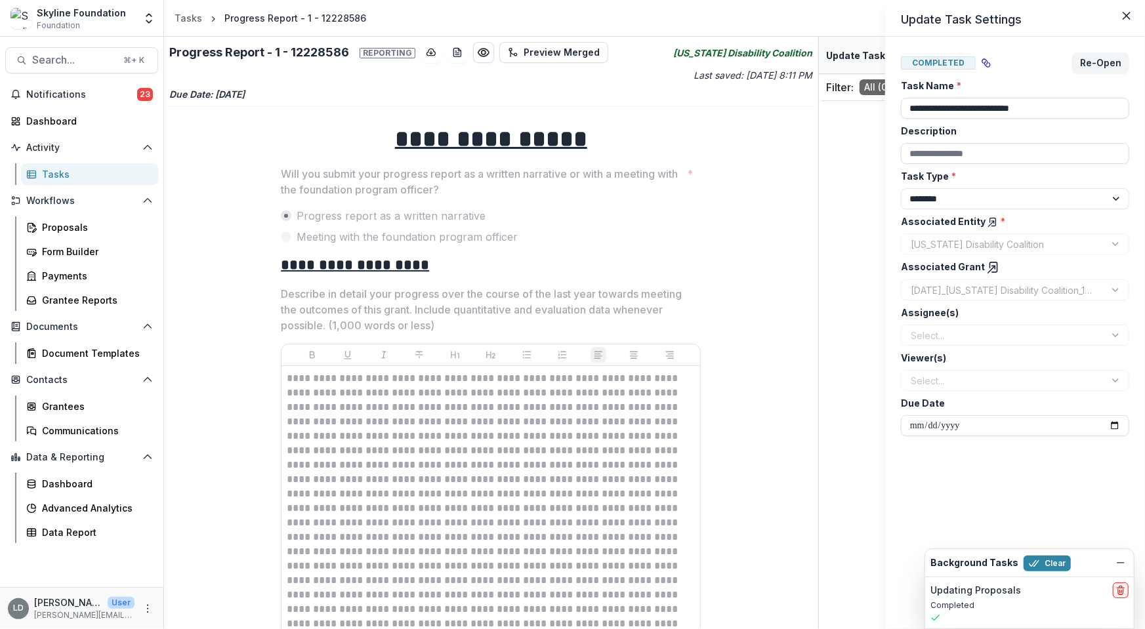
click at [948, 341] on div "Select..." at bounding box center [1015, 335] width 228 height 21
click at [1127, 13] on icon "Close" at bounding box center [1127, 16] width 8 height 8
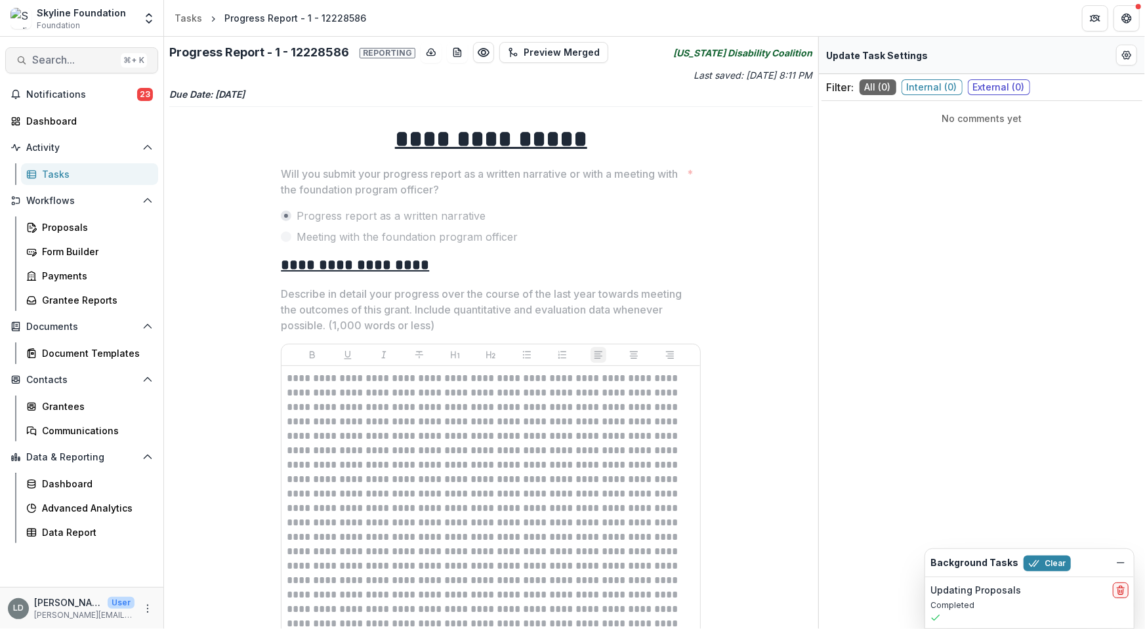
click at [85, 60] on span "Search..." at bounding box center [73, 60] width 83 height 12
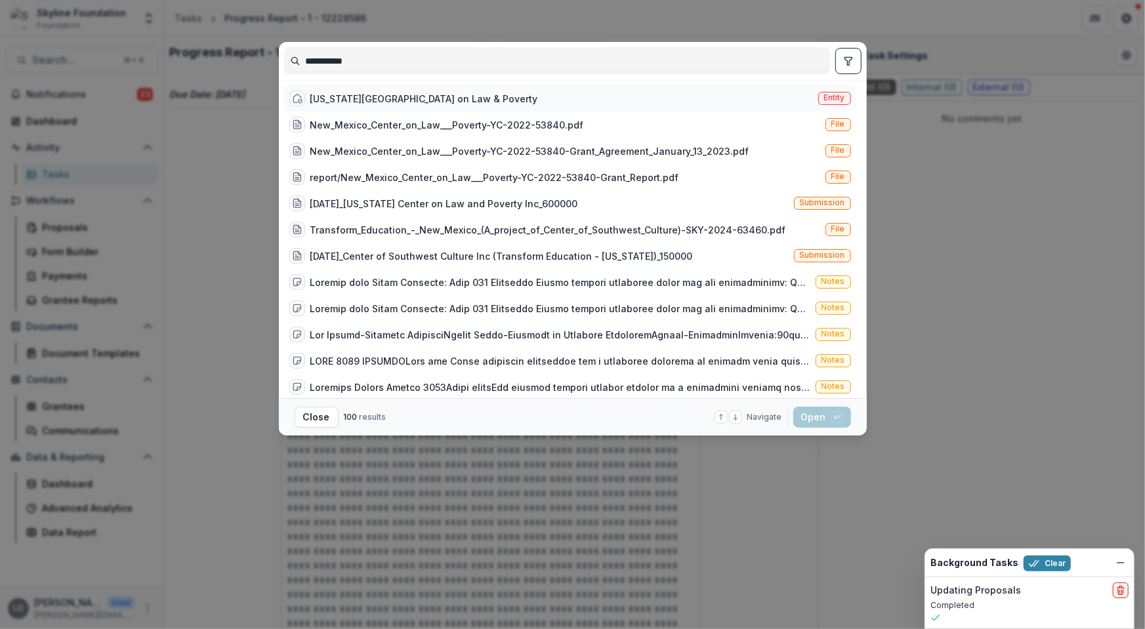
type input "**********"
click at [371, 100] on div "[US_STATE][GEOGRAPHIC_DATA] on Law & Poverty" at bounding box center [424, 99] width 228 height 14
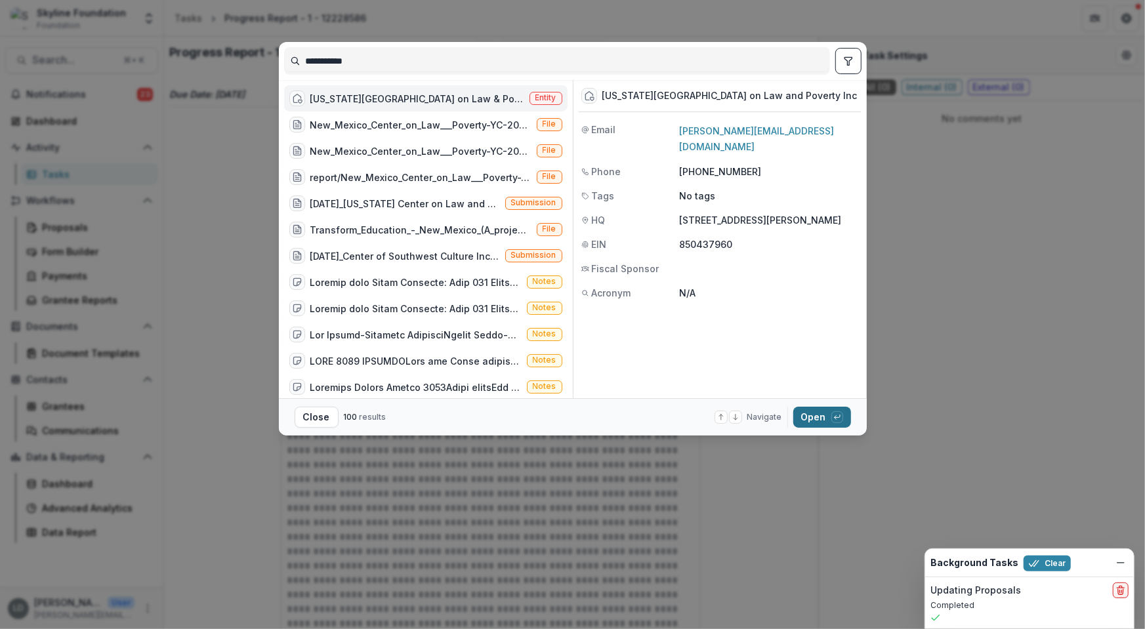
click at [820, 411] on button "Open with enter key" at bounding box center [822, 417] width 58 height 21
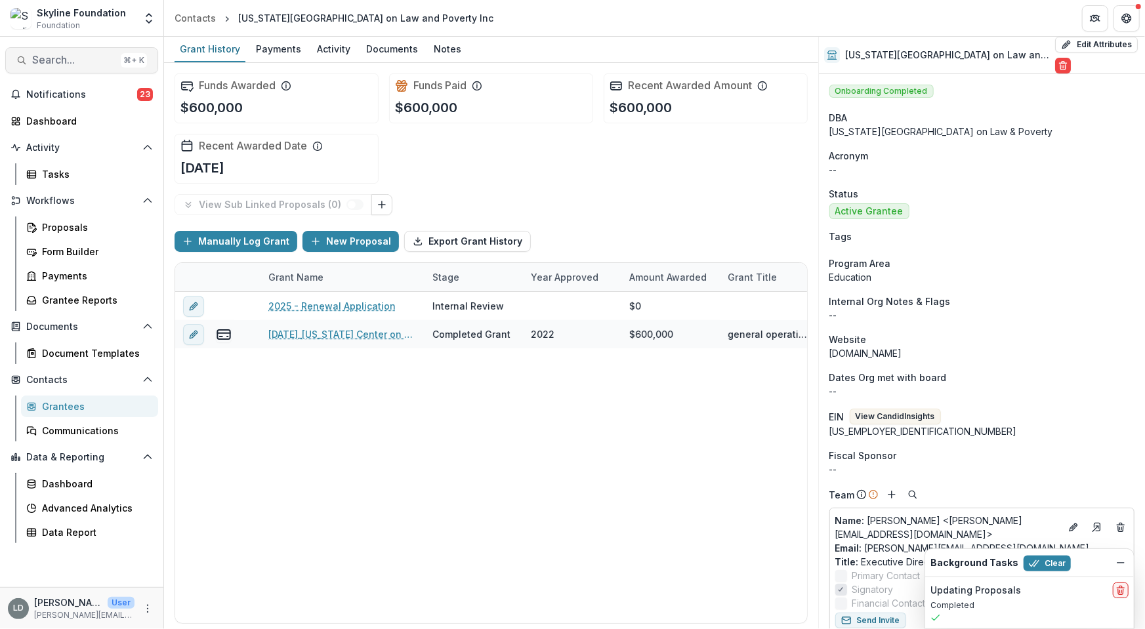
click at [89, 64] on span "Search..." at bounding box center [73, 60] width 83 height 12
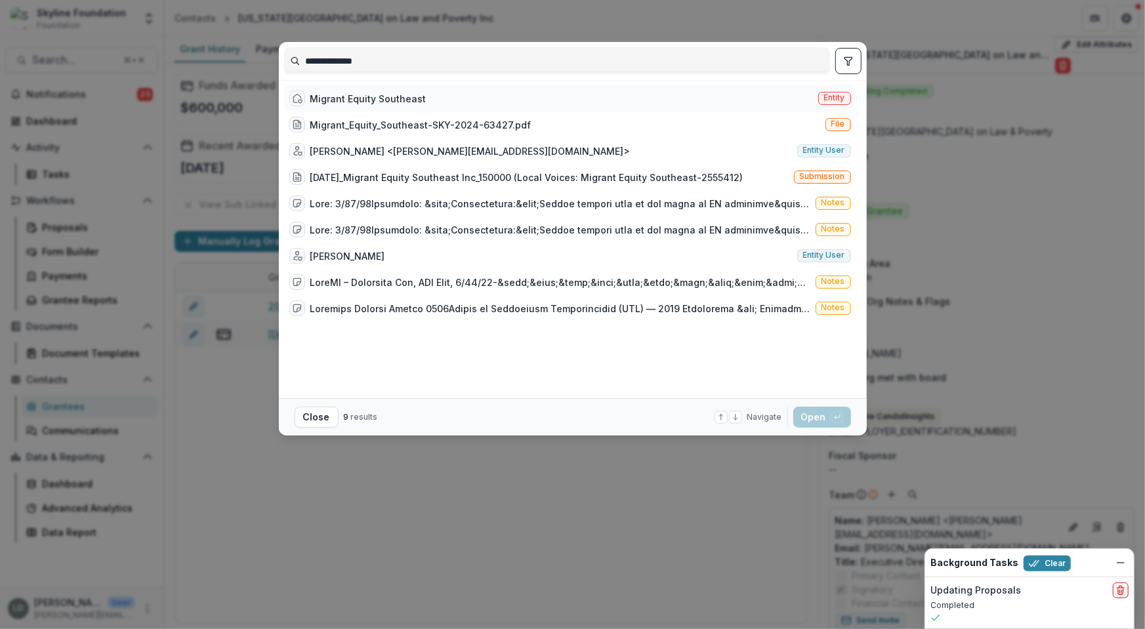
type input "**********"
click at [362, 100] on div "Migrant Equity Southeast" at bounding box center [368, 99] width 116 height 14
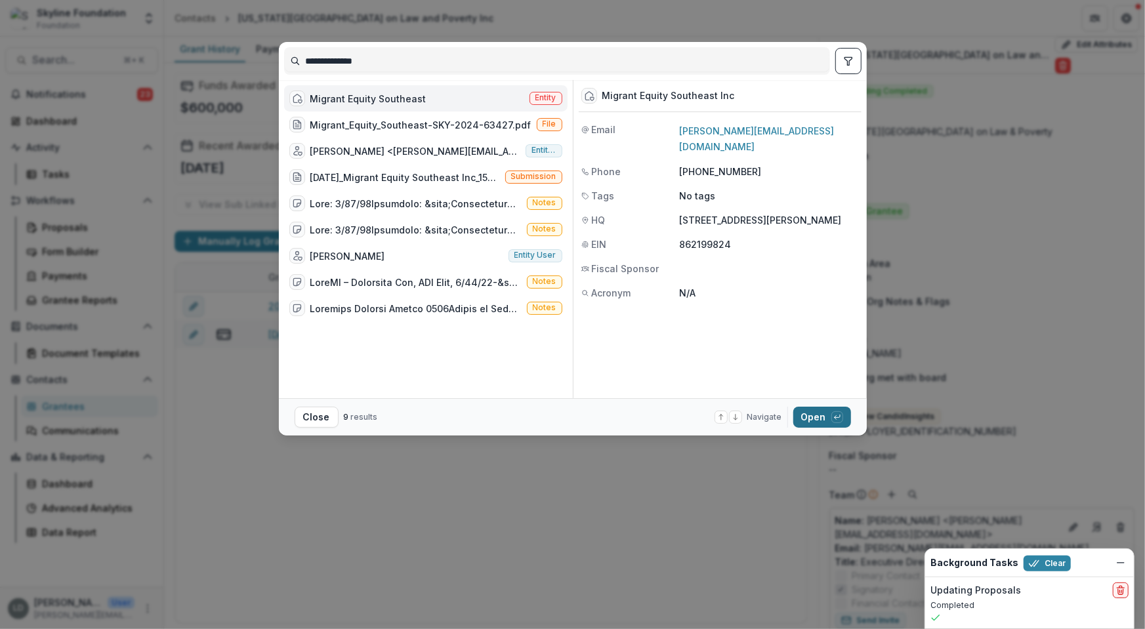
click at [811, 413] on button "Open with enter key" at bounding box center [822, 417] width 58 height 21
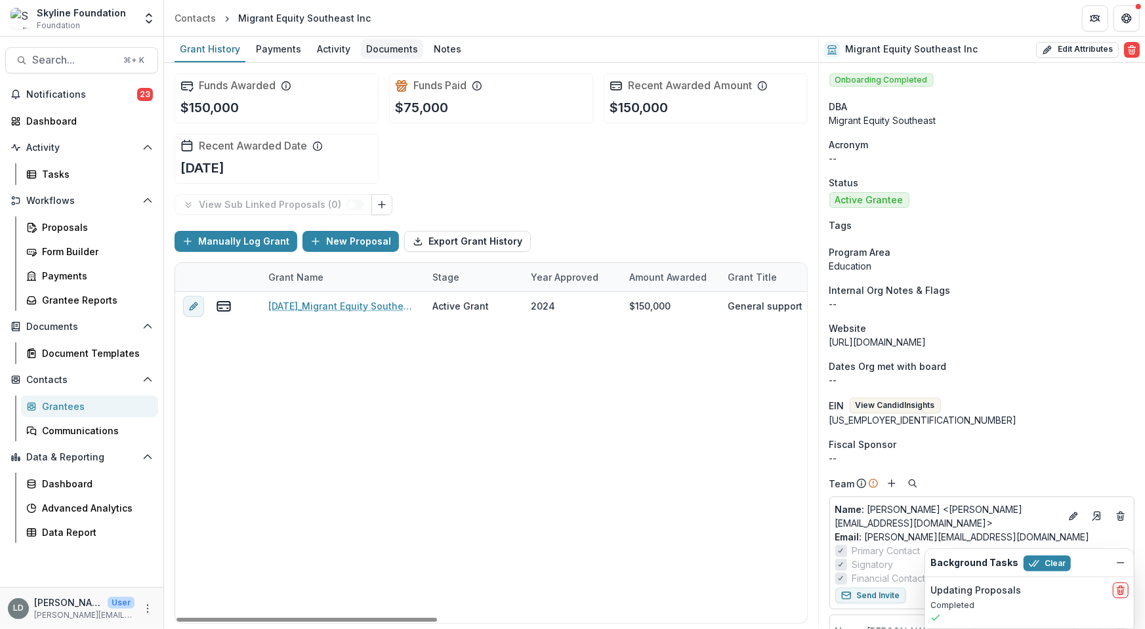
click at [377, 49] on div "Documents" at bounding box center [392, 48] width 62 height 19
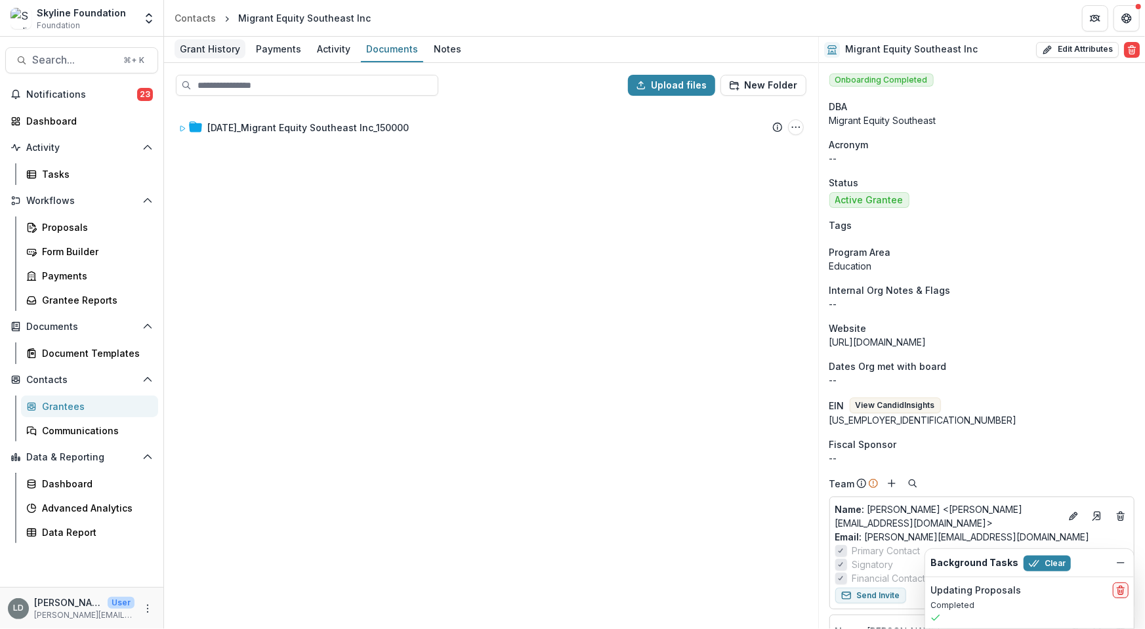
click at [218, 58] on div "Grant History" at bounding box center [210, 48] width 71 height 19
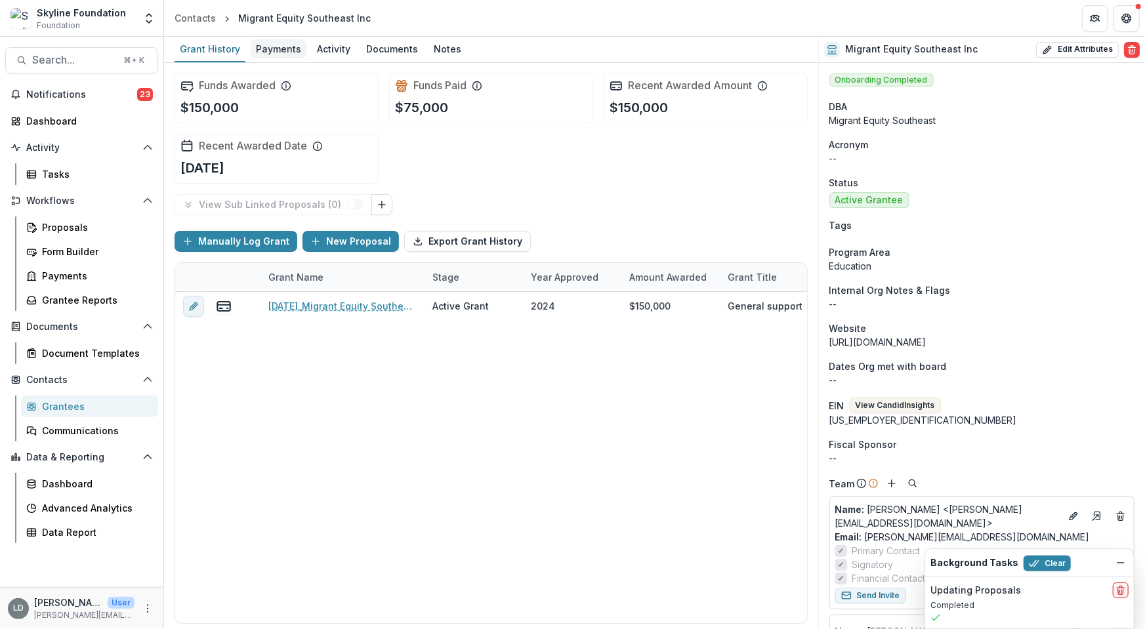
click at [291, 54] on div "Payments" at bounding box center [279, 48] width 56 height 19
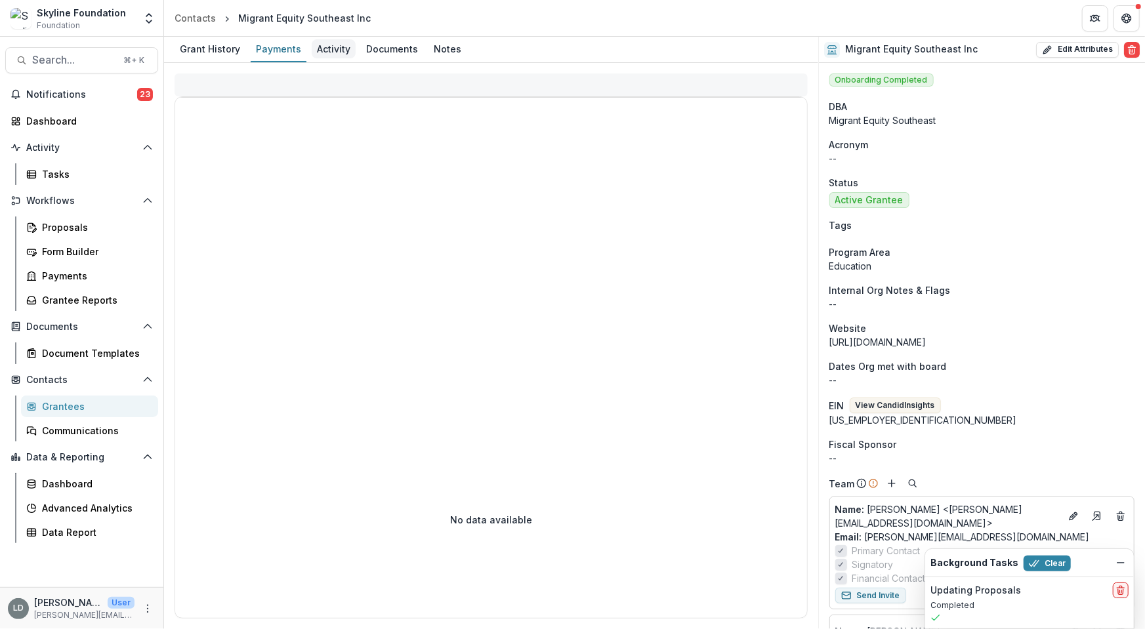
select select "****"
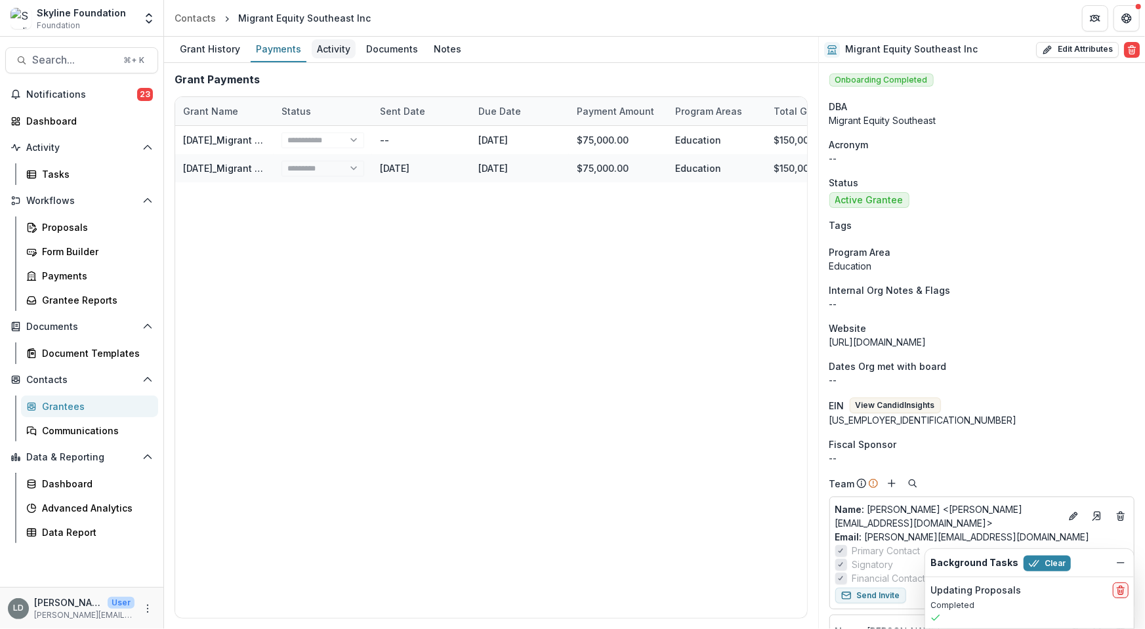
click at [336, 45] on div "Activity" at bounding box center [334, 48] width 44 height 19
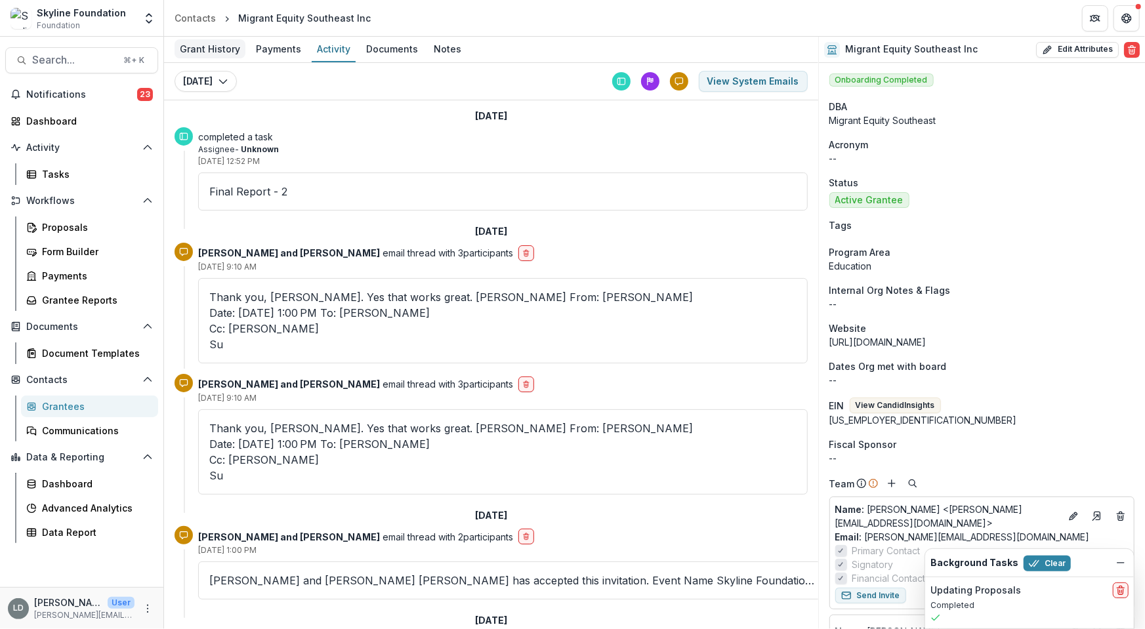
click at [214, 53] on div "Grant History" at bounding box center [210, 48] width 71 height 19
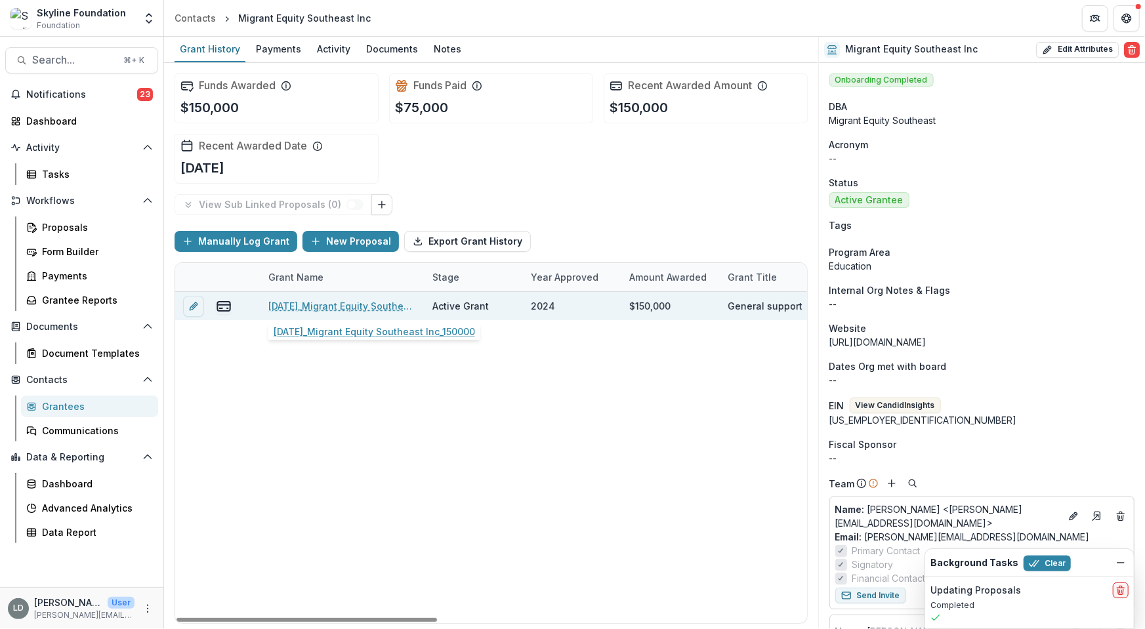
click at [333, 299] on link "[DATE]_Migrant Equity Southeast Inc_150000" at bounding box center [342, 306] width 148 height 14
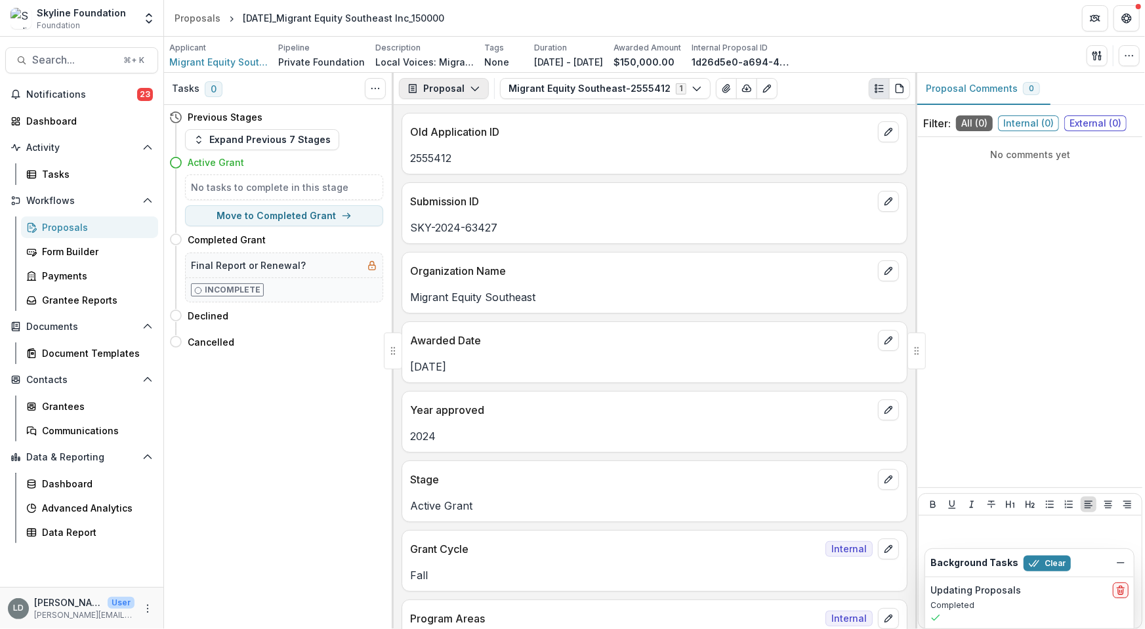
click at [465, 84] on button "Proposal" at bounding box center [444, 88] width 90 height 21
click at [469, 164] on div "Reports" at bounding box center [485, 162] width 120 height 14
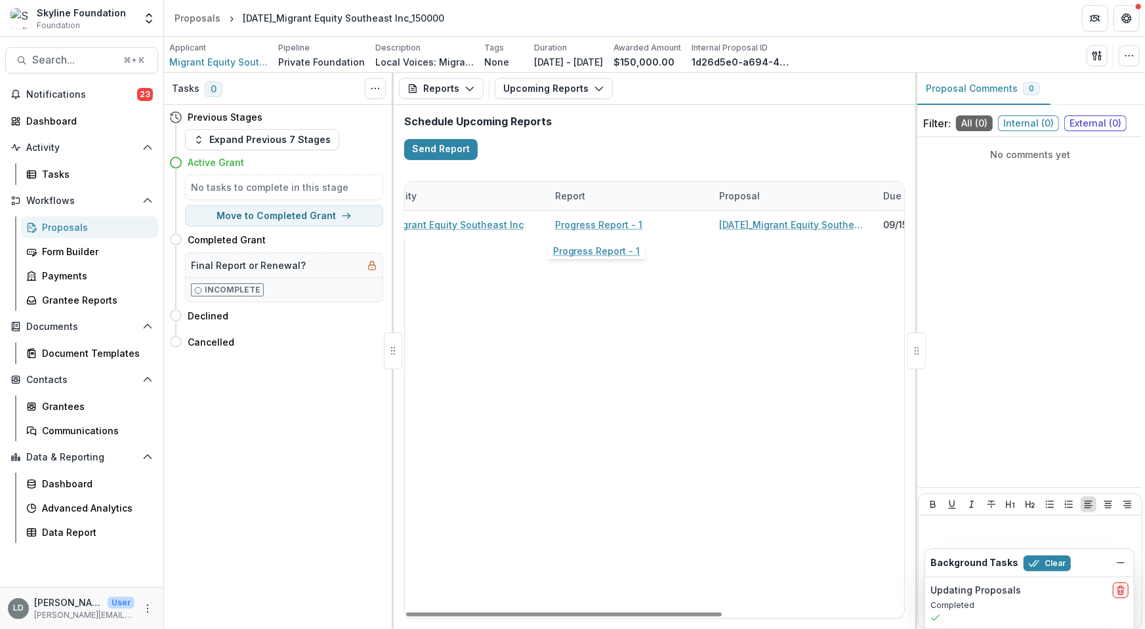
scroll to position [0, 29]
click at [579, 88] on button "Upcoming Reports" at bounding box center [554, 88] width 118 height 21
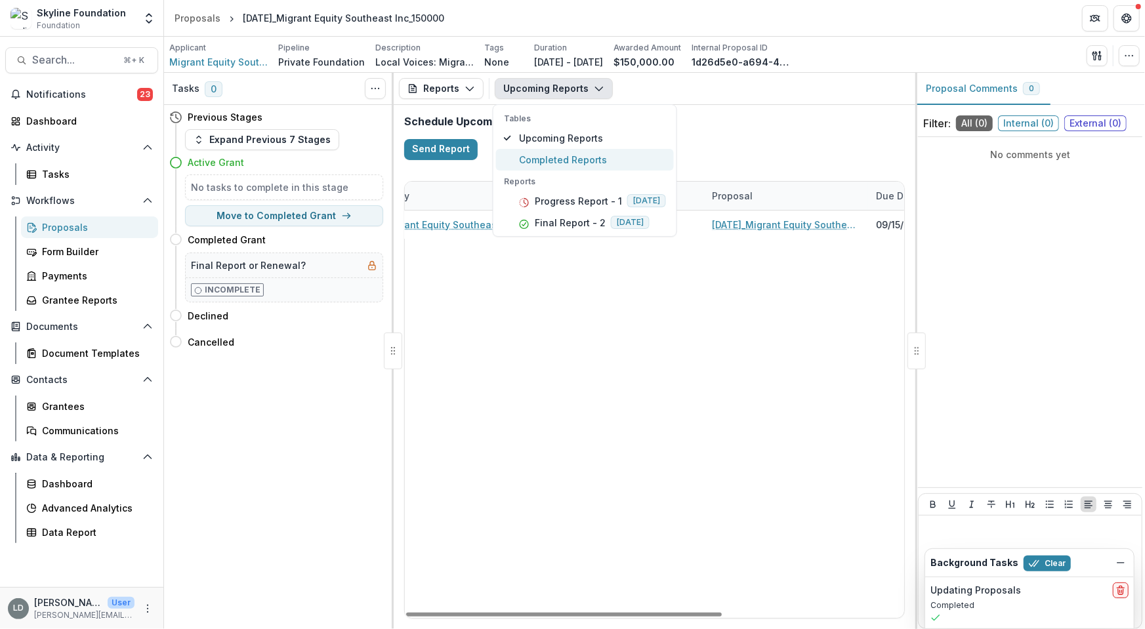
click at [578, 157] on span "Completed Reports" at bounding box center [592, 160] width 147 height 14
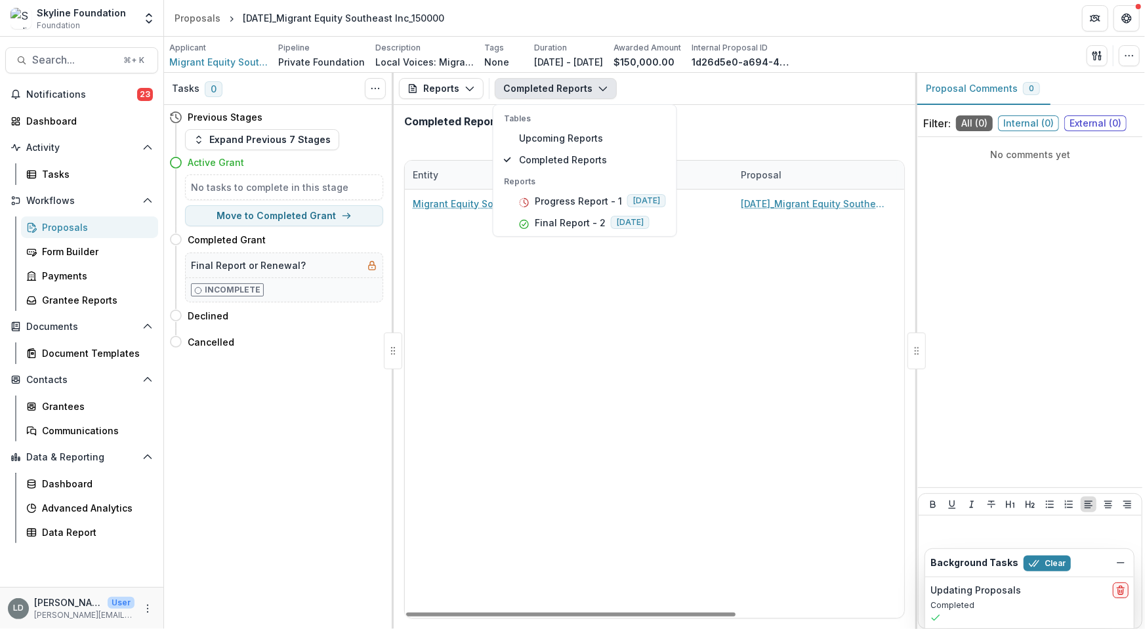
click at [587, 308] on div "Migrant Equity Southeast Inc Final Report - 2 11-26-2024_Migrant Equity Southea…" at bounding box center [782, 404] width 755 height 429
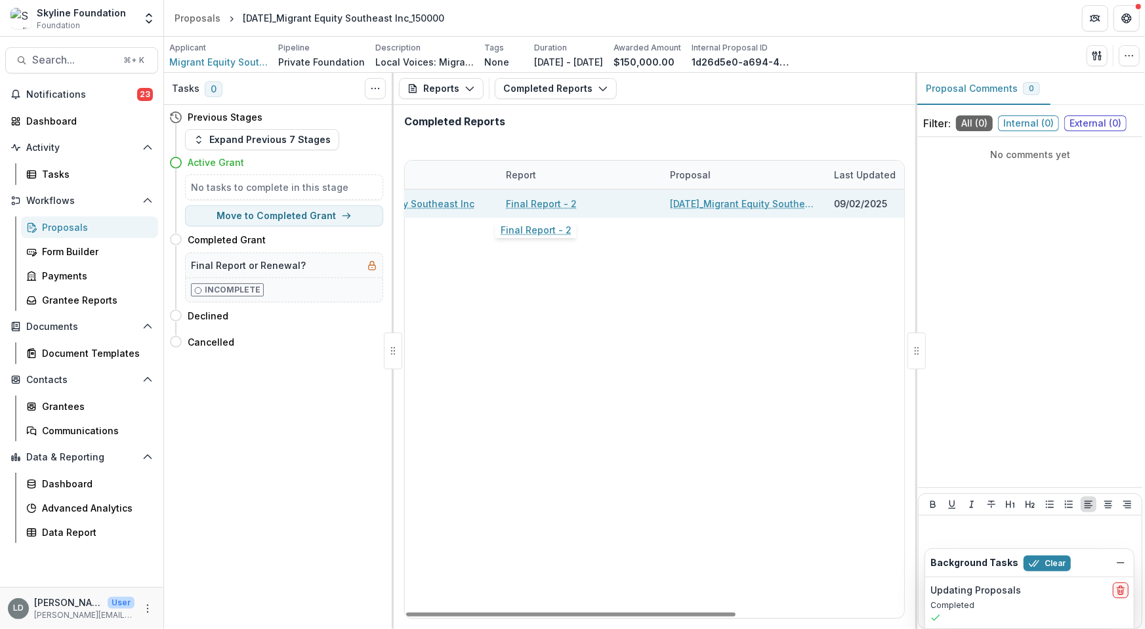
scroll to position [0, 81]
click at [550, 202] on link "Final Report - 2" at bounding box center [530, 204] width 71 height 14
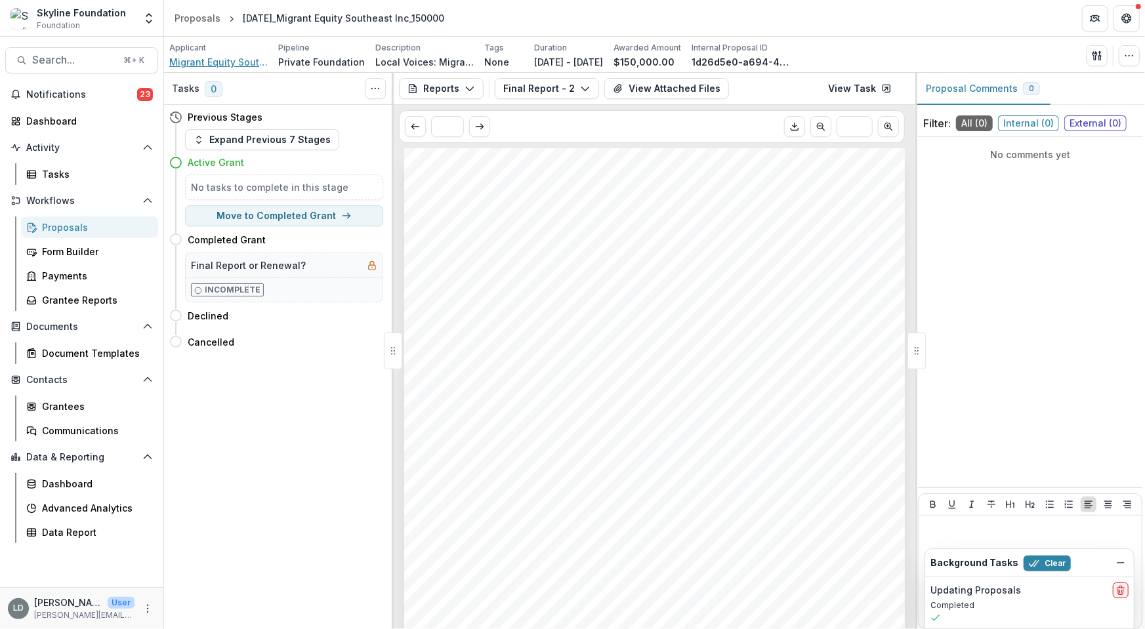
click at [252, 67] on span "Migrant Equity Southeast Inc" at bounding box center [218, 62] width 98 height 14
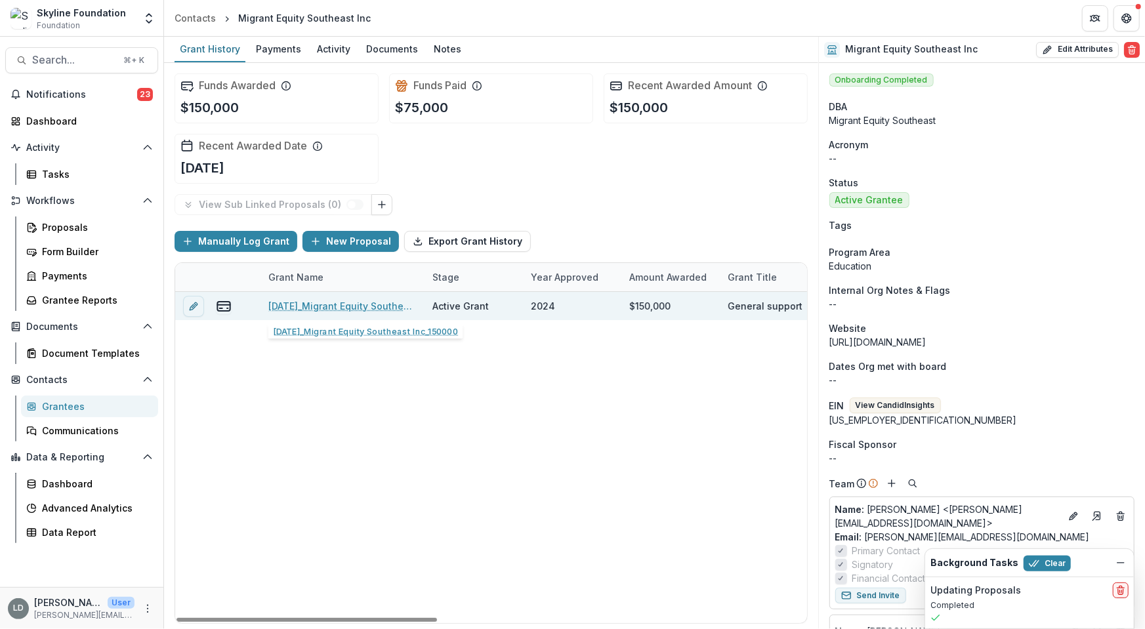
click at [301, 306] on link "[DATE]_Migrant Equity Southeast Inc_150000" at bounding box center [342, 306] width 148 height 14
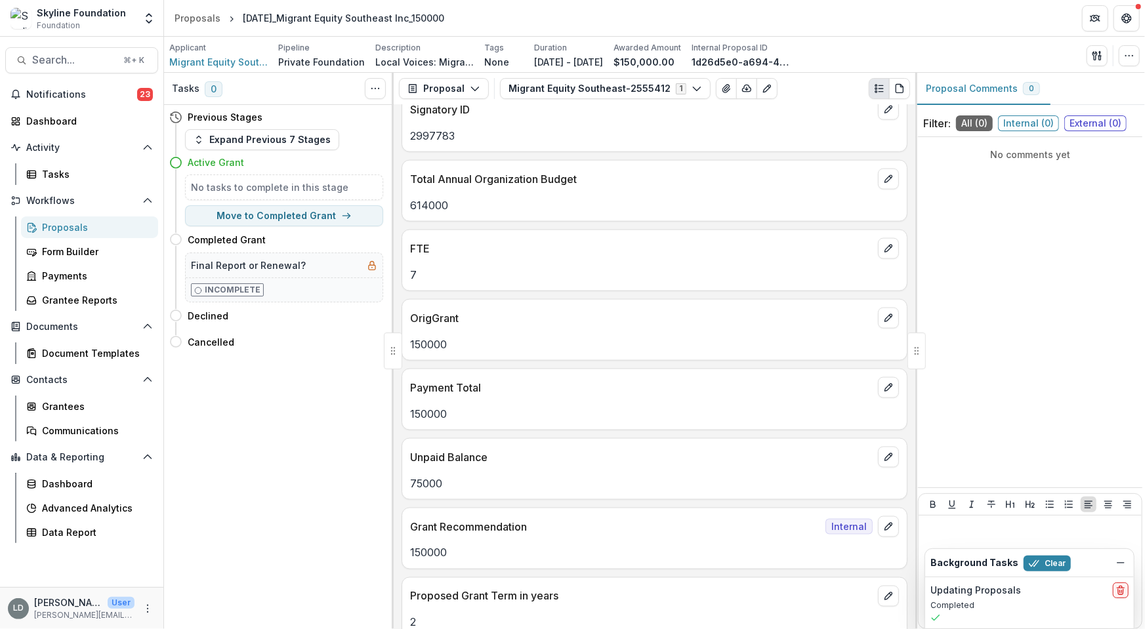
scroll to position [1267, 0]
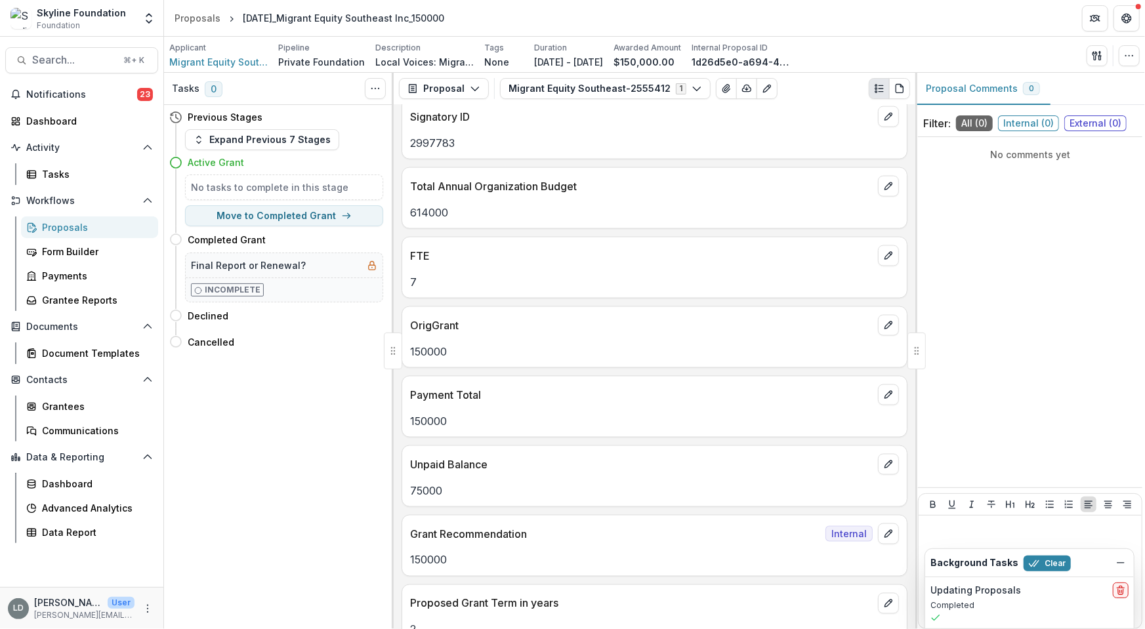
click at [428, 206] on p "614000" at bounding box center [654, 213] width 489 height 16
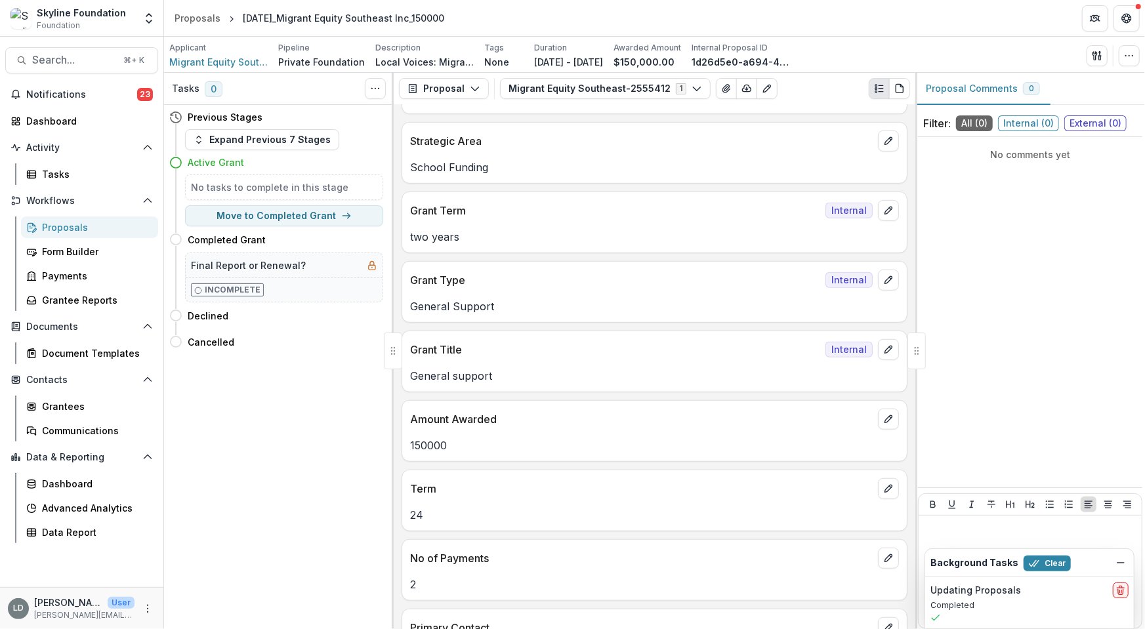
scroll to position [0, 0]
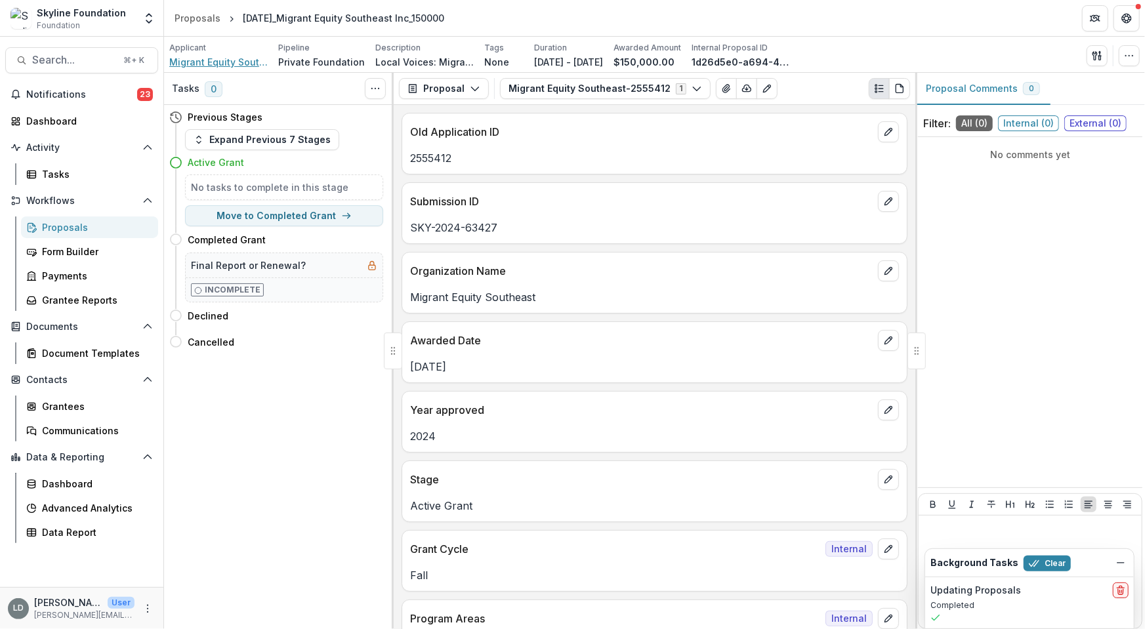
click at [226, 62] on span "Migrant Equity Southeast Inc" at bounding box center [218, 62] width 98 height 14
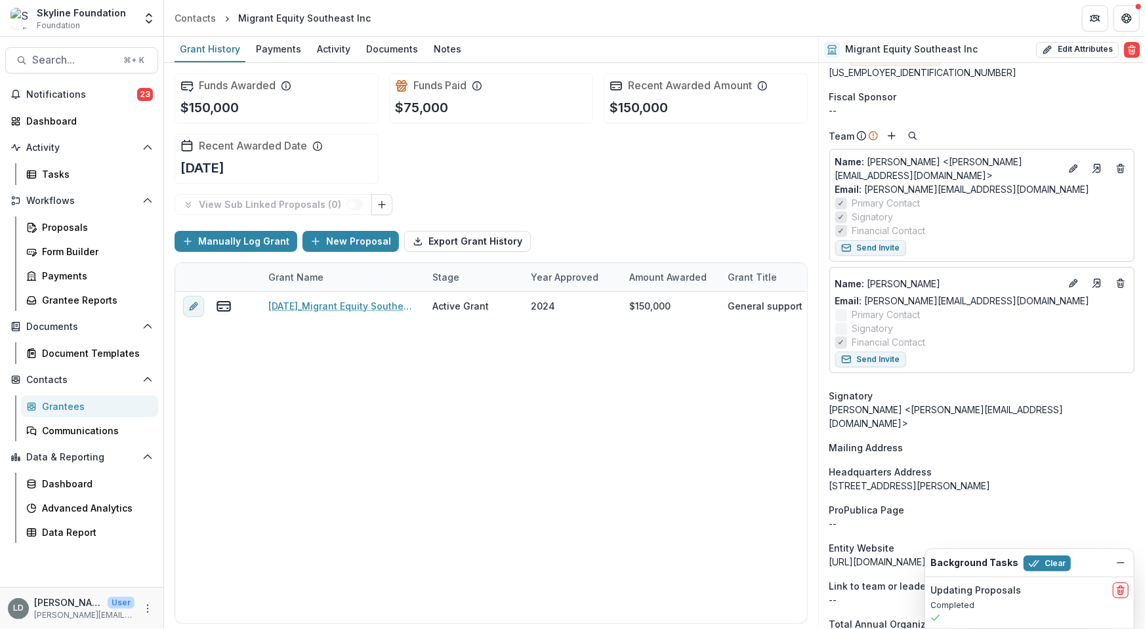
scroll to position [568, 0]
